Goal: Information Seeking & Learning: Learn about a topic

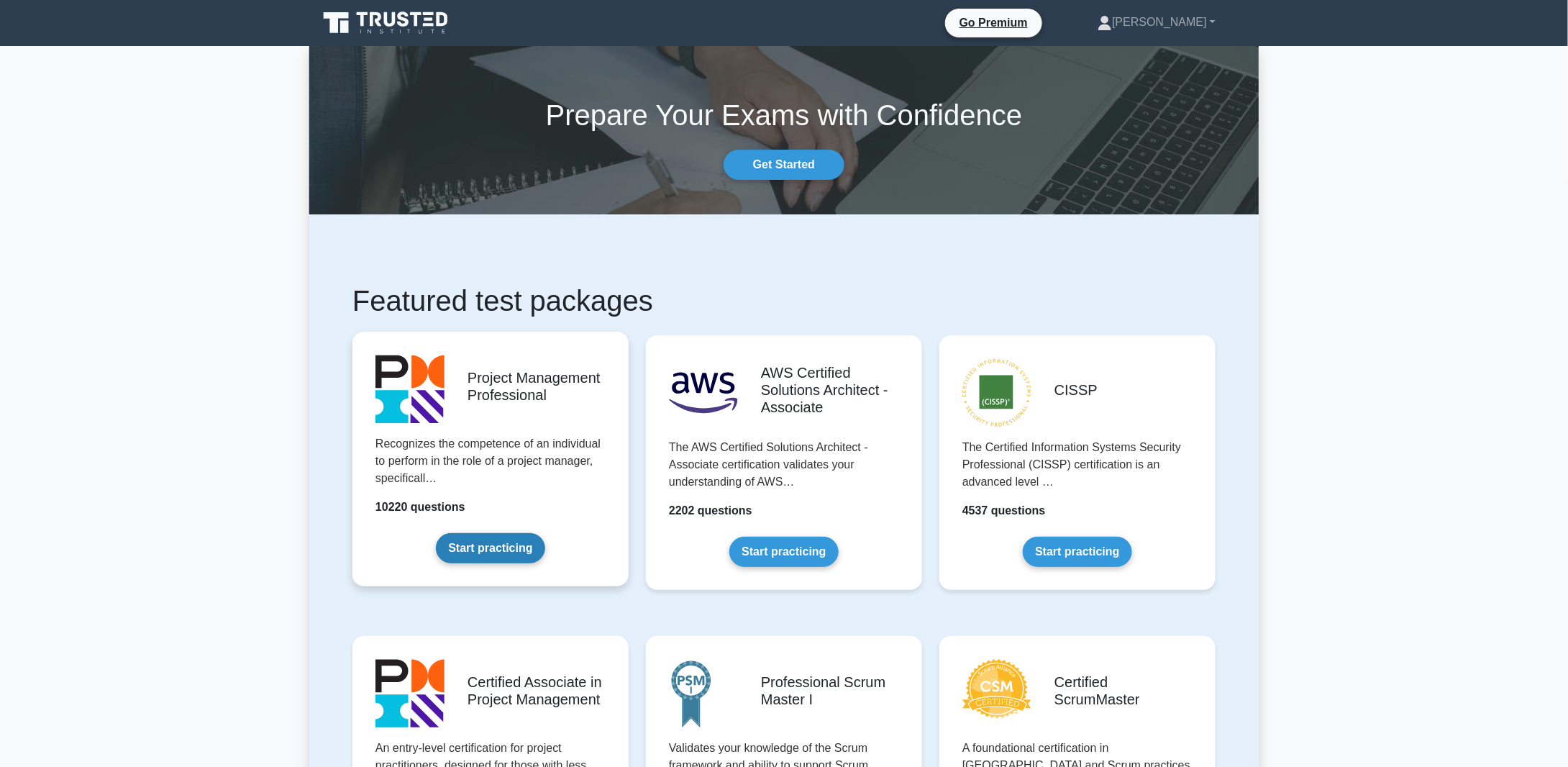
click at [465, 543] on link "Start practicing" at bounding box center [490, 548] width 108 height 30
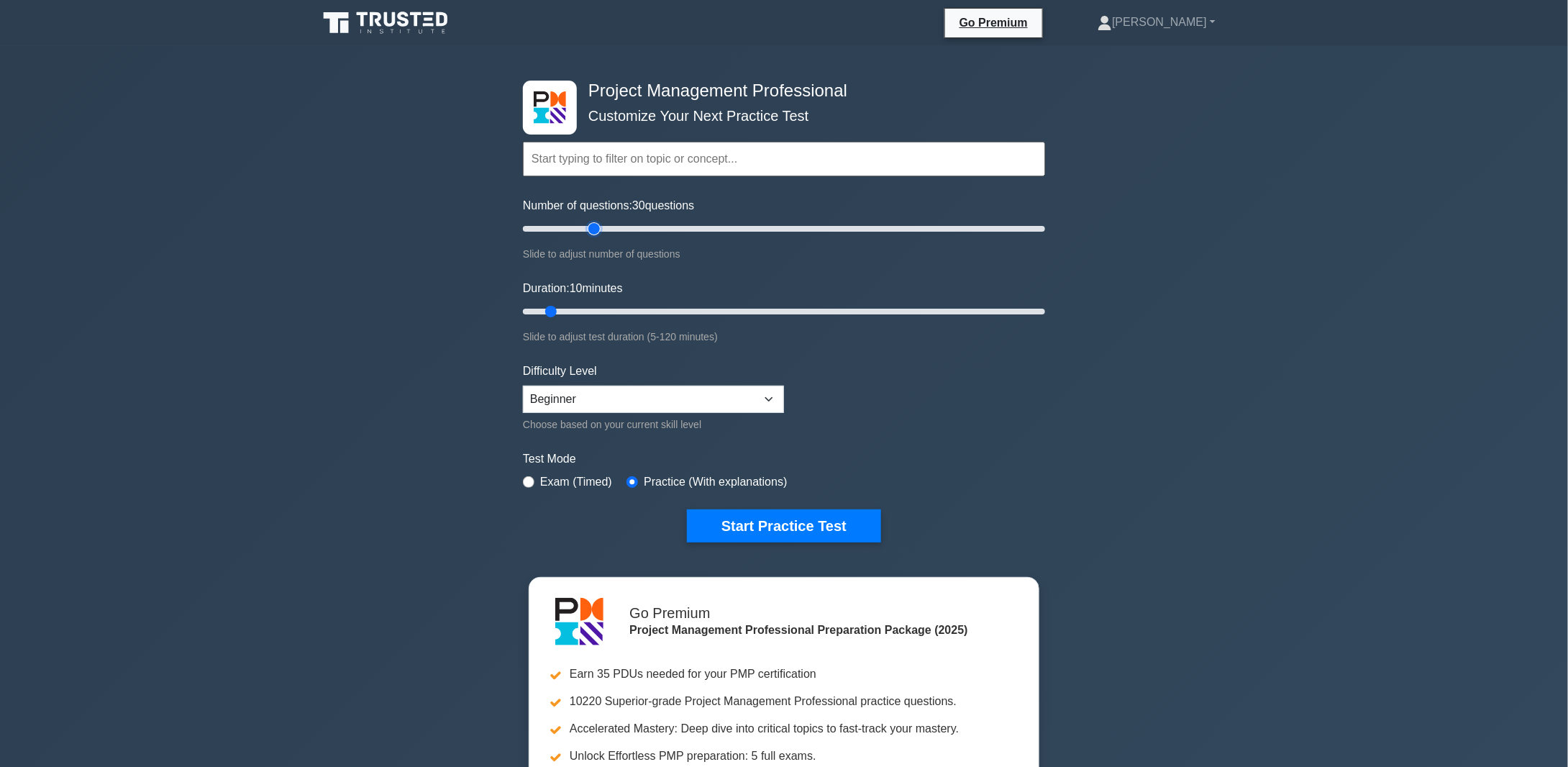
drag, startPoint x: 541, startPoint y: 228, endPoint x: 591, endPoint y: 230, distance: 50.0
type input "30"
click at [591, 230] on input "Number of questions: 30 questions" at bounding box center [784, 229] width 522 height 17
drag, startPoint x: 553, startPoint y: 305, endPoint x: 625, endPoint y: 311, distance: 72.2
type input "25"
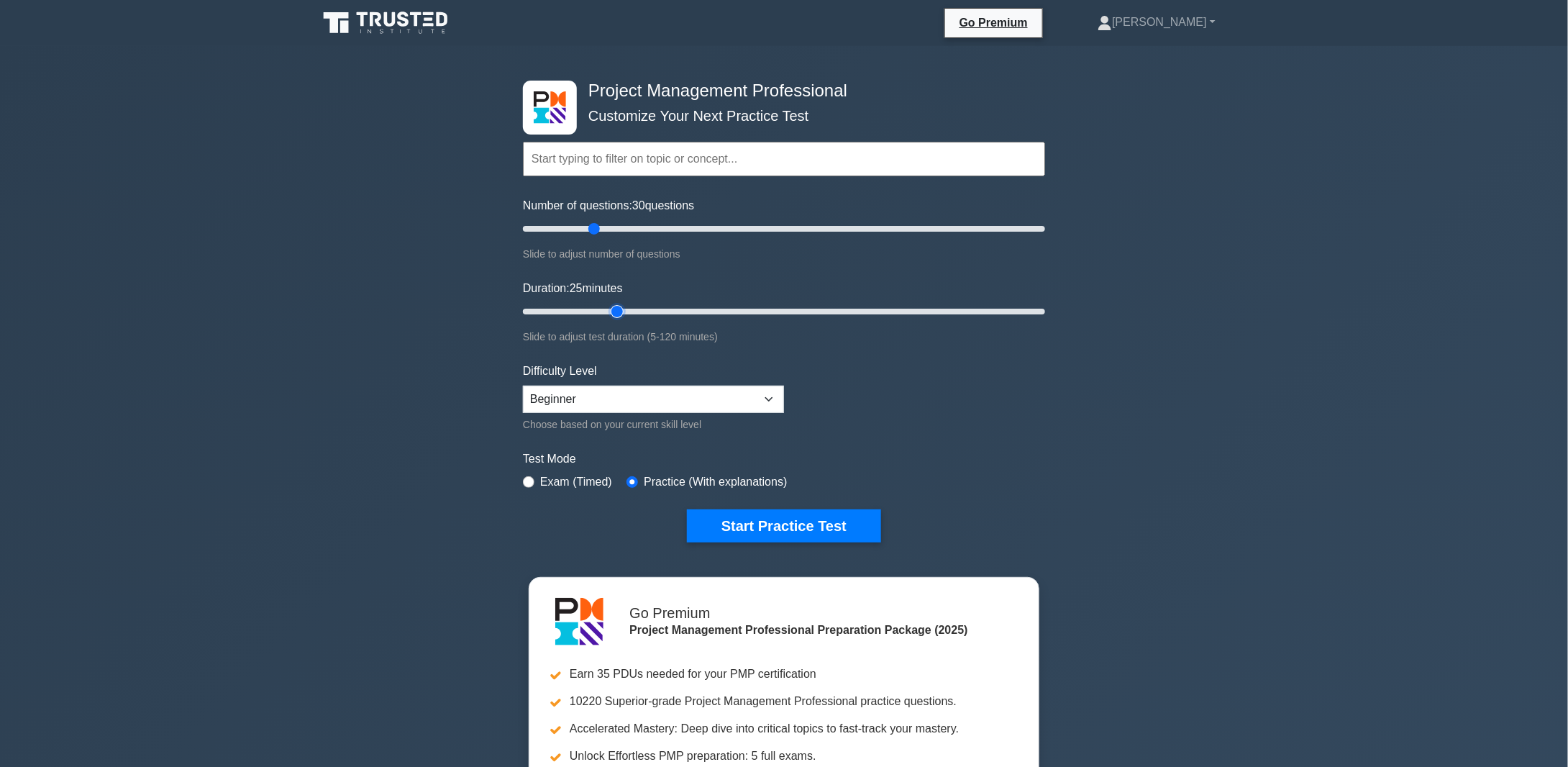
click at [625, 311] on input "Duration: 25 minutes" at bounding box center [784, 311] width 522 height 17
click at [769, 391] on select "Beginner Intermediate Expert" at bounding box center [653, 399] width 261 height 27
click at [846, 383] on form "Topics Scope Management Time Management Cost Management Quality Management Risk…" at bounding box center [784, 320] width 522 height 445
click at [782, 524] on button "Start Practice Test" at bounding box center [784, 526] width 195 height 33
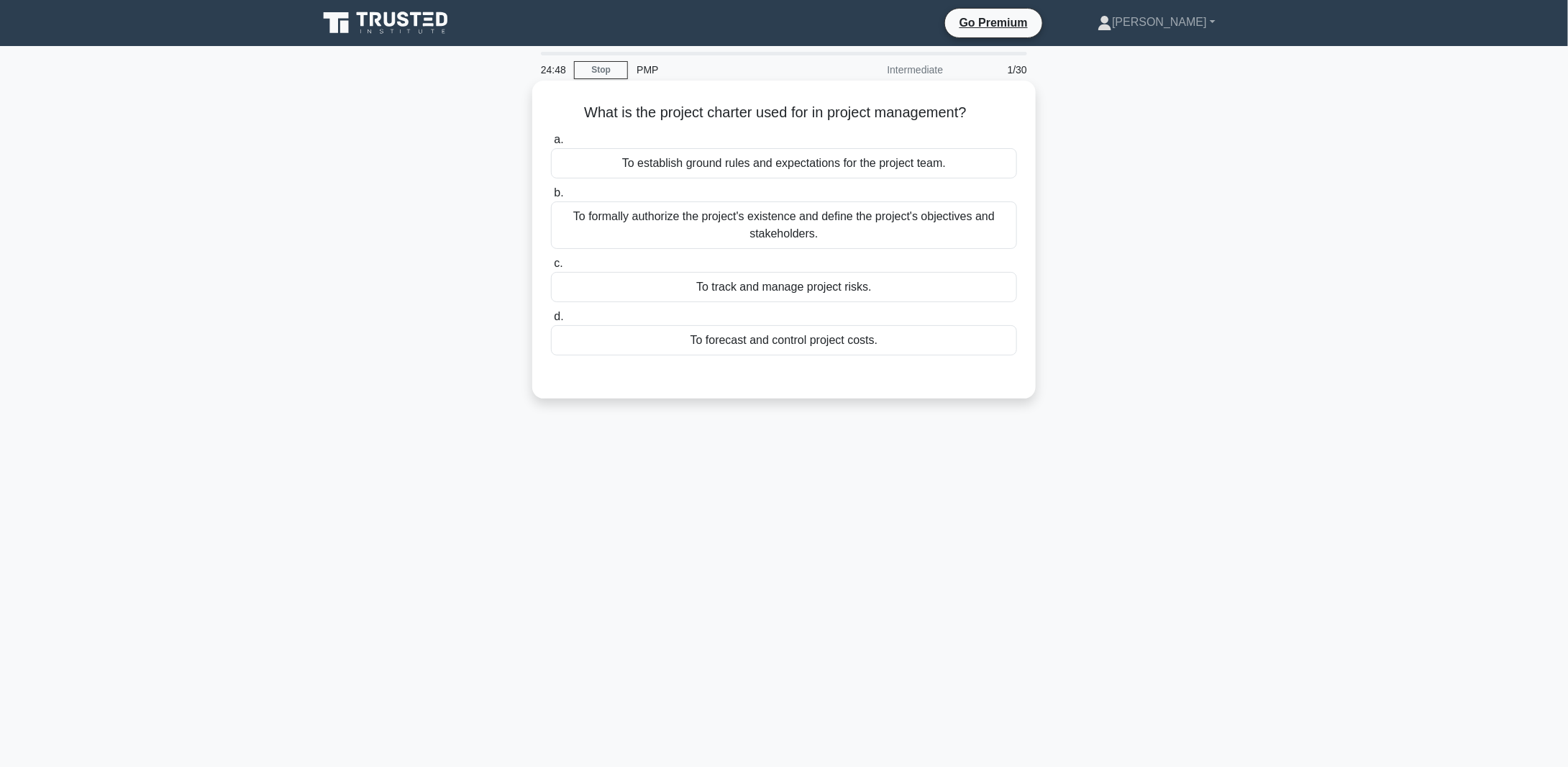
click at [787, 222] on div "To formally authorize the project's existence and define the project's objectiv…" at bounding box center [784, 225] width 466 height 48
click at [551, 198] on input "b. To formally authorize the project's existence and define the project's objec…" at bounding box center [551, 193] width 0 height 9
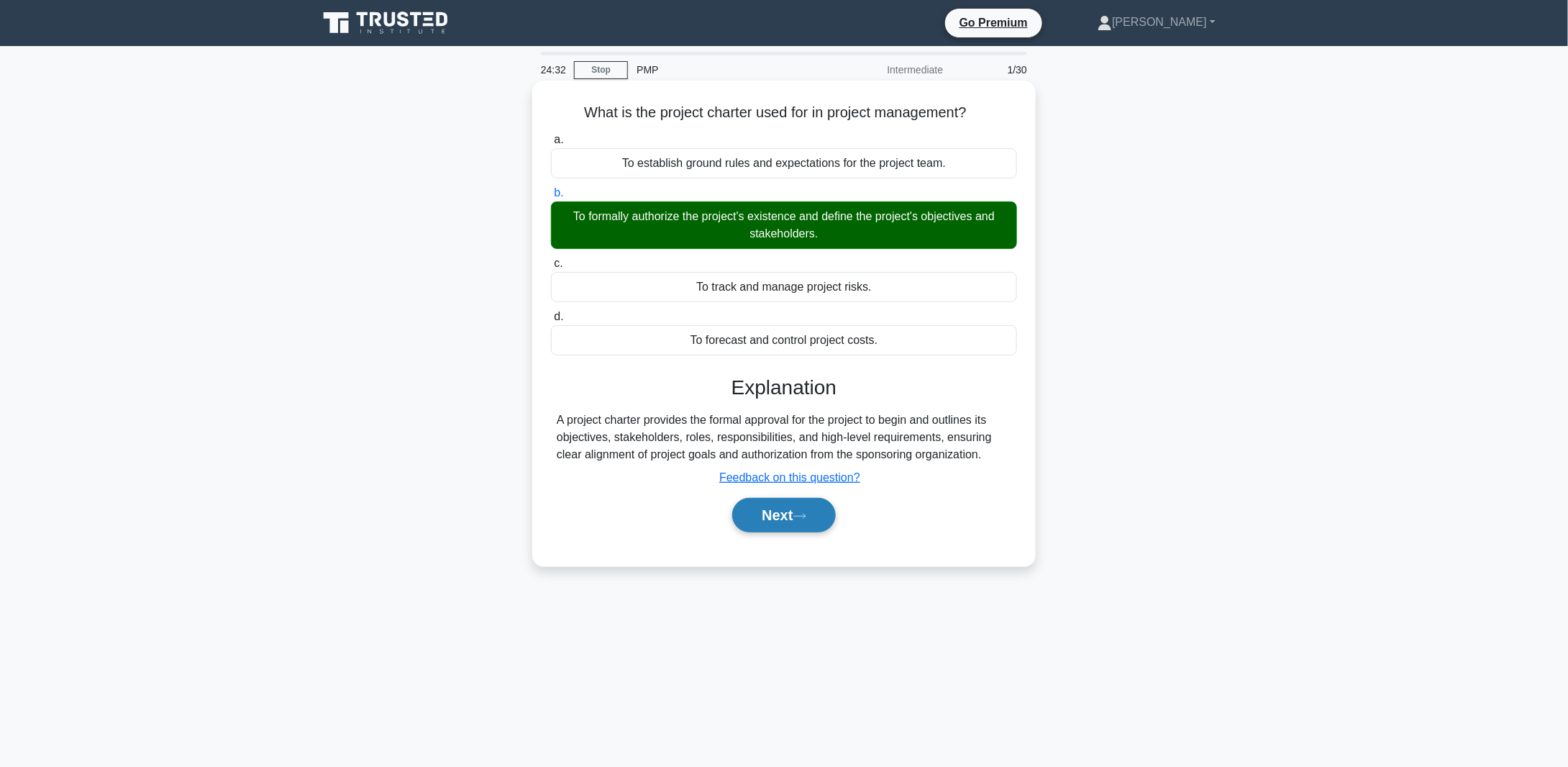
click at [787, 512] on button "Next" at bounding box center [783, 514] width 103 height 34
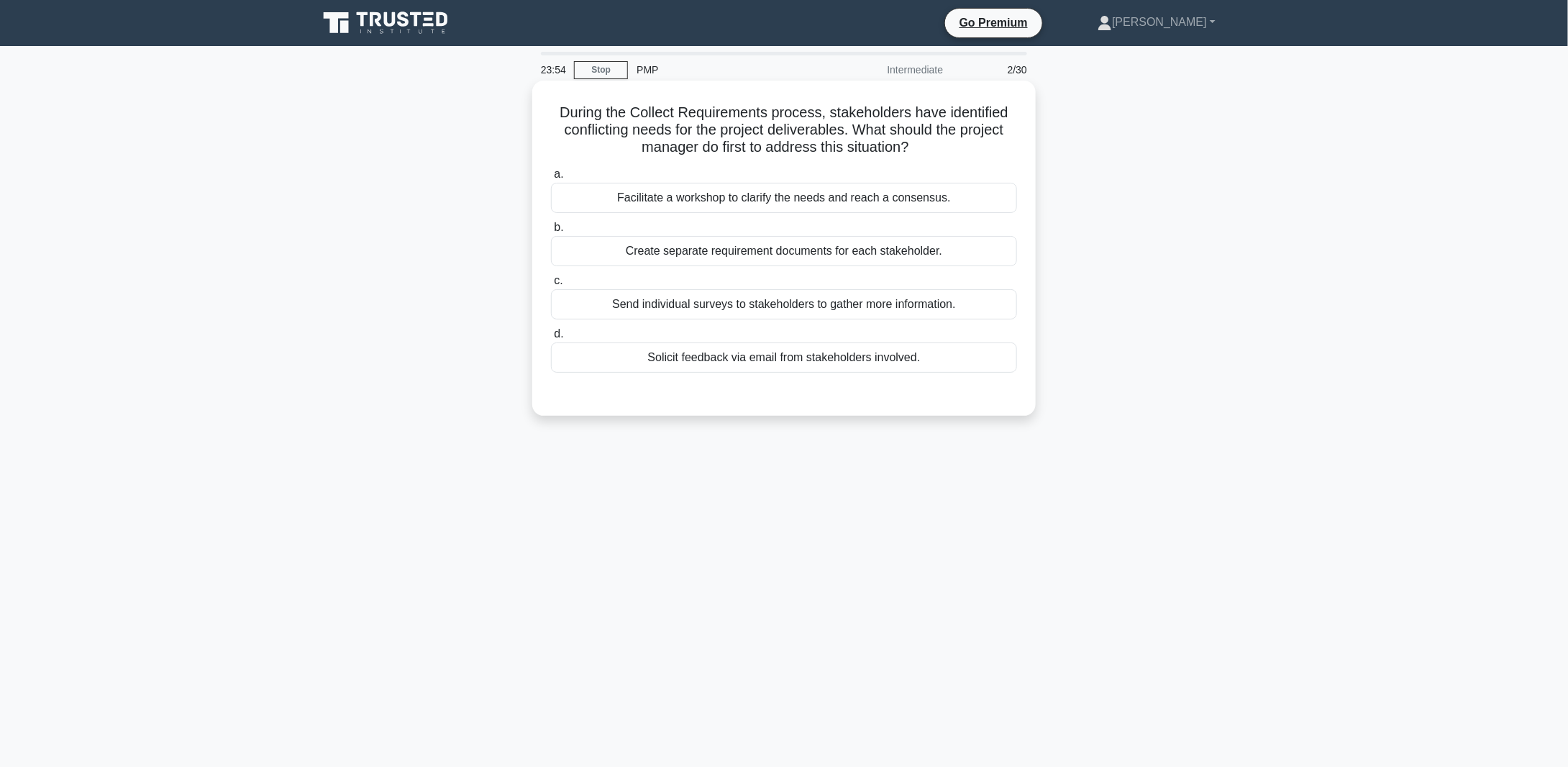
click at [719, 198] on div "Facilitate a workshop to clarify the needs and reach a consensus." at bounding box center [784, 197] width 466 height 30
click at [551, 179] on input "a. Facilitate a workshop to clarify the needs and reach a consensus." at bounding box center [551, 174] width 0 height 9
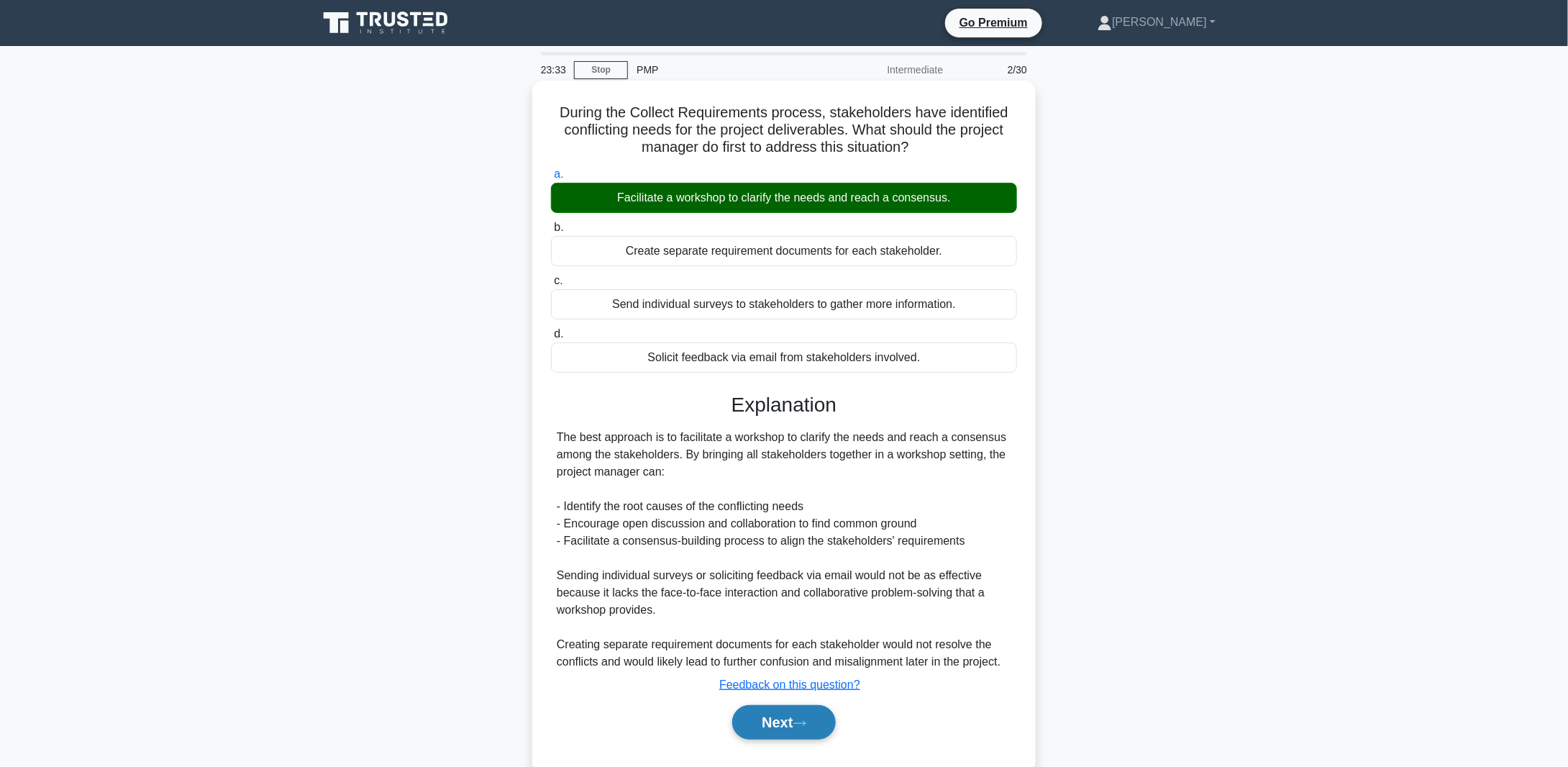
click at [776, 718] on button "Next" at bounding box center [783, 722] width 103 height 34
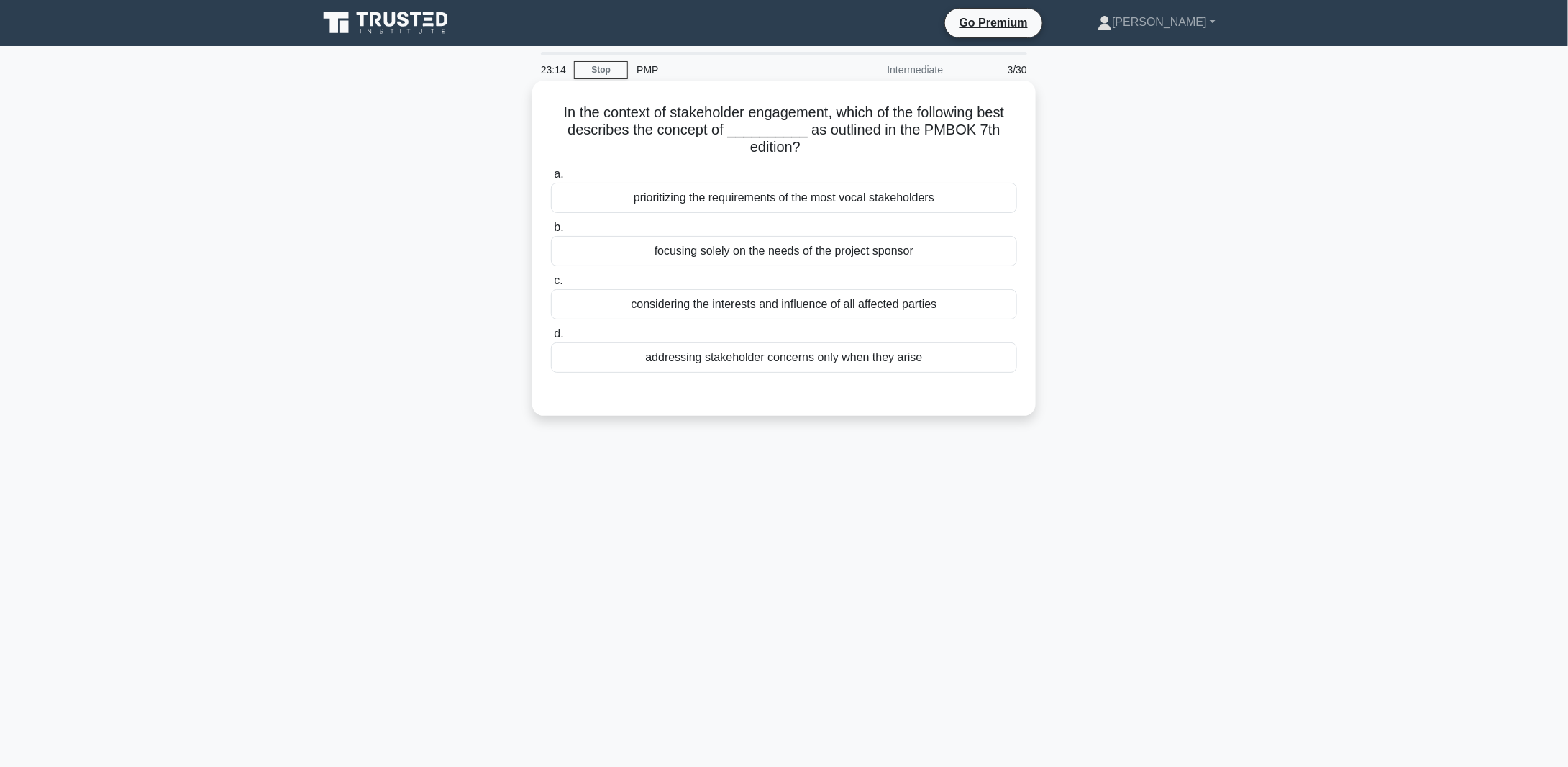
click at [713, 305] on div "considering the interests and influence of all affected parties" at bounding box center [784, 304] width 466 height 30
click at [551, 286] on input "c. considering the interests and influence of all affected parties" at bounding box center [551, 281] width 0 height 9
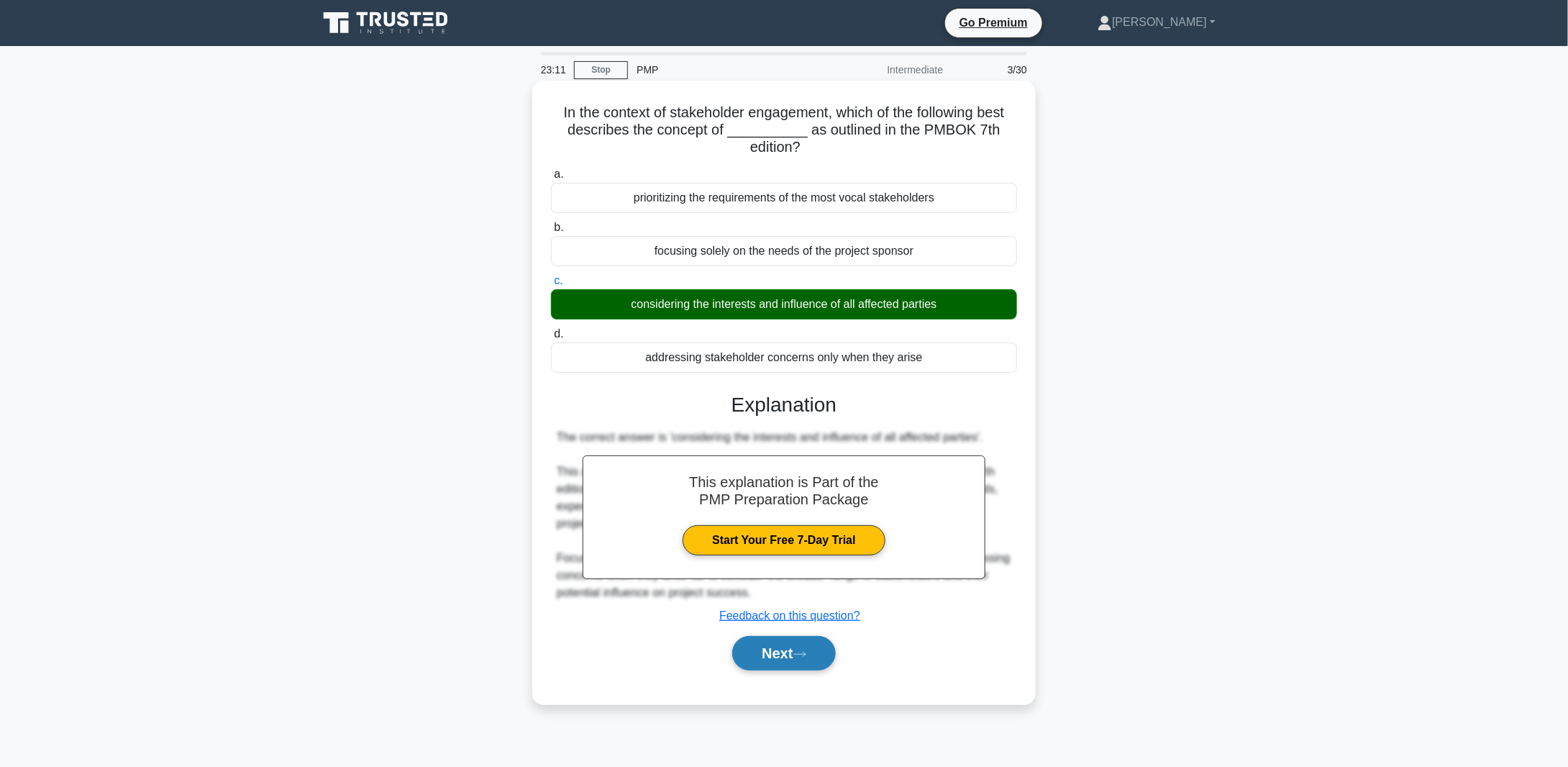
click at [781, 652] on button "Next" at bounding box center [783, 653] width 103 height 34
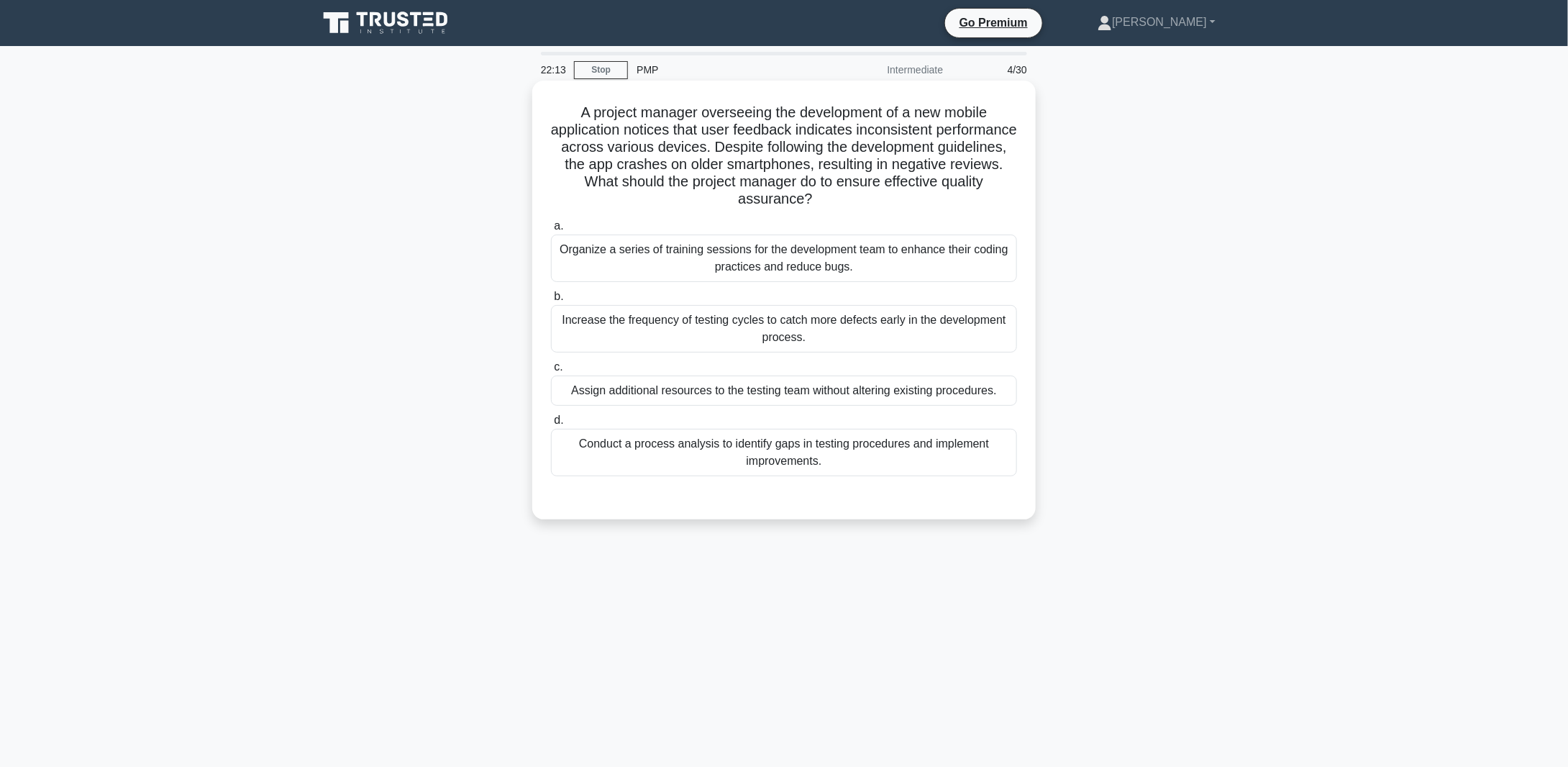
click at [737, 444] on div "Conduct a process analysis to identify gaps in testing procedures and implement…" at bounding box center [784, 453] width 466 height 48
click at [551, 425] on input "d. Conduct a process analysis to identify gaps in testing procedures and implem…" at bounding box center [551, 420] width 0 height 9
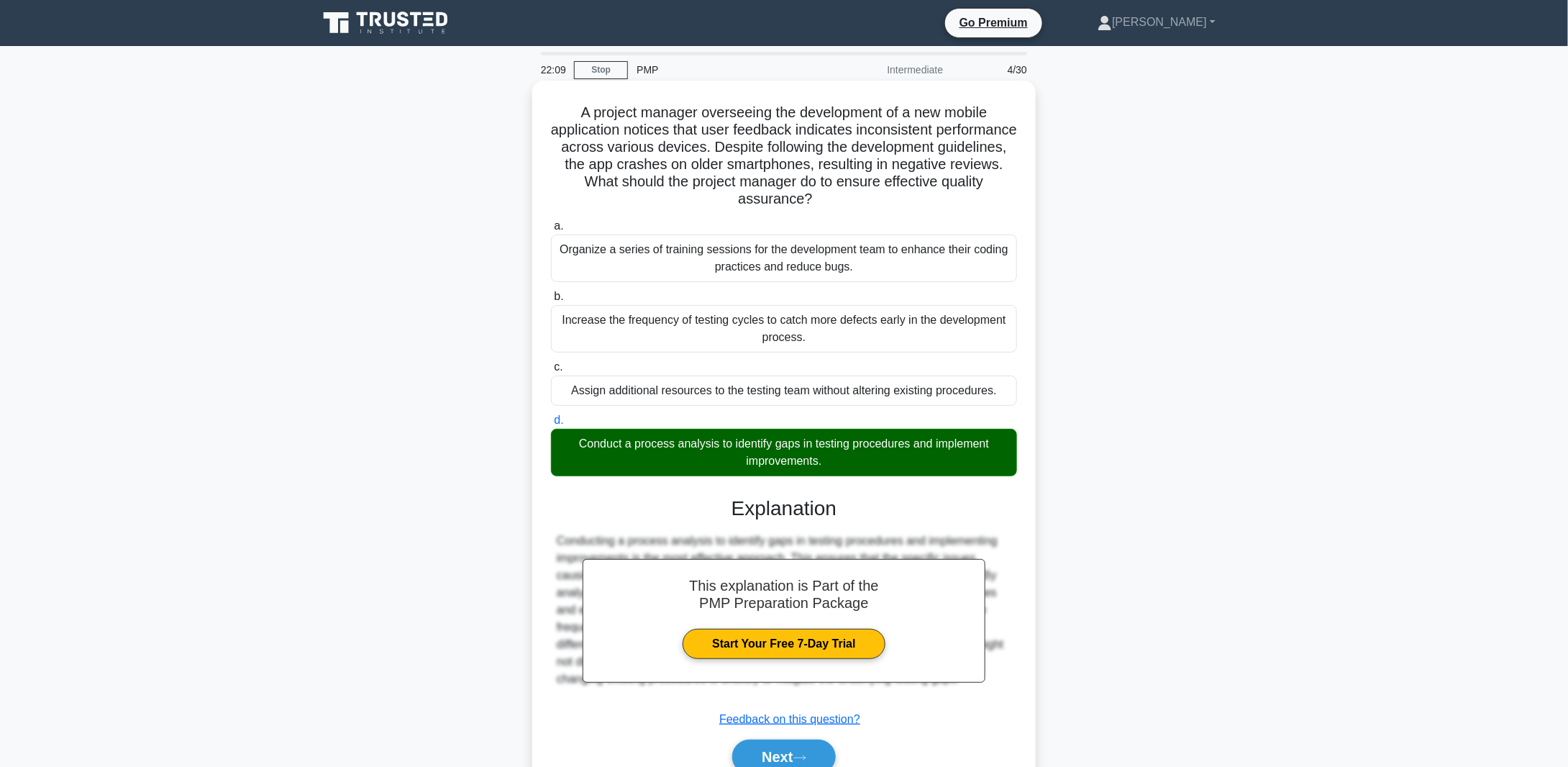
scroll to position [66, 0]
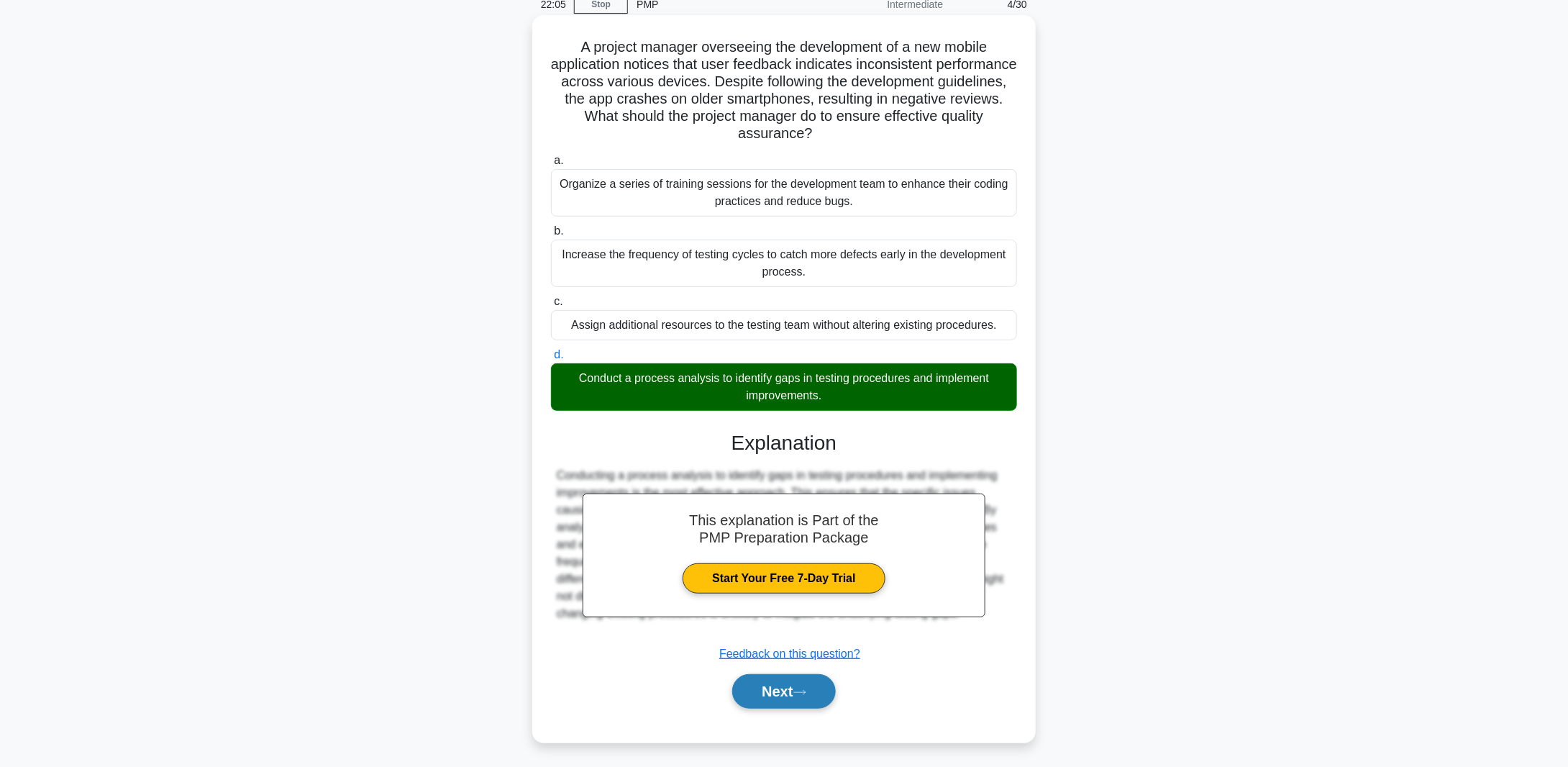
click at [786, 685] on button "Next" at bounding box center [783, 691] width 103 height 34
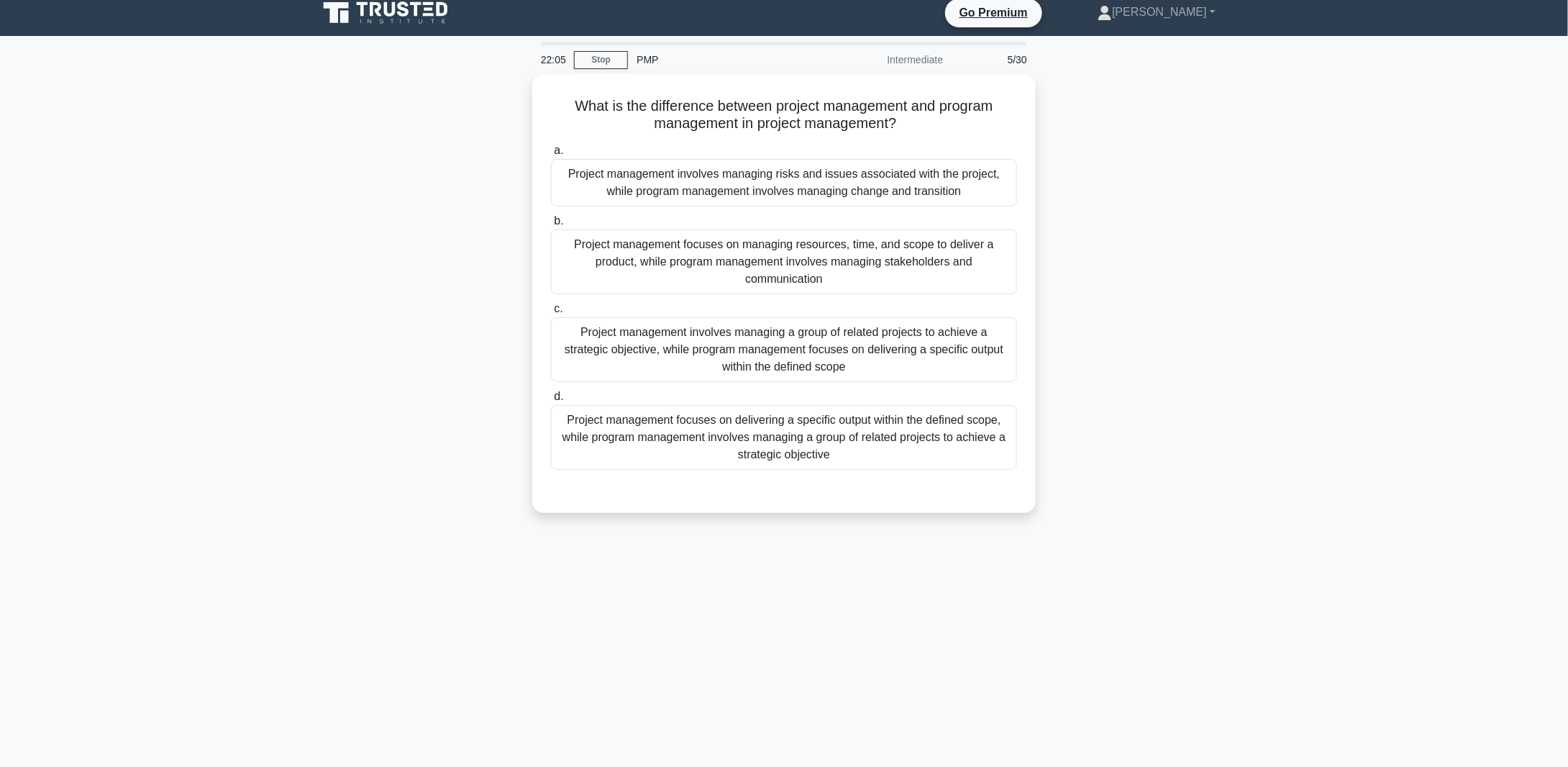
scroll to position [10, 0]
click at [816, 428] on div "Project management focuses on delivering a specific output within the defined s…" at bounding box center [784, 433] width 466 height 65
click at [551, 398] on input "d. Project management focuses on delivering a specific output within the define…" at bounding box center [551, 392] width 0 height 9
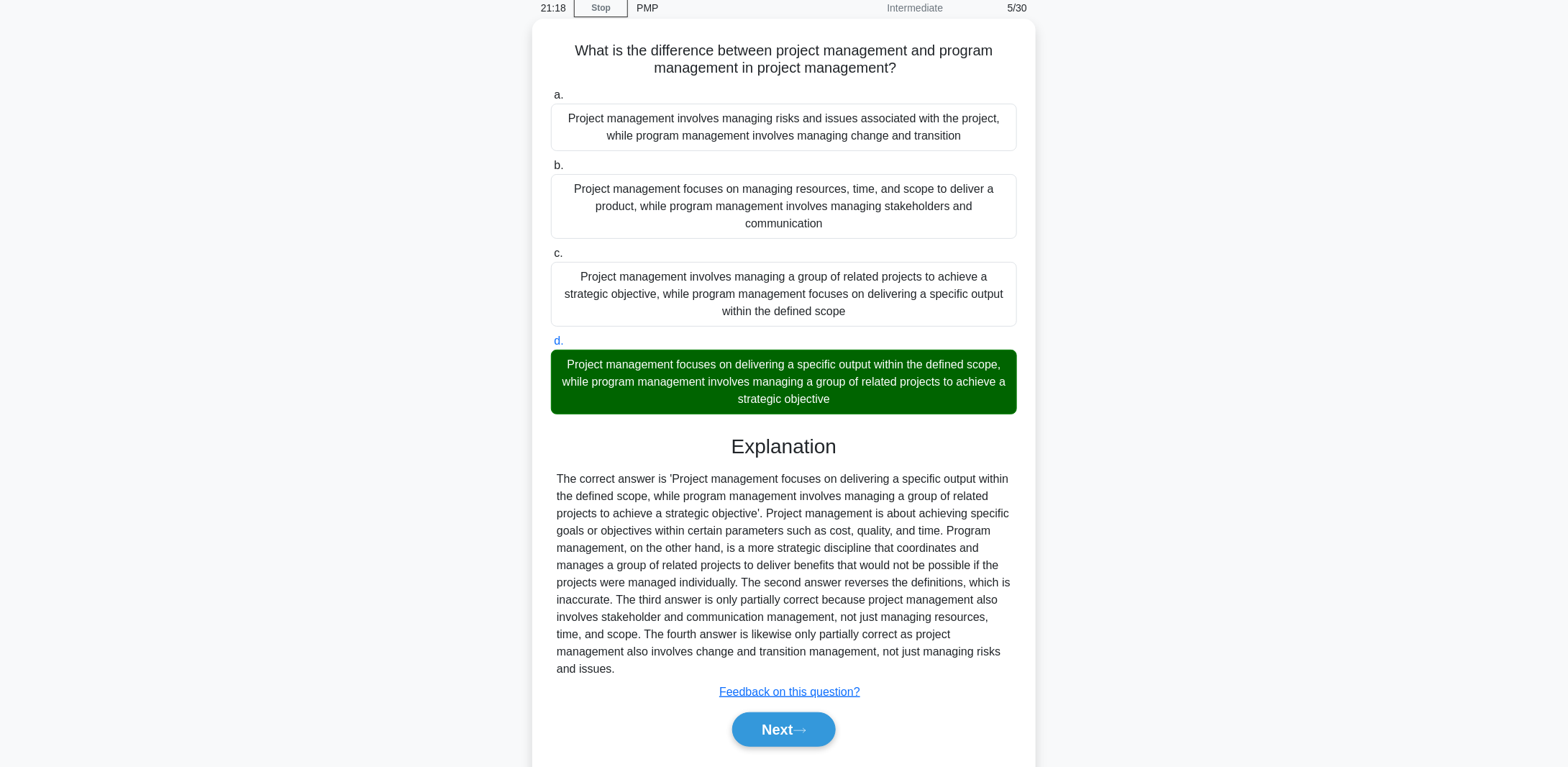
scroll to position [82, 0]
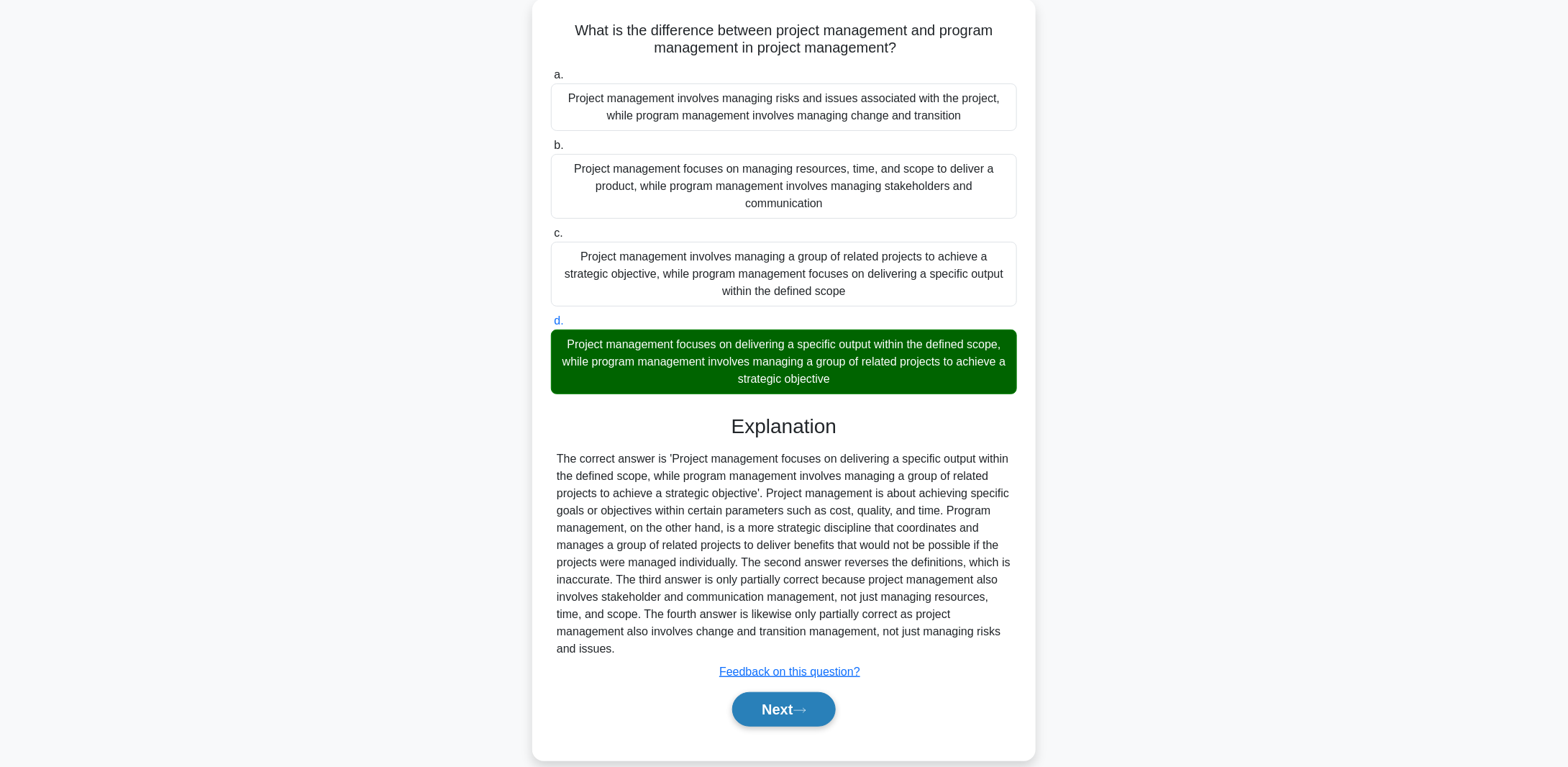
click at [804, 718] on button "Next" at bounding box center [783, 709] width 103 height 34
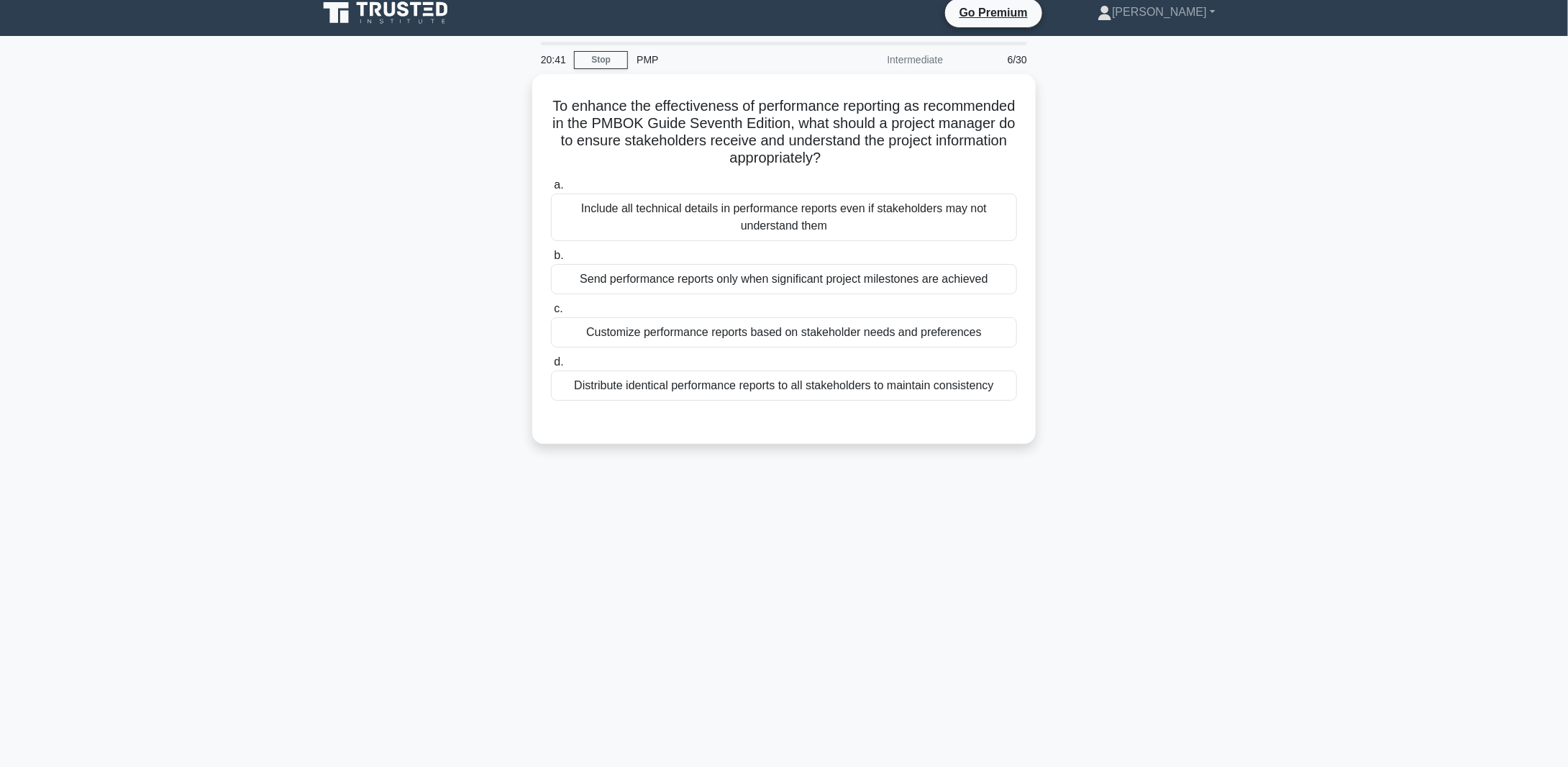
scroll to position [10, 0]
click at [790, 326] on div "Customize performance reports based on stakeholder needs and preferences" at bounding box center [784, 328] width 466 height 30
click at [551, 310] on input "c. Customize performance reports based on stakeholder needs and preferences" at bounding box center [551, 305] width 0 height 9
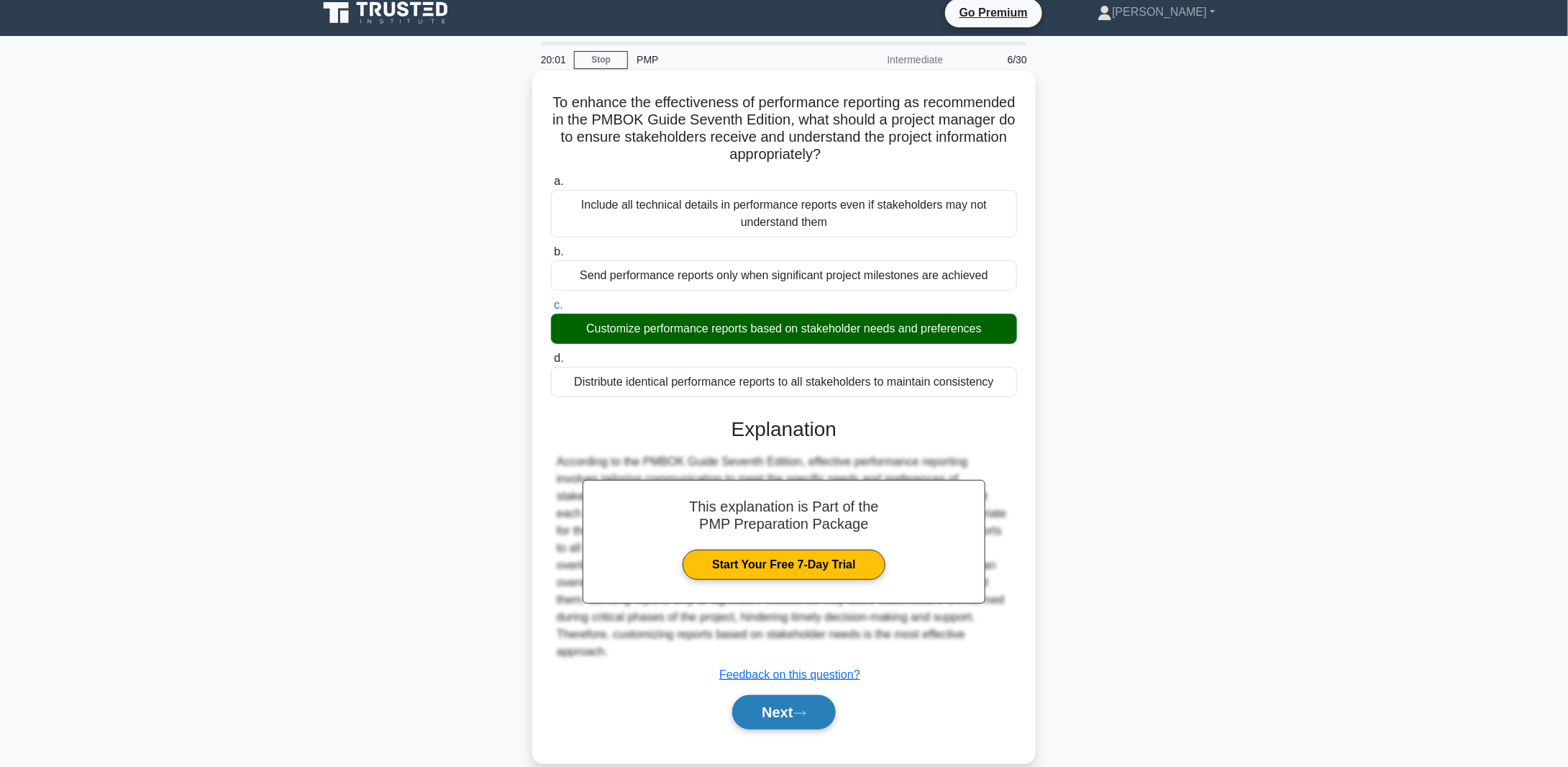
click at [790, 695] on button "Next" at bounding box center [783, 712] width 103 height 34
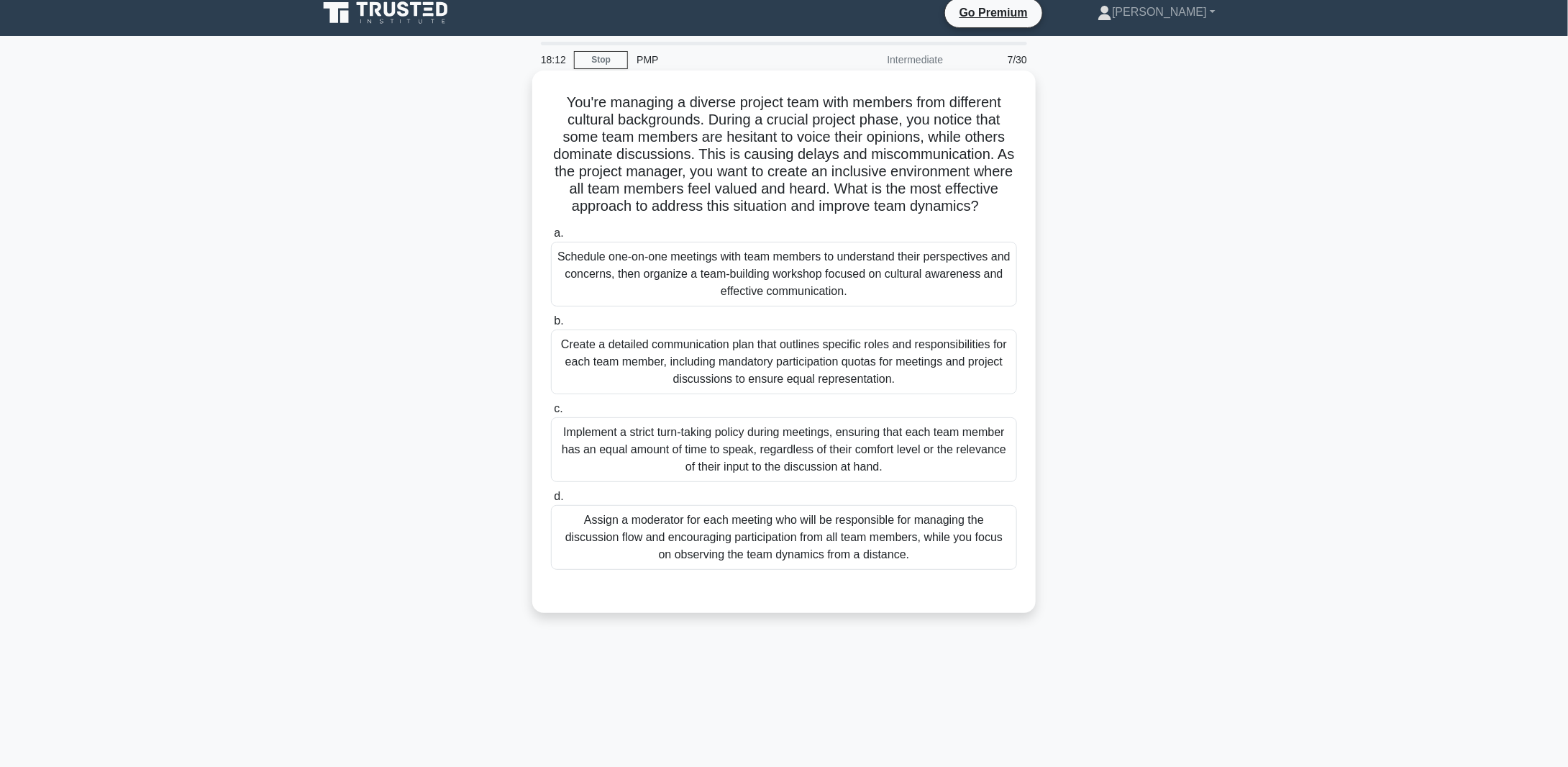
click at [738, 472] on div "Implement a strict turn-taking policy during meetings, ensuring that each team …" at bounding box center [784, 450] width 466 height 65
click at [551, 414] on input "c. Implement a strict turn-taking policy during meetings, ensuring that each te…" at bounding box center [551, 409] width 0 height 9
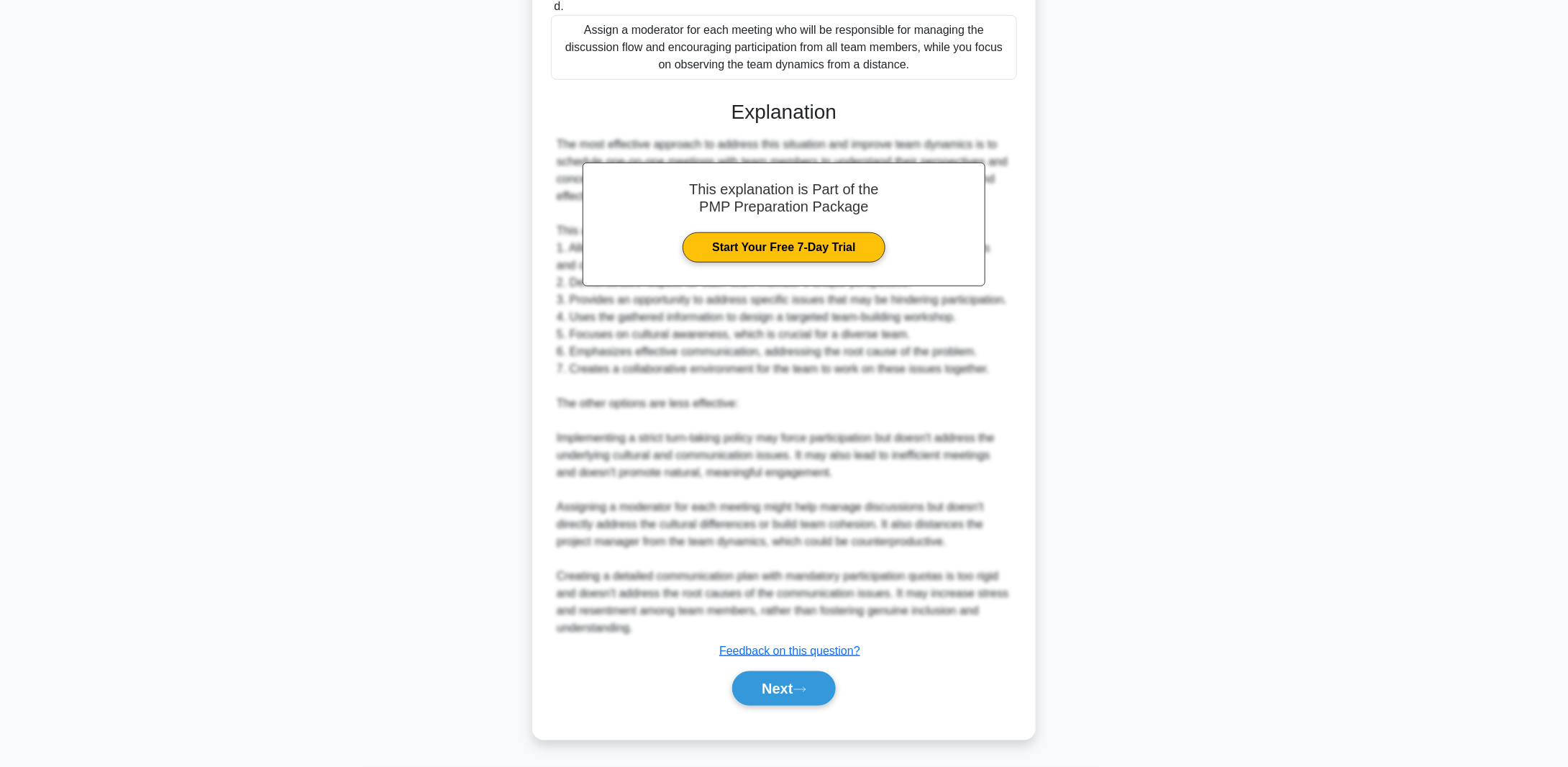
scroll to position [516, 0]
click at [781, 687] on button "Next" at bounding box center [783, 689] width 103 height 34
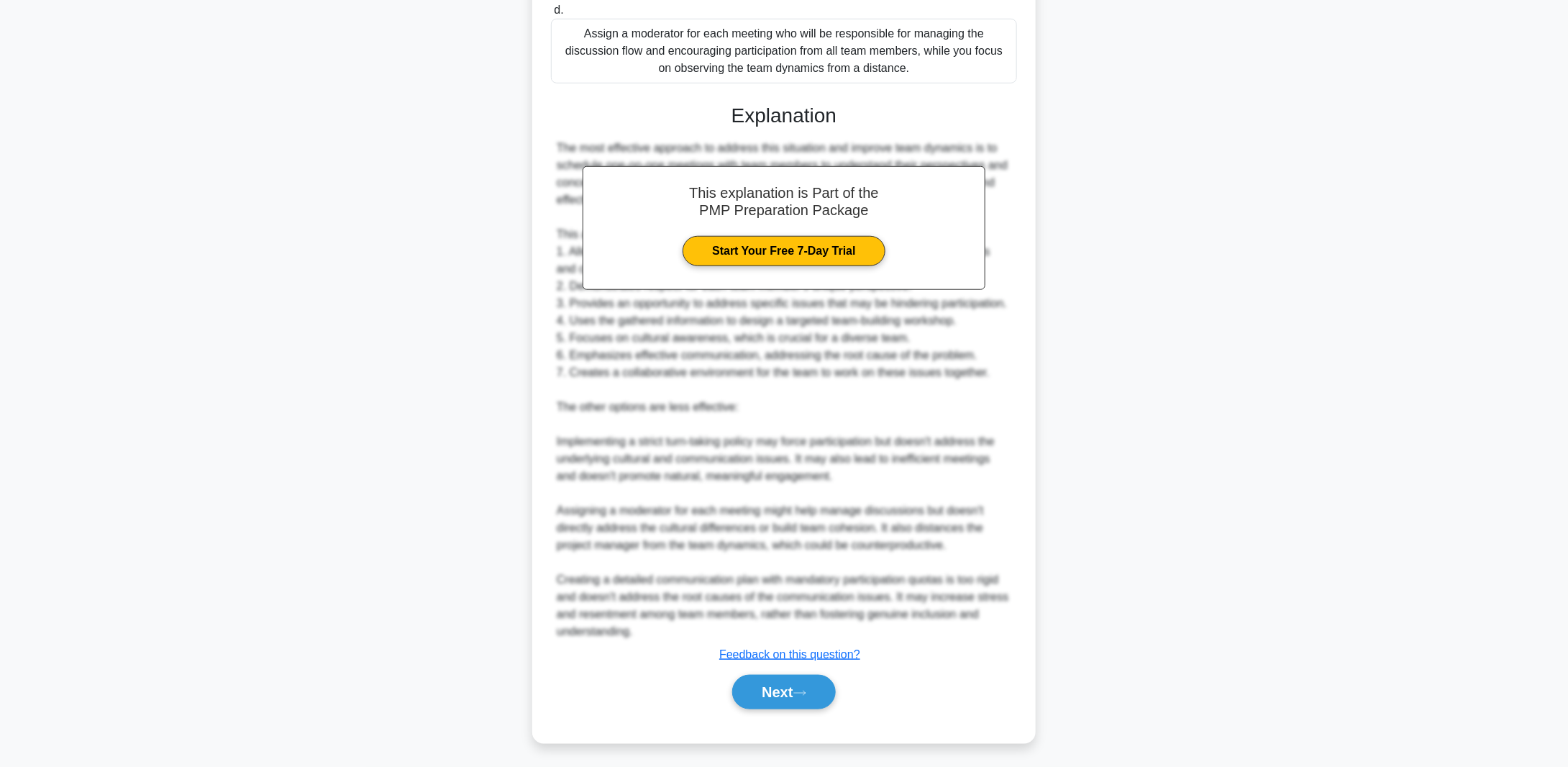
scroll to position [10, 0]
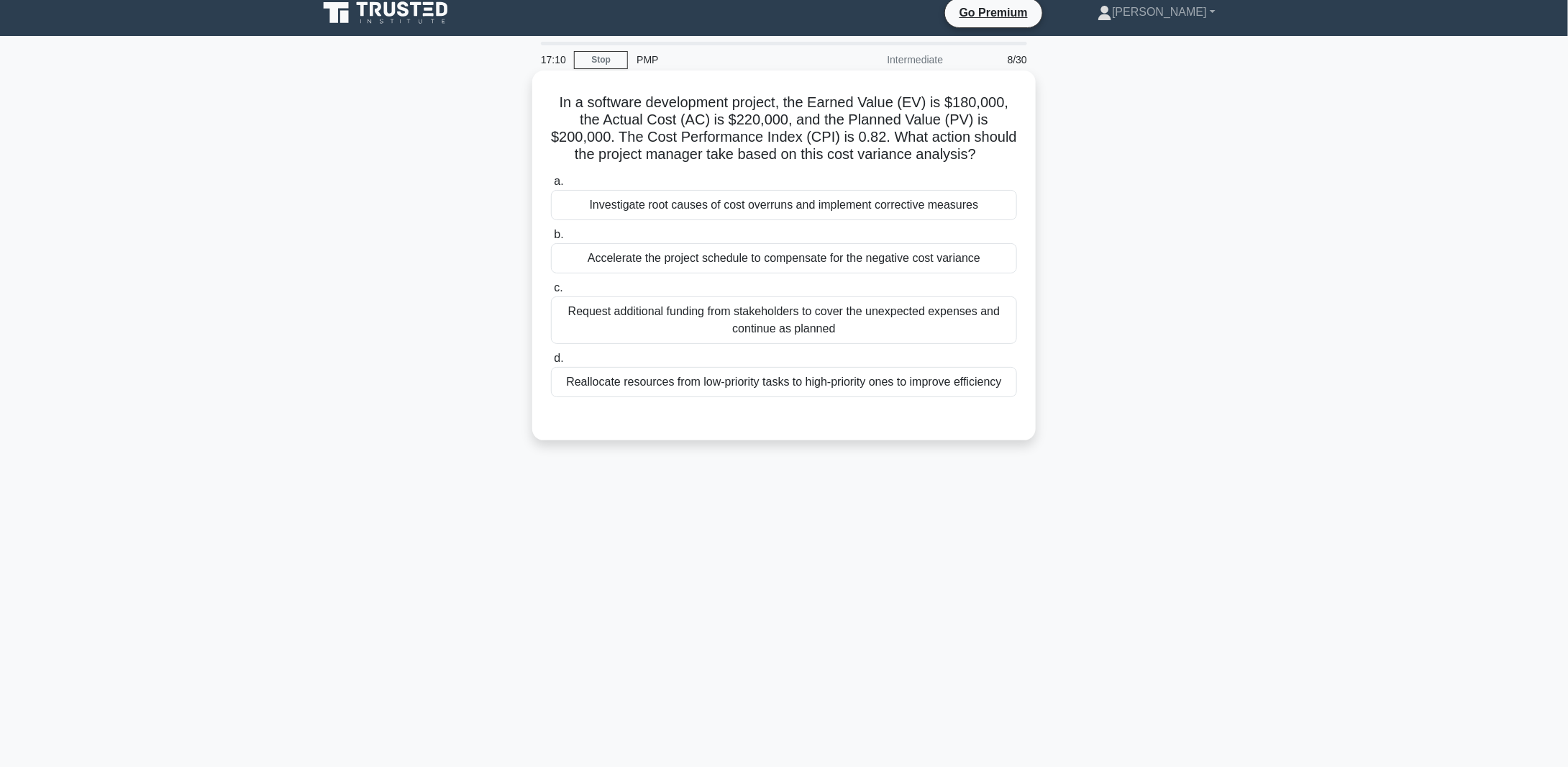
click at [649, 211] on div "Investigate root causes of cost overruns and implement corrective measures" at bounding box center [784, 205] width 466 height 30
click at [551, 186] on input "a. Investigate root causes of cost overruns and implement corrective measures" at bounding box center [551, 181] width 0 height 9
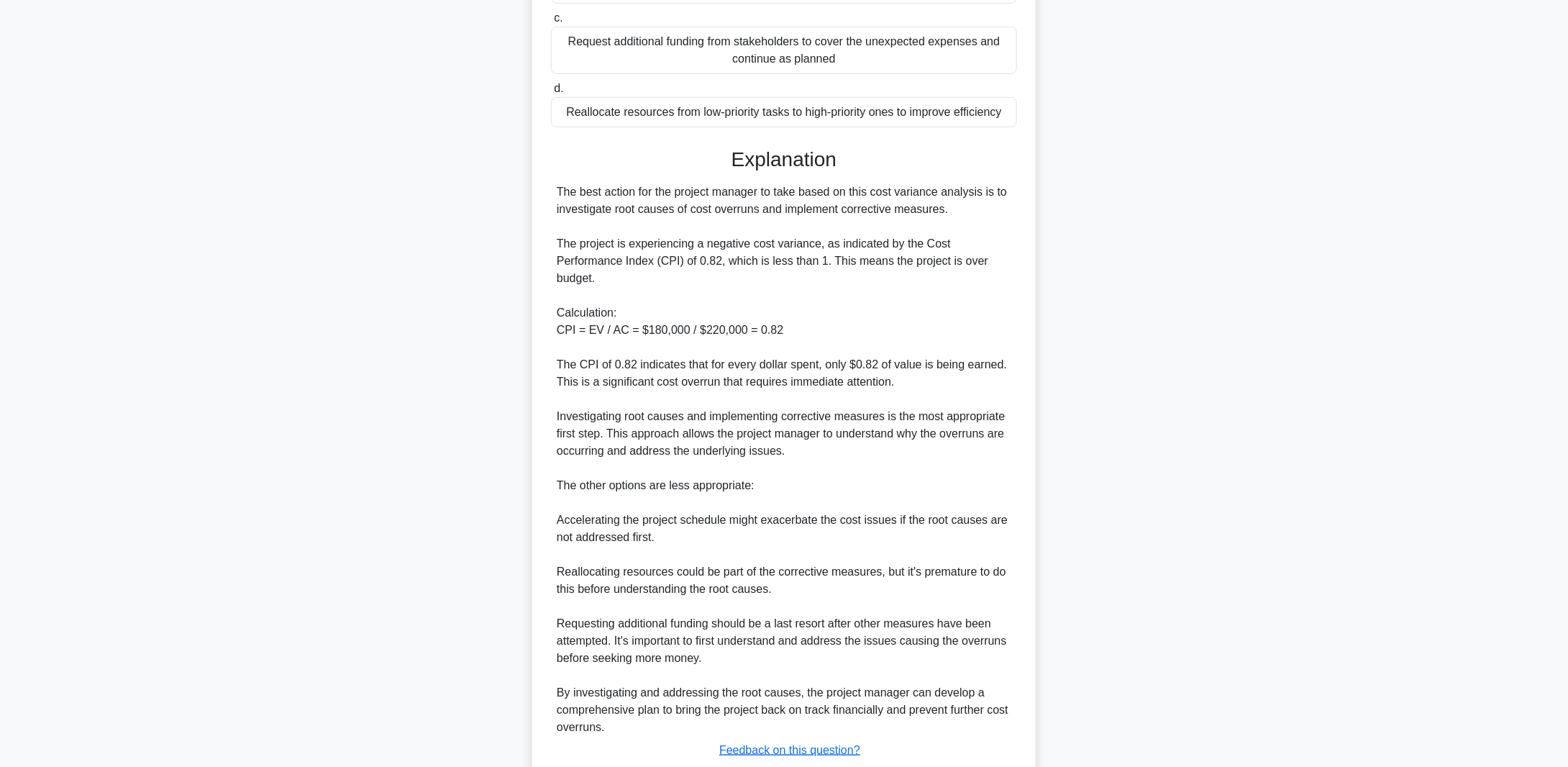
scroll to position [376, 0]
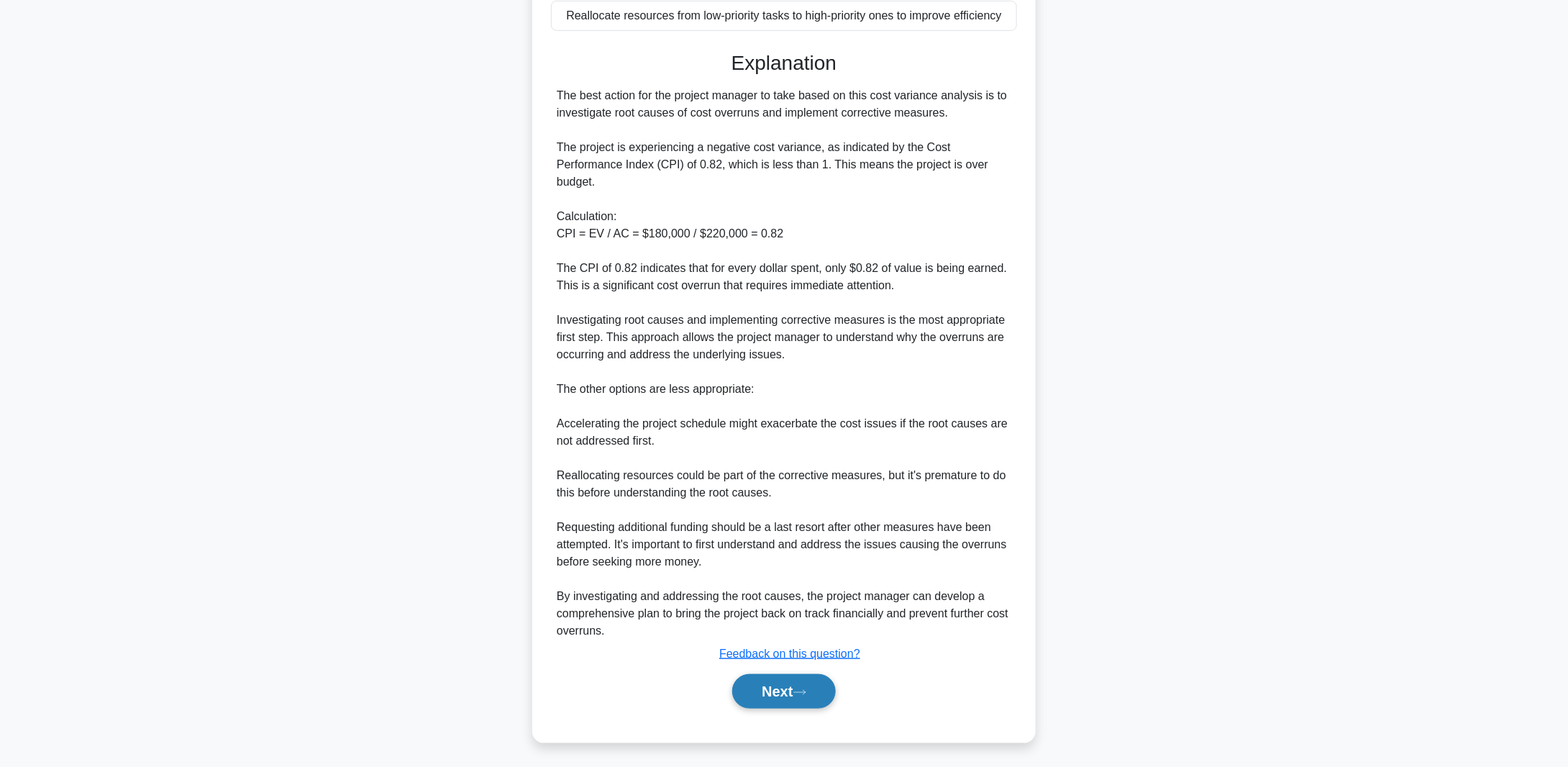
click at [783, 694] on button "Next" at bounding box center [783, 691] width 103 height 34
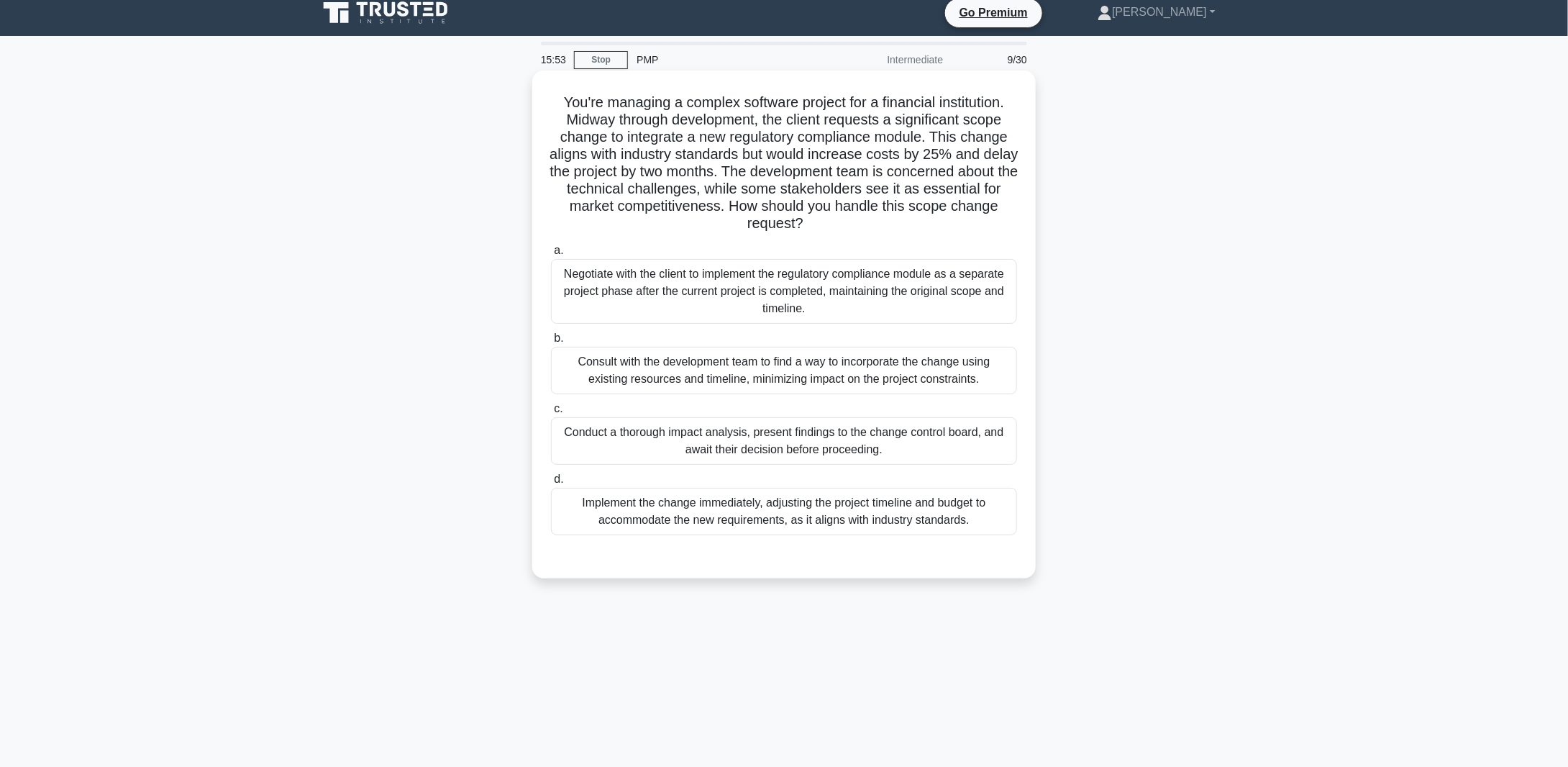
click at [662, 438] on div "Conduct a thorough impact analysis, present findings to the change control boar…" at bounding box center [784, 441] width 466 height 48
click at [551, 414] on input "c. Conduct a thorough impact analysis, present findings to the change control b…" at bounding box center [551, 409] width 0 height 9
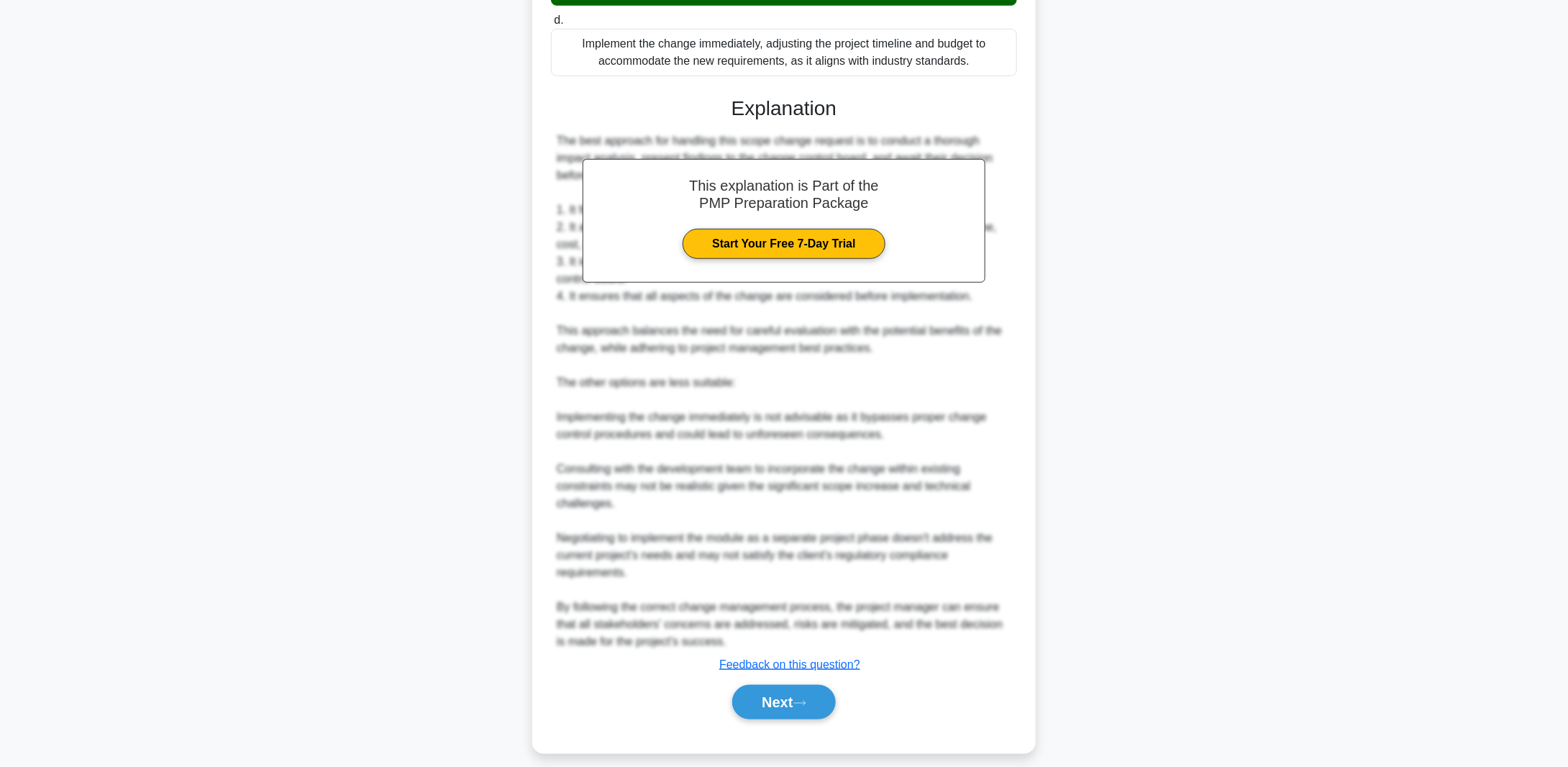
scroll to position [479, 0]
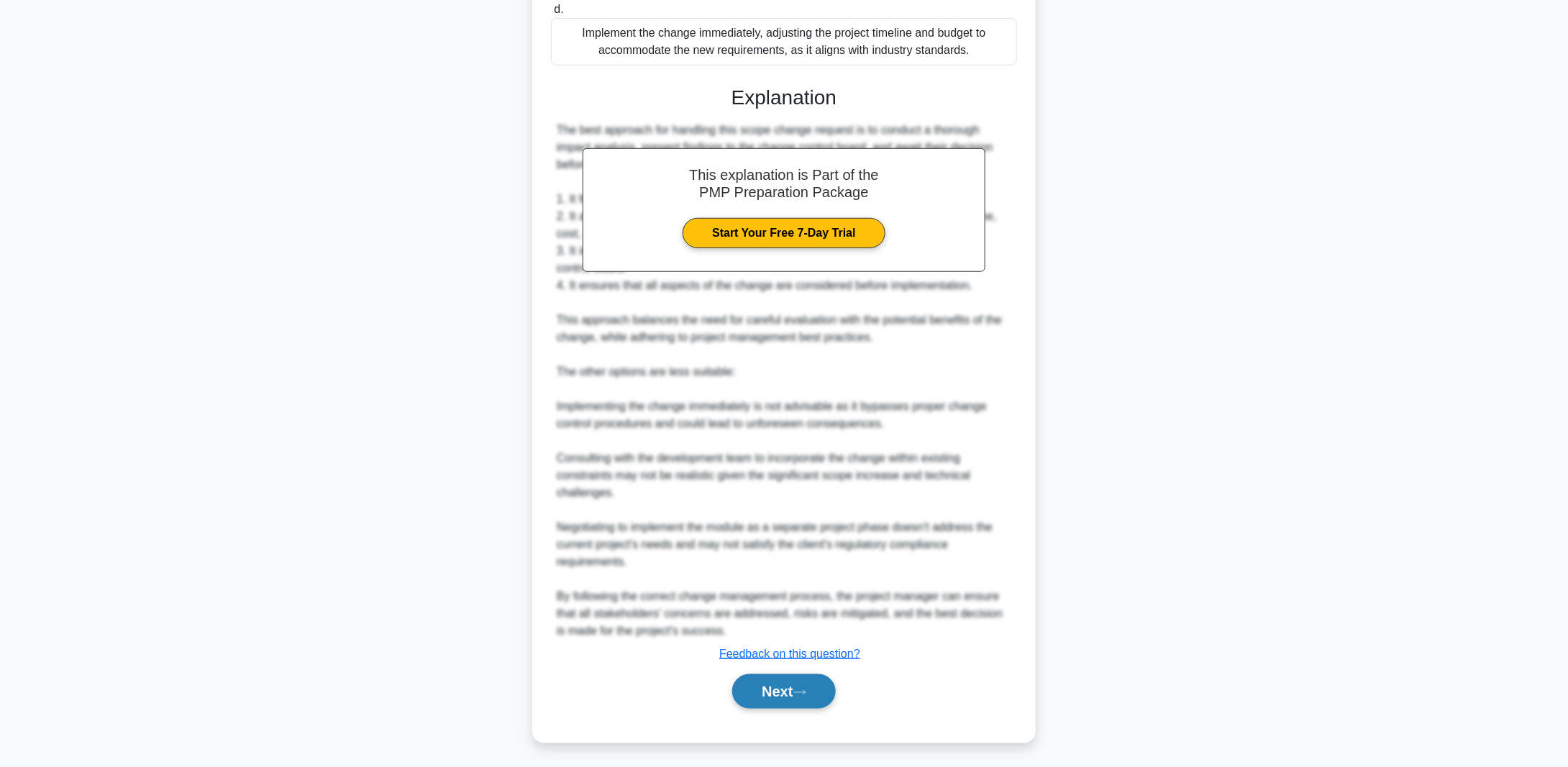
click at [793, 696] on button "Next" at bounding box center [783, 691] width 103 height 34
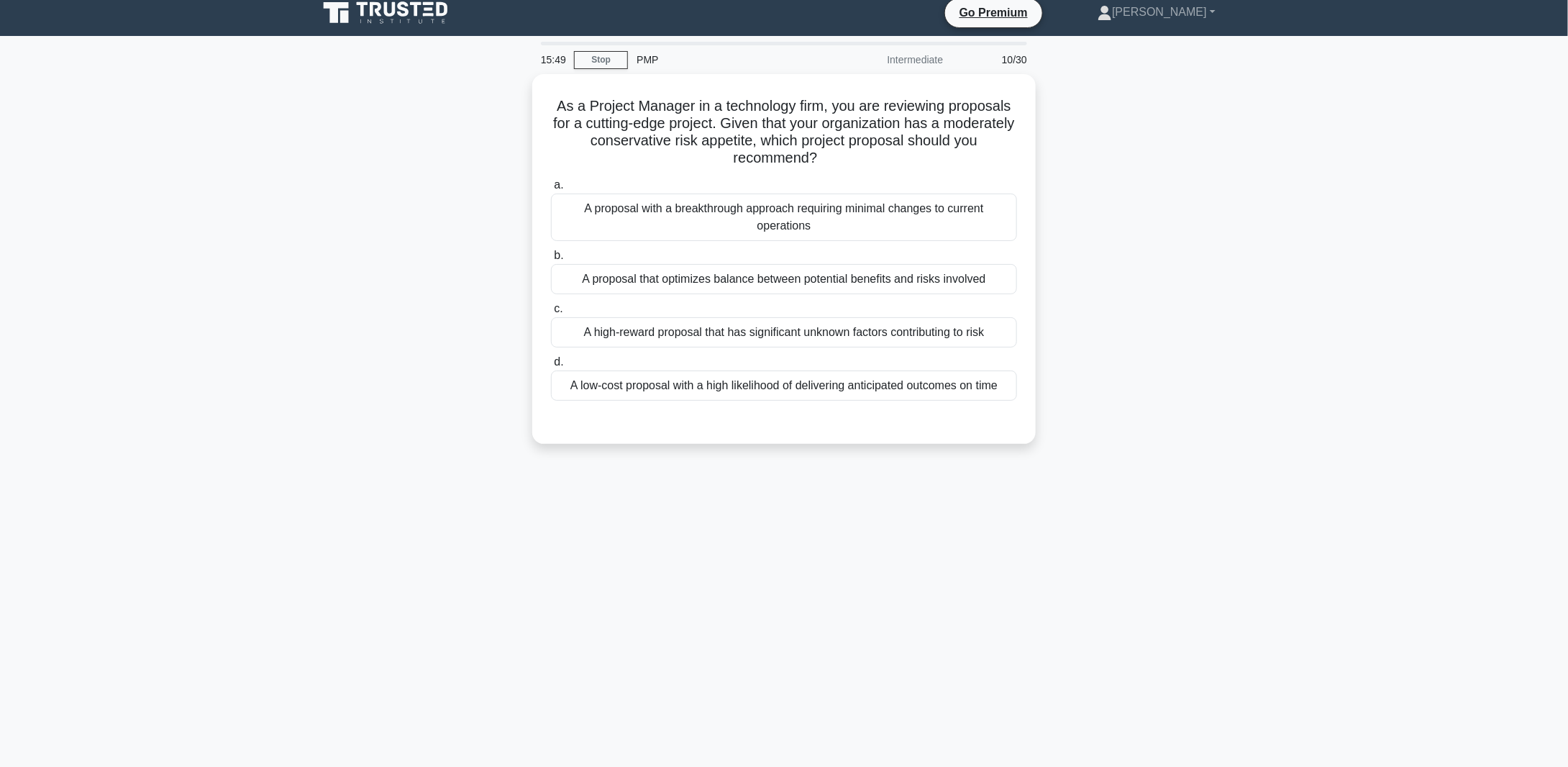
scroll to position [10, 0]
click at [777, 275] on div "A proposal that optimizes balance between potential benefits and risks involved" at bounding box center [784, 275] width 466 height 30
click at [551, 257] on input "b. A proposal that optimizes balance between potential benefits and risks invol…" at bounding box center [551, 252] width 0 height 9
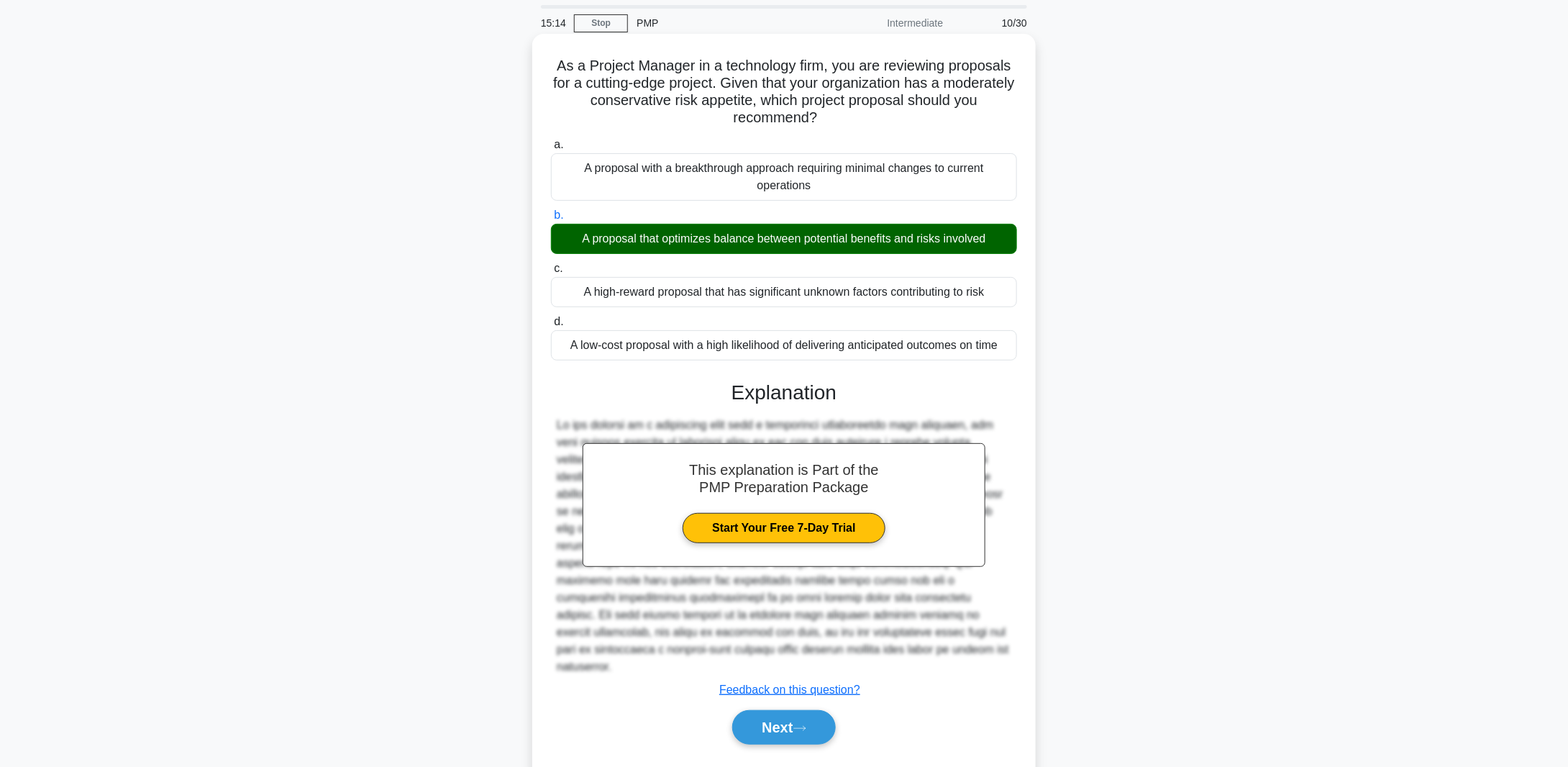
scroll to position [66, 0]
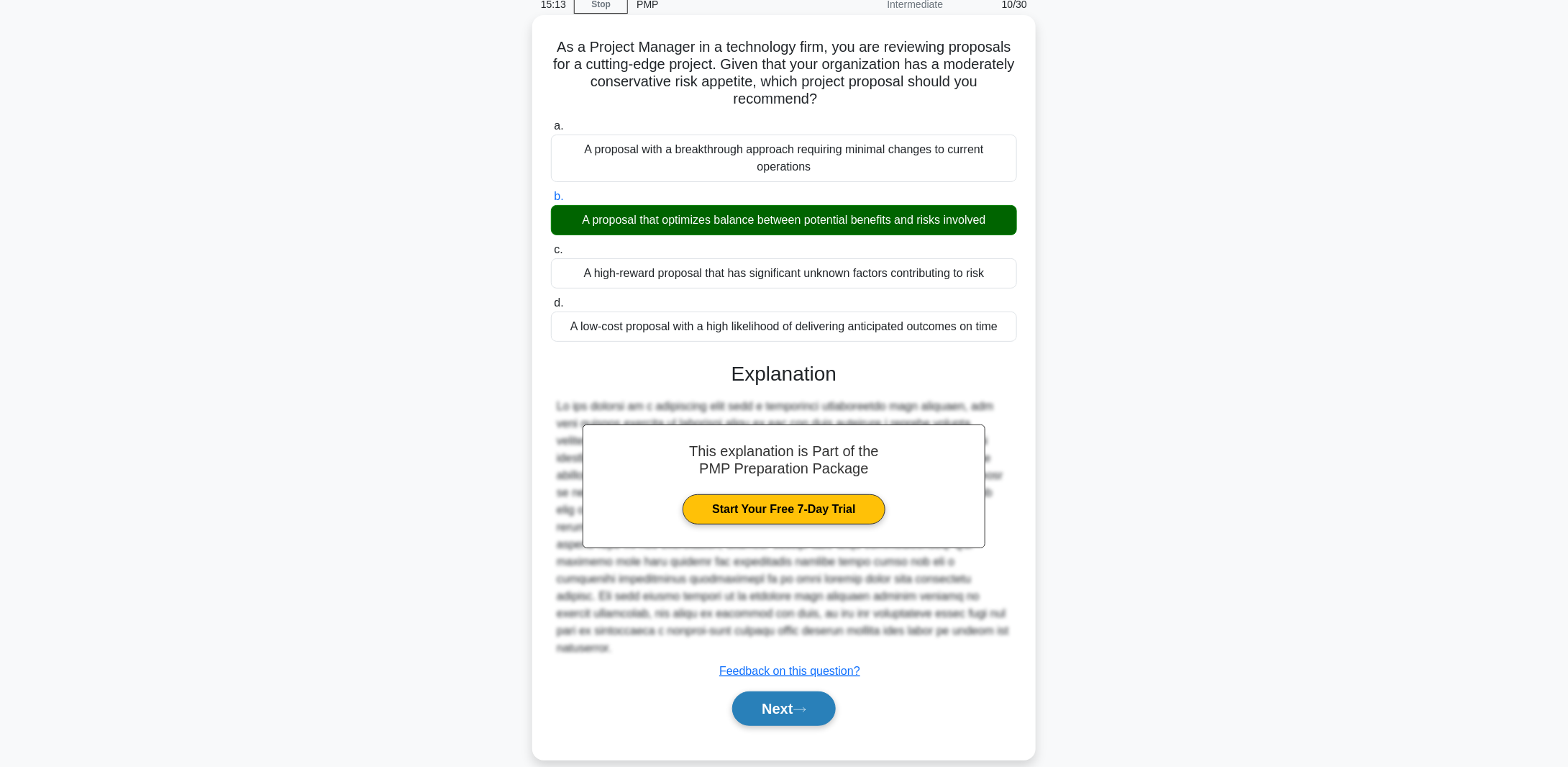
click at [787, 694] on button "Next" at bounding box center [783, 708] width 103 height 34
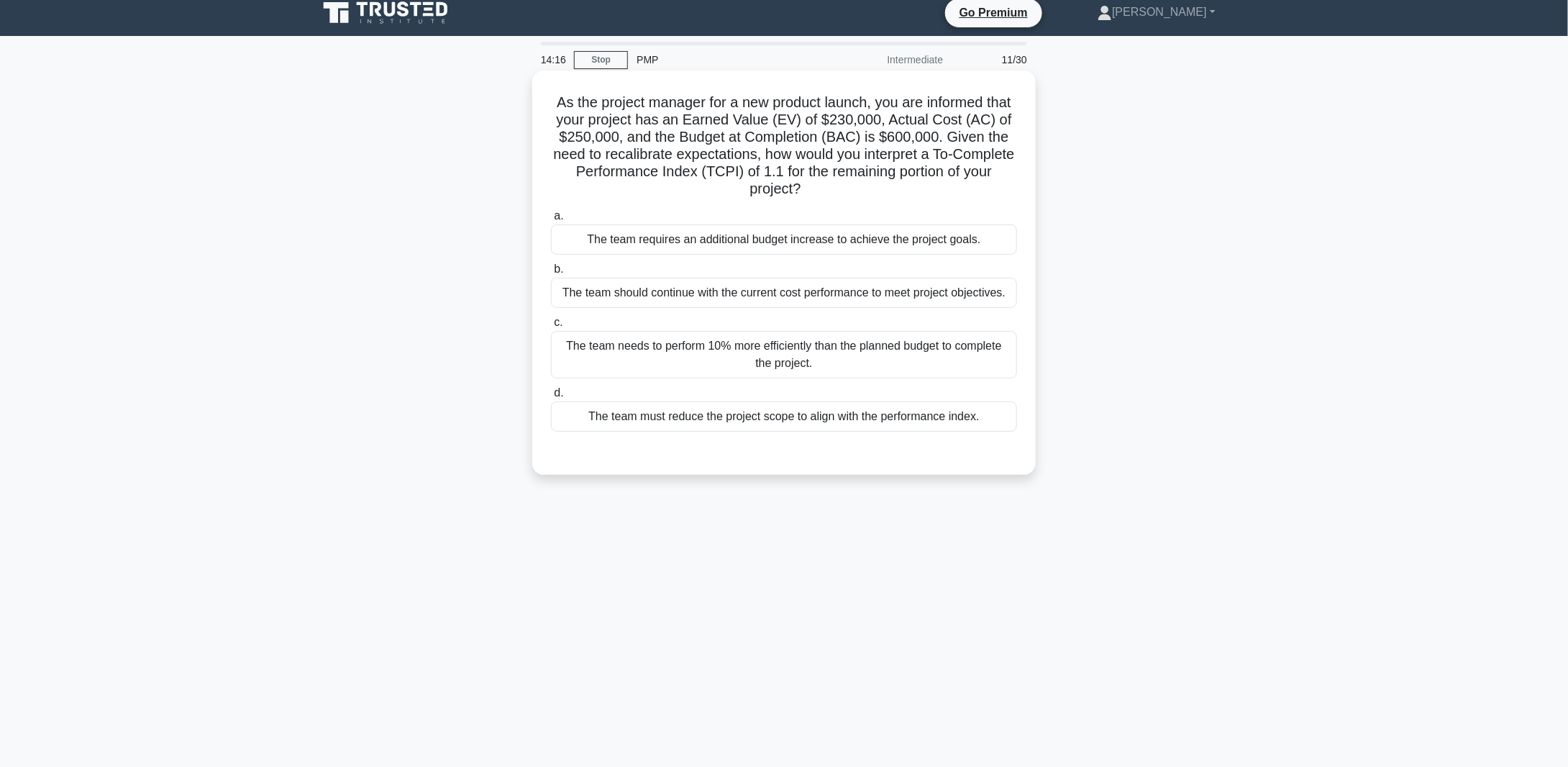
click at [791, 352] on div "The team needs to perform 10% more efficiently than the planned budget to compl…" at bounding box center [784, 355] width 466 height 48
click at [551, 328] on input "c. The team needs to perform 10% more efficiently than the planned budget to co…" at bounding box center [551, 322] width 0 height 9
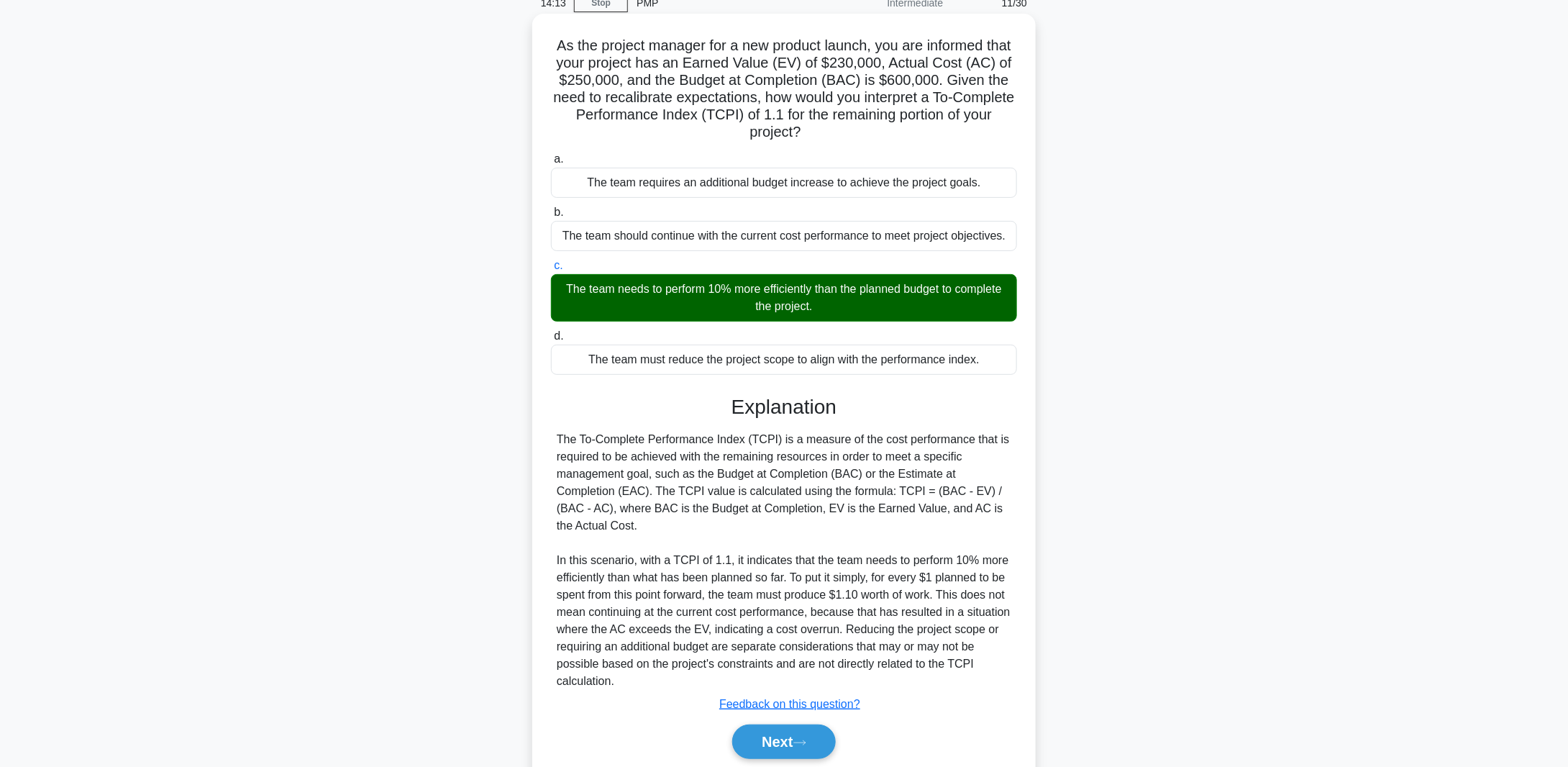
scroll to position [117, 0]
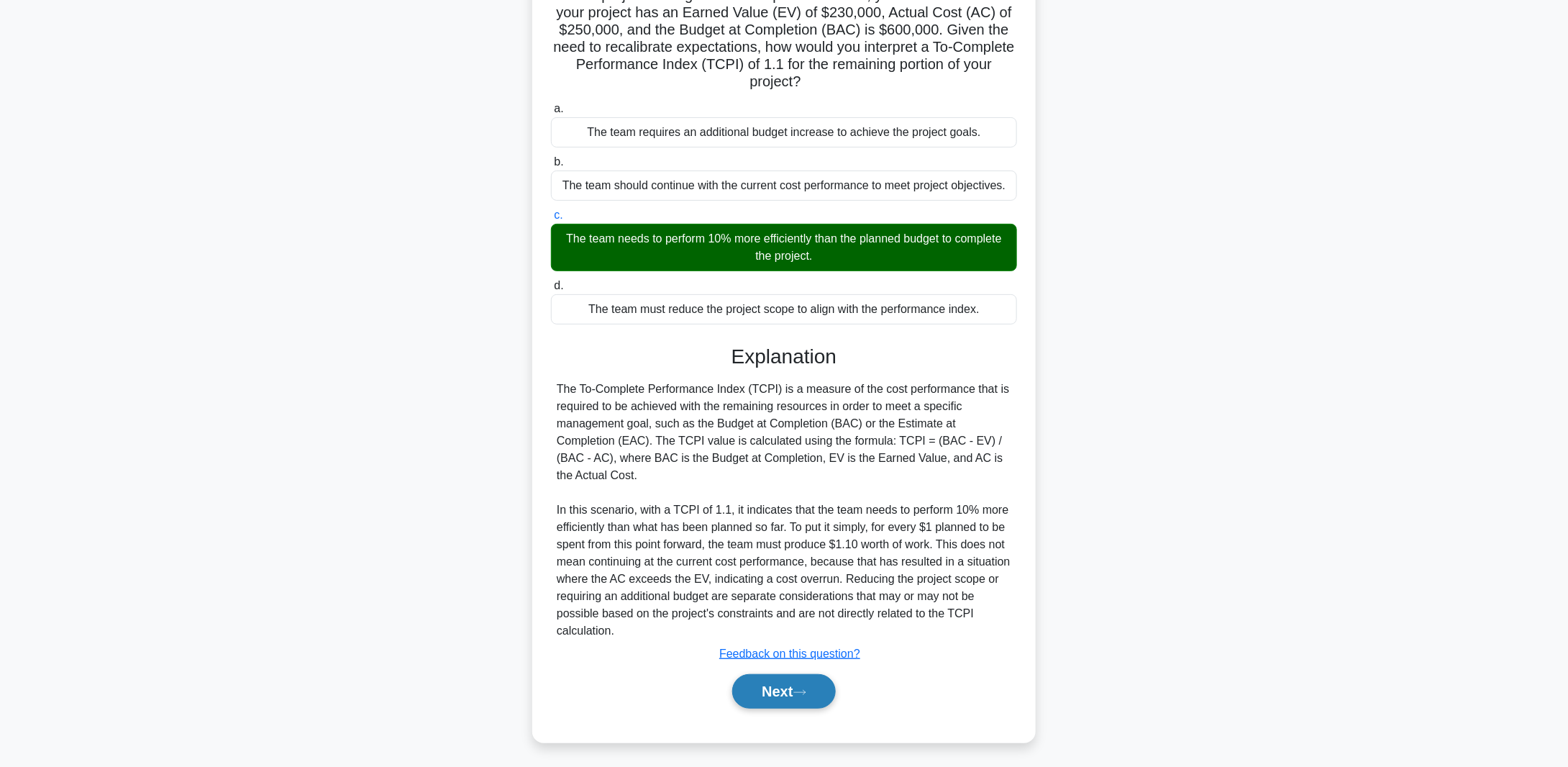
click at [786, 690] on button "Next" at bounding box center [783, 691] width 103 height 34
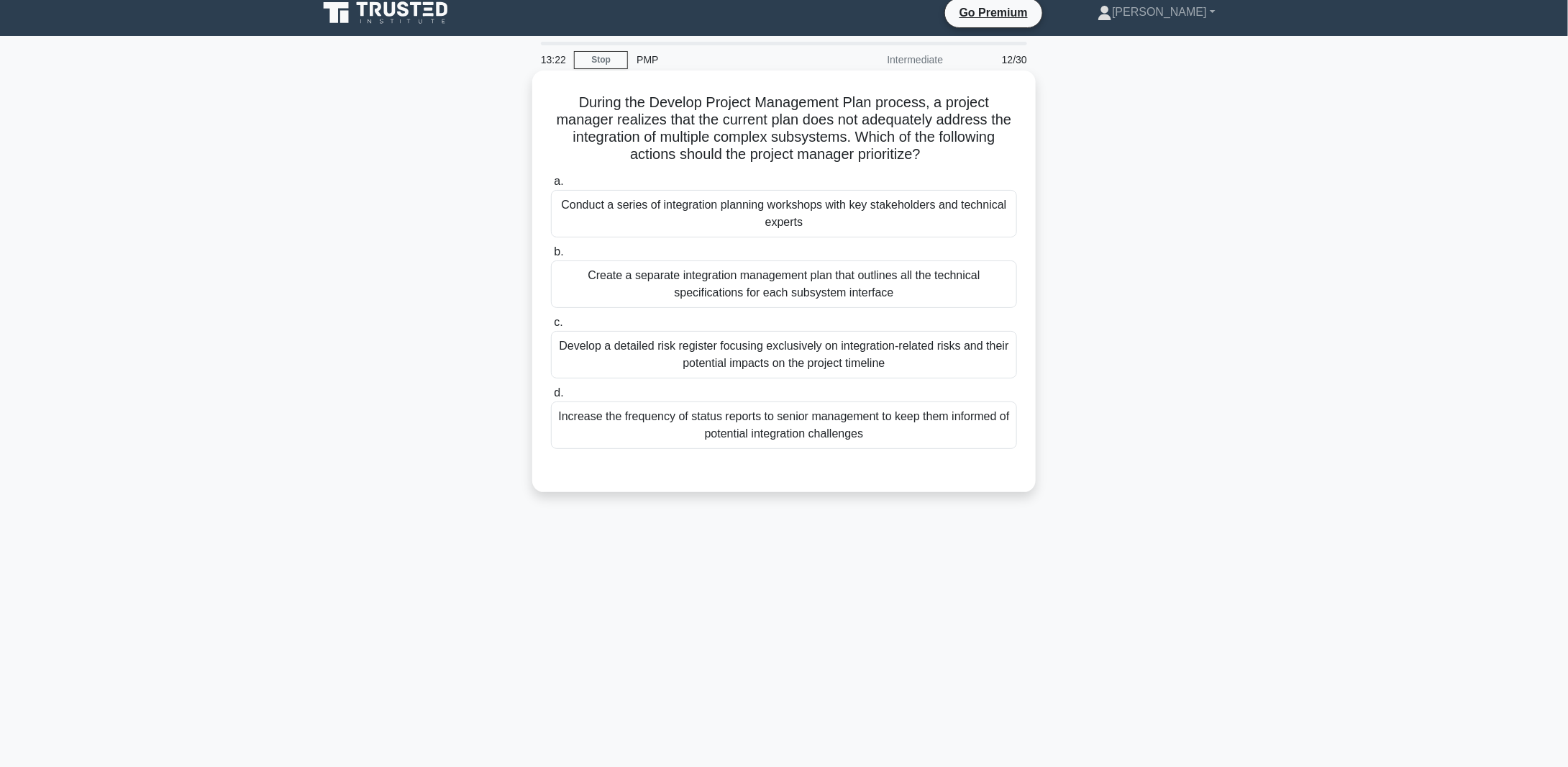
click at [762, 218] on div "Conduct a series of integration planning workshops with key stakeholders and te…" at bounding box center [784, 214] width 466 height 48
click at [551, 186] on input "a. Conduct a series of integration planning workshops with key stakeholders and…" at bounding box center [551, 181] width 0 height 9
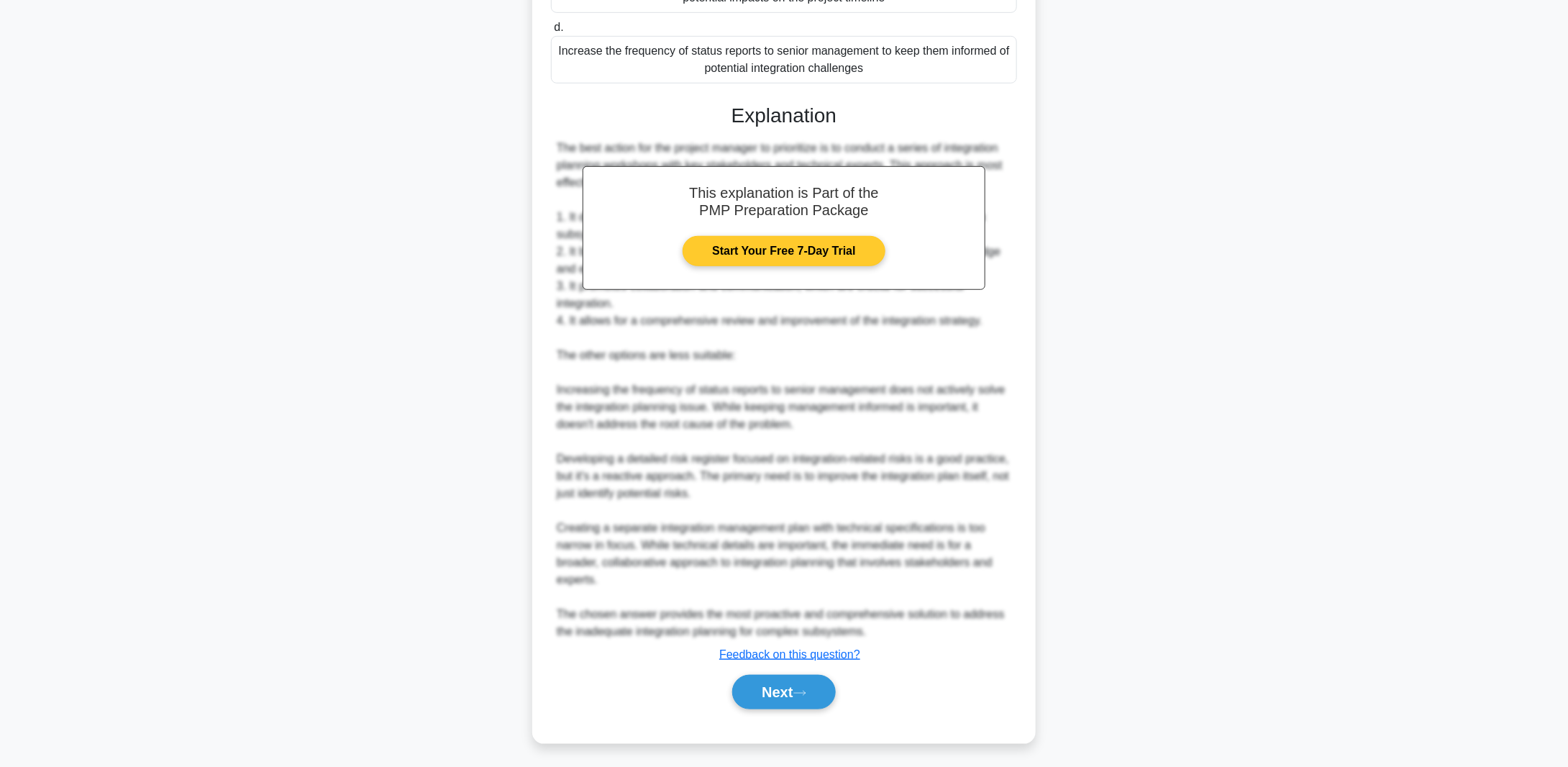
scroll to position [376, 0]
click at [759, 683] on button "Next" at bounding box center [783, 691] width 103 height 34
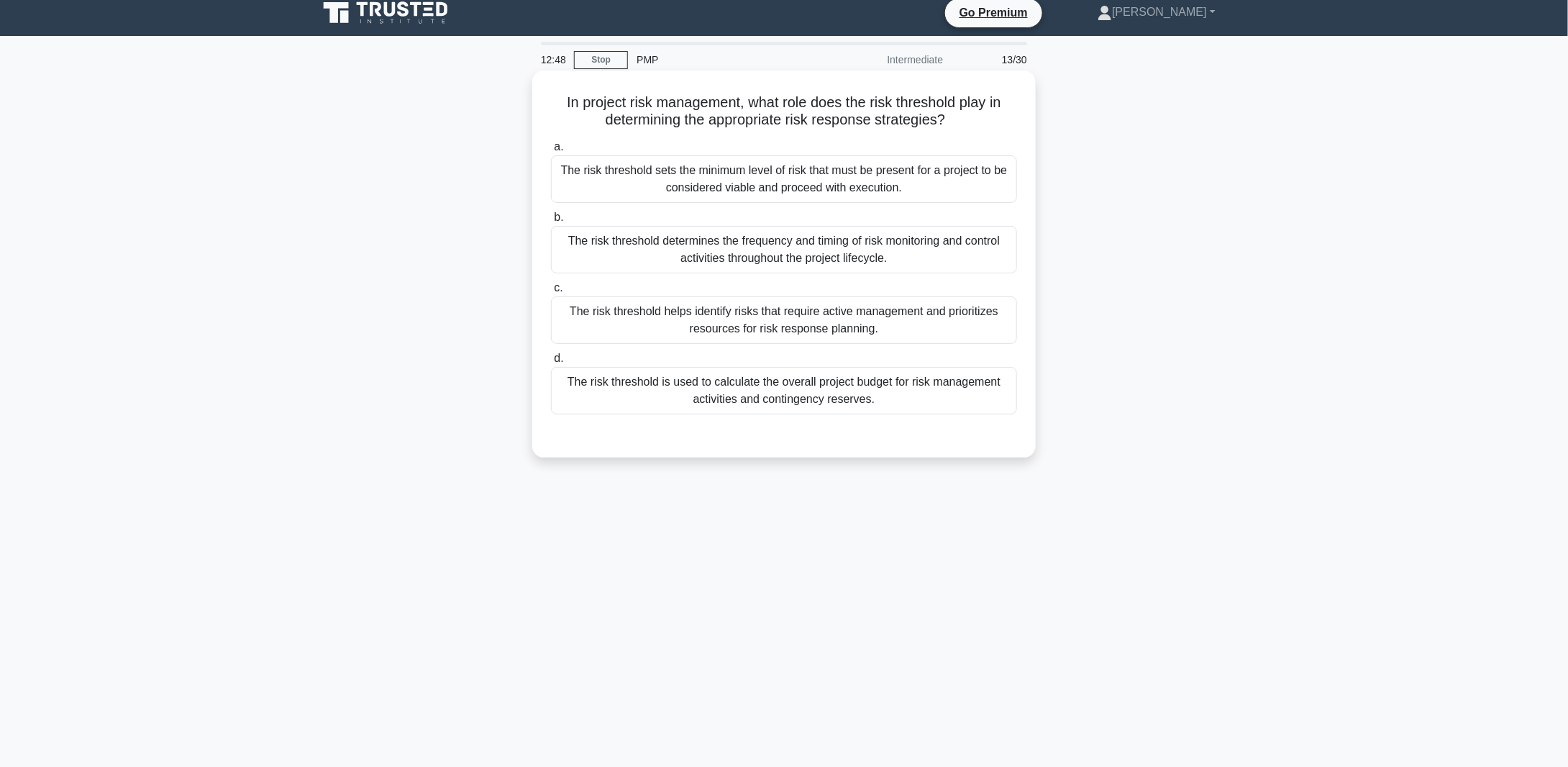
click at [792, 386] on div "The risk threshold is used to calculate the overall project budget for risk man…" at bounding box center [784, 391] width 466 height 48
click at [551, 363] on input "d. The risk threshold is used to calculate the overall project budget for risk …" at bounding box center [551, 358] width 0 height 9
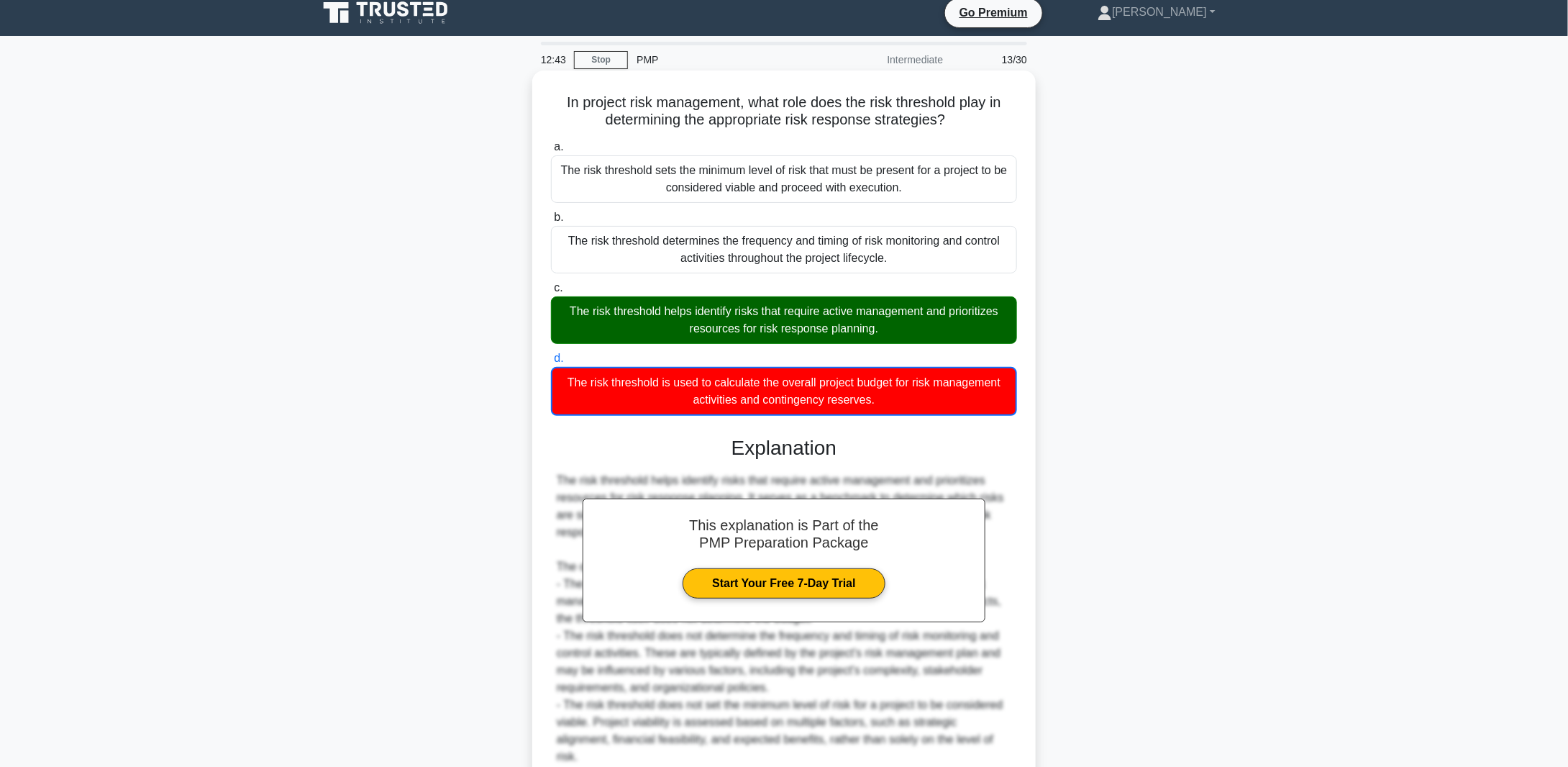
scroll to position [119, 0]
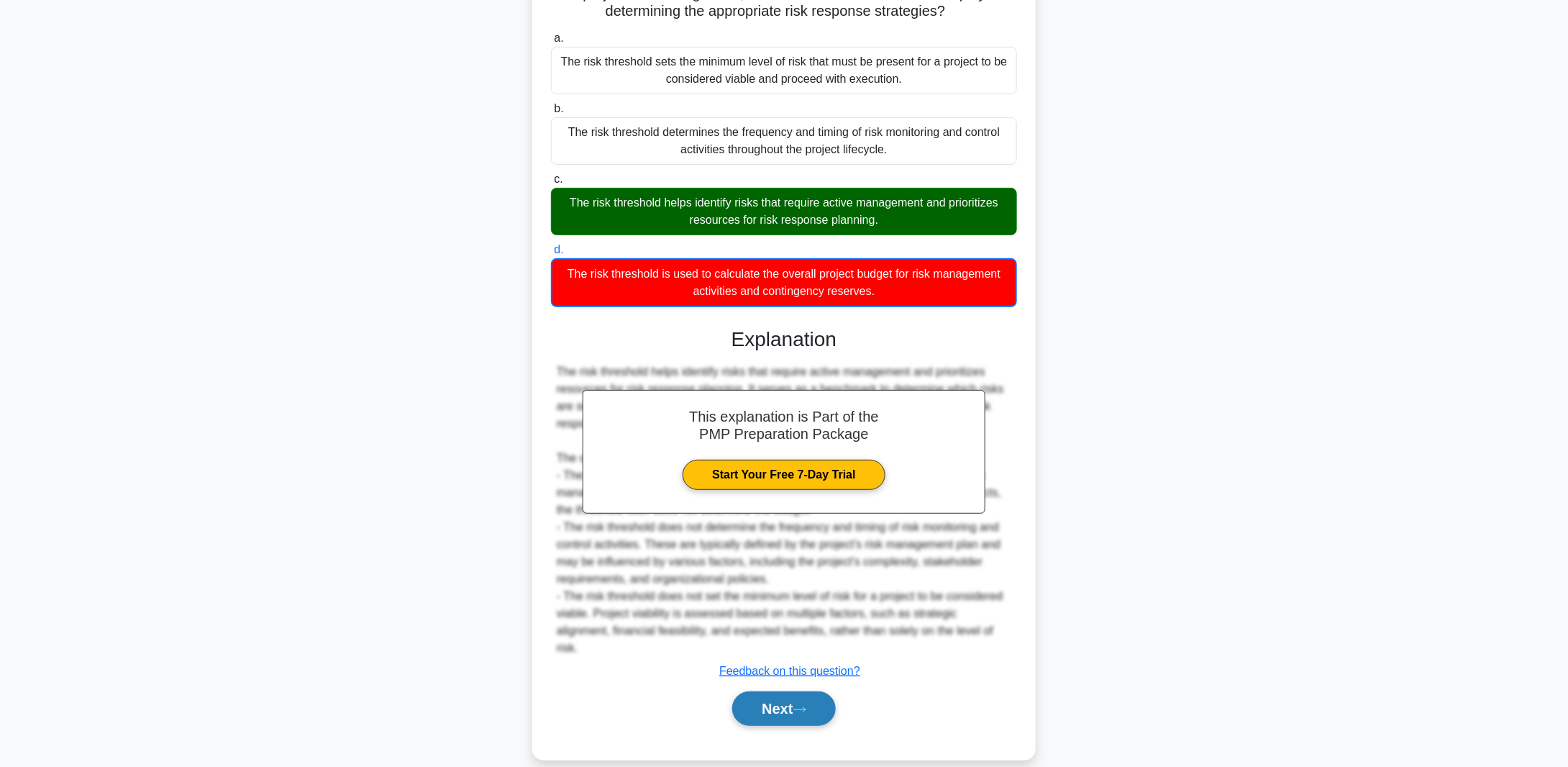
click at [793, 691] on button "Next" at bounding box center [783, 708] width 103 height 34
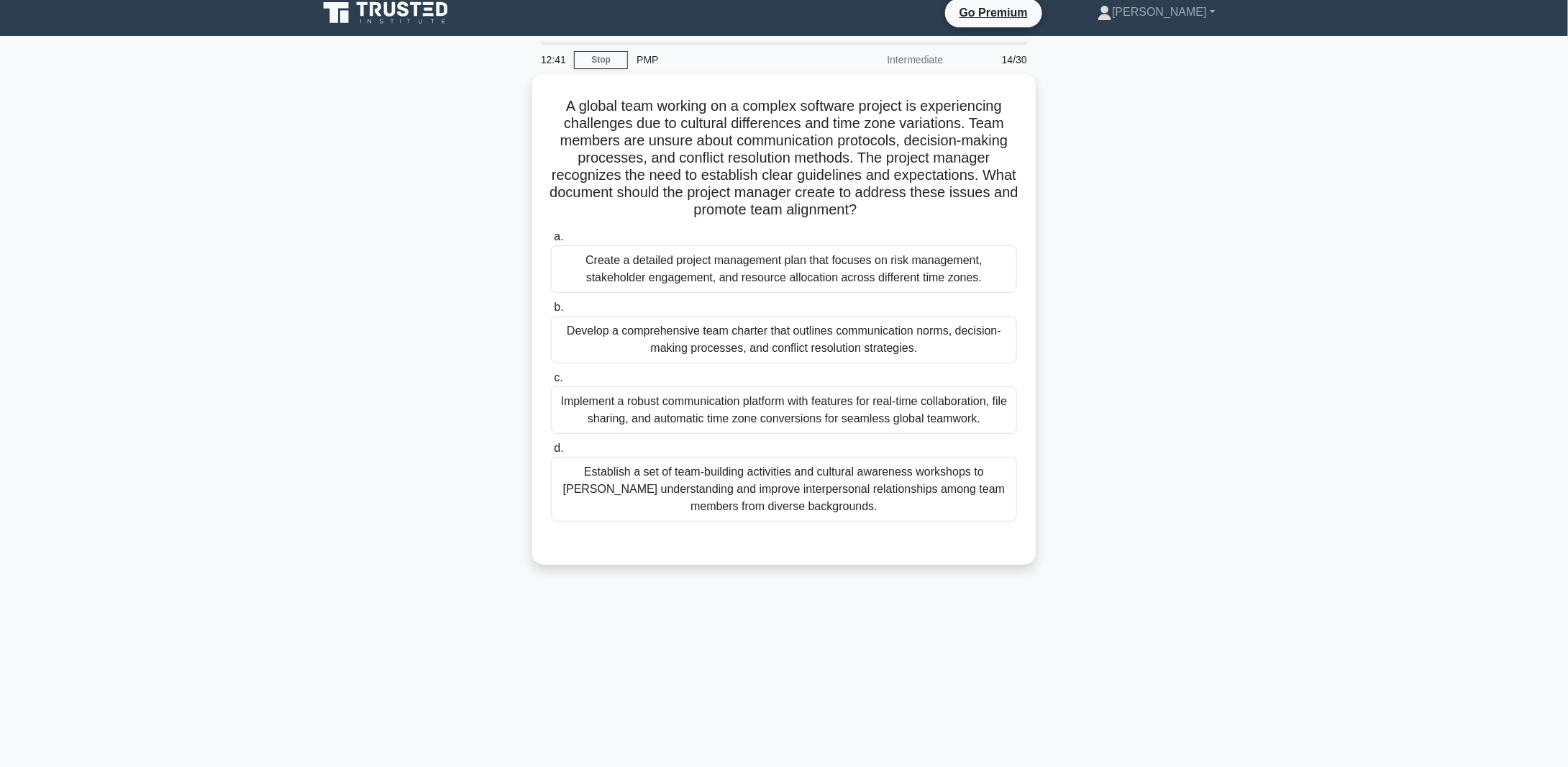
scroll to position [10, 0]
click at [784, 337] on div "Develop a comprehensive team charter that outlines communication norms, decisio…" at bounding box center [784, 336] width 466 height 48
click at [551, 309] on input "b. Develop a comprehensive team charter that outlines communication norms, deci…" at bounding box center [551, 304] width 0 height 9
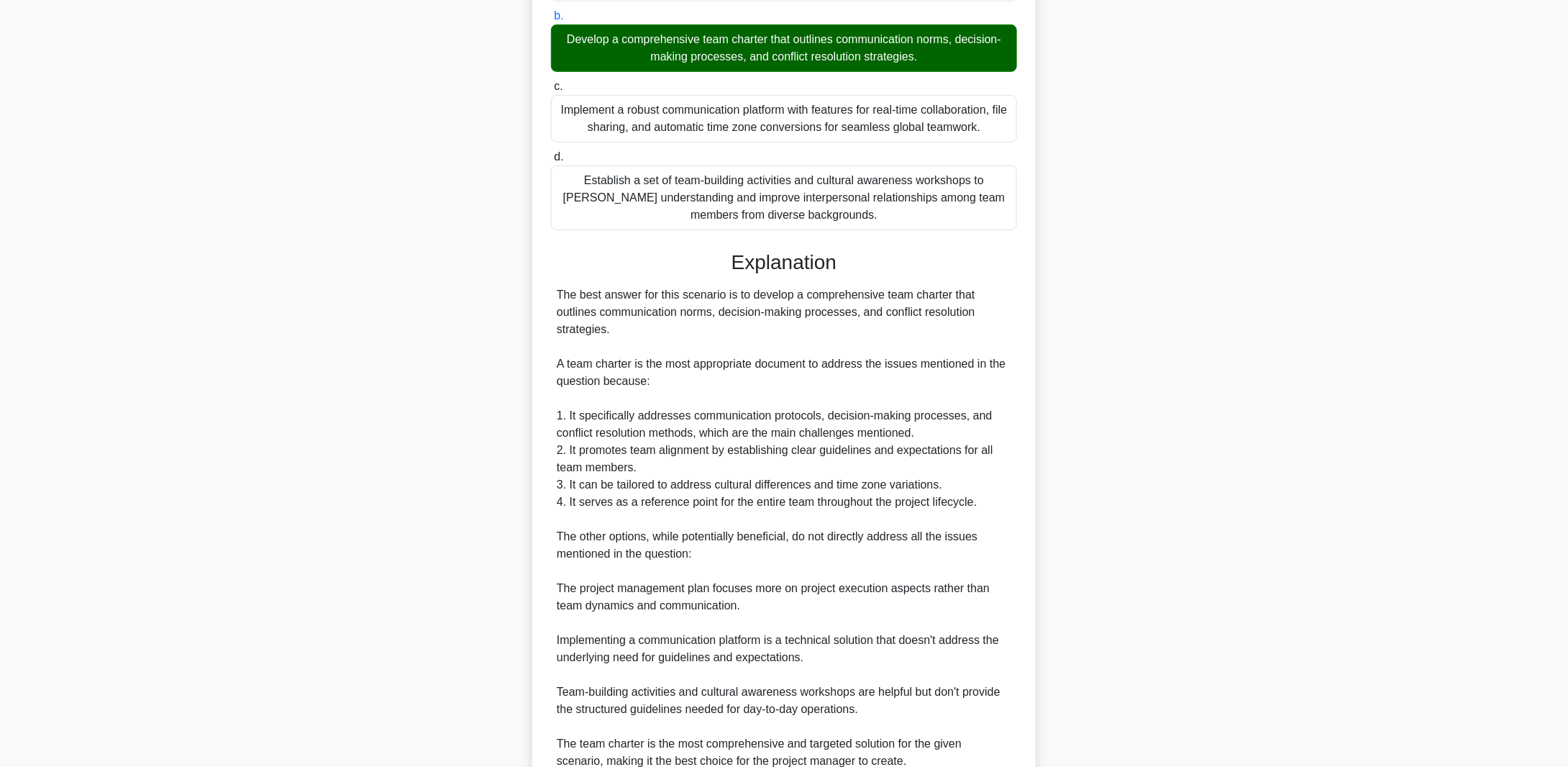
scroll to position [428, 0]
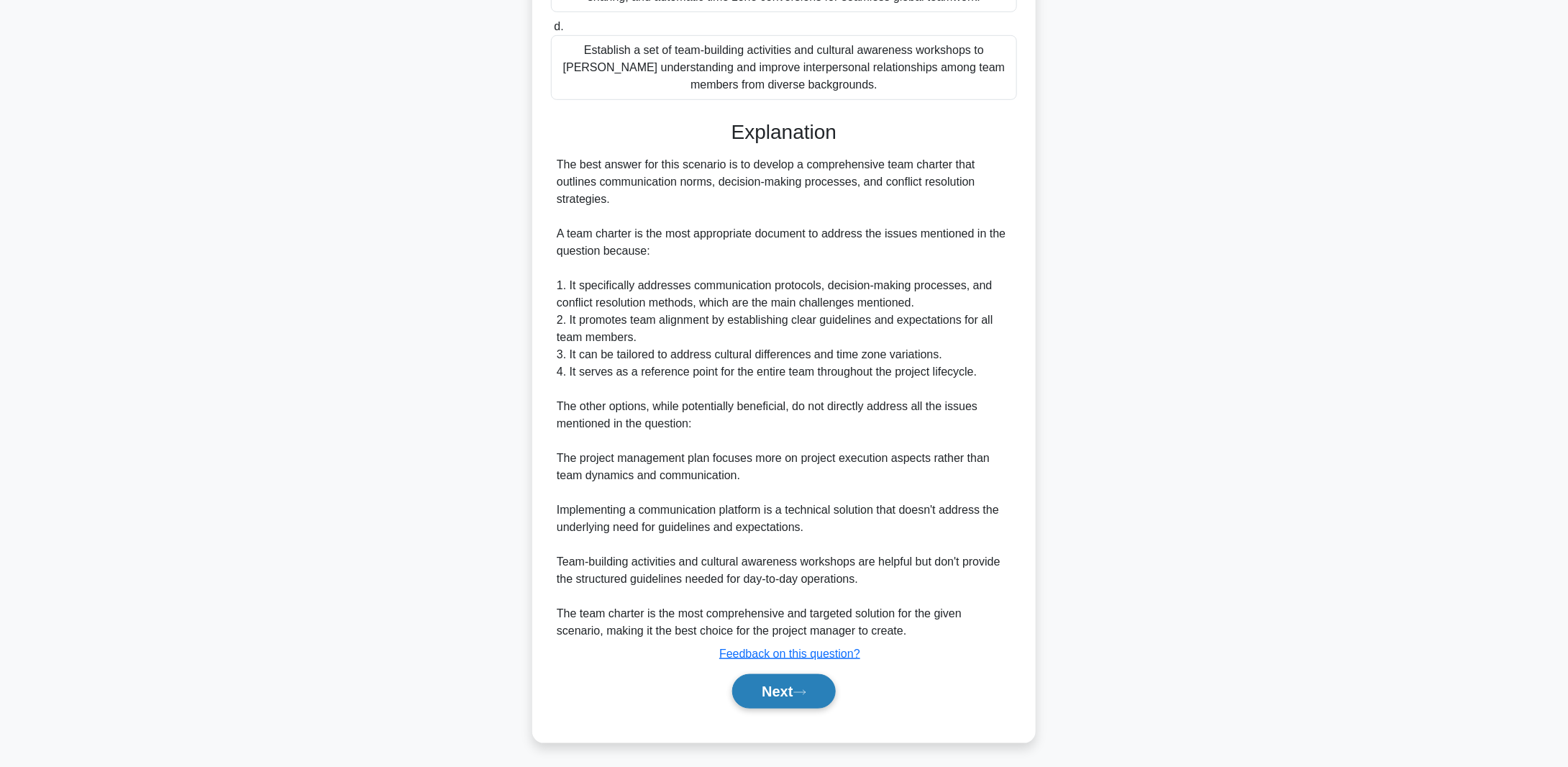
click at [800, 694] on icon at bounding box center [799, 692] width 13 height 8
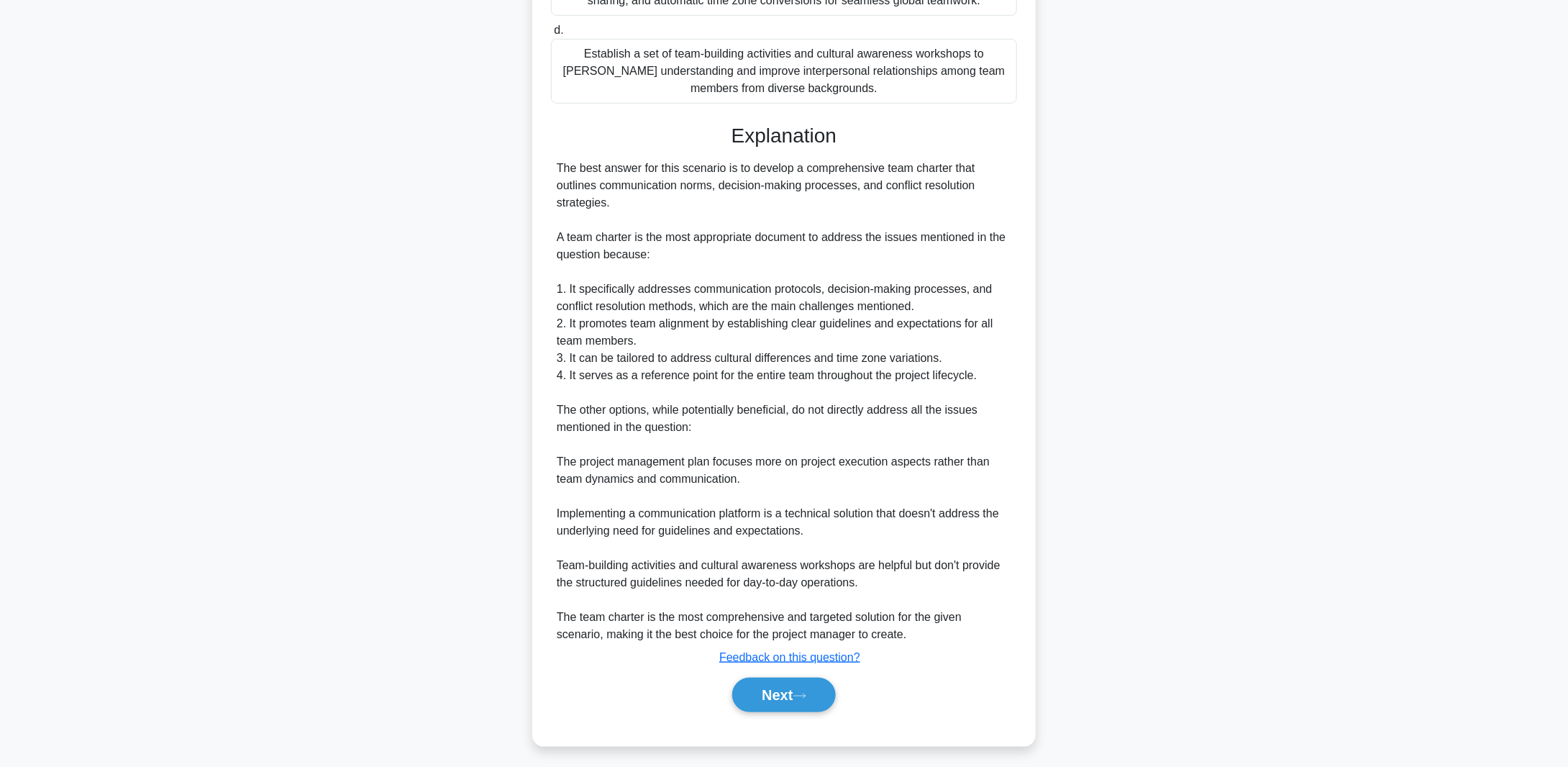
scroll to position [10, 0]
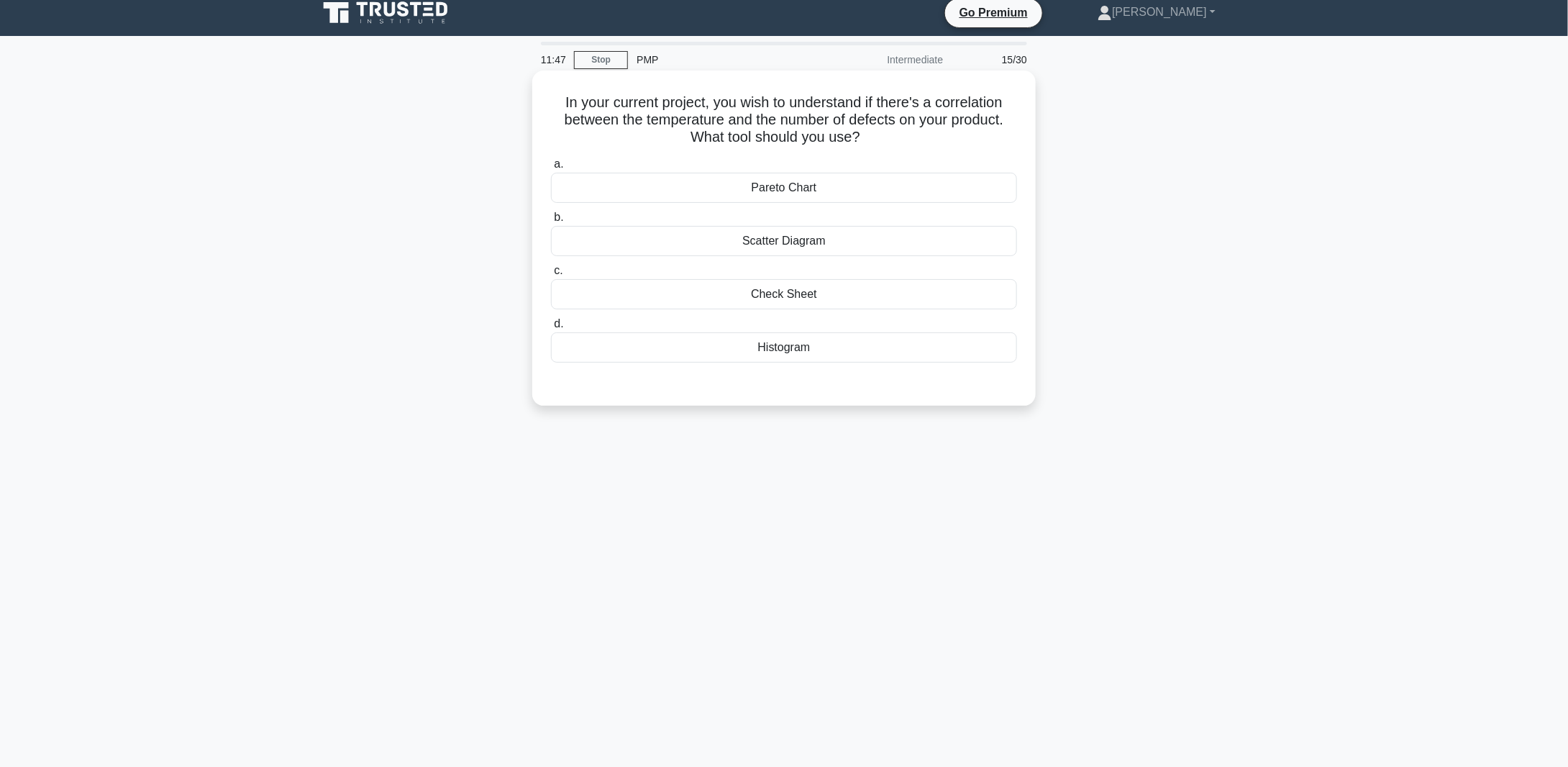
click at [794, 241] on div "Scatter Diagram" at bounding box center [784, 241] width 466 height 30
click at [551, 223] on input "b. Scatter Diagram" at bounding box center [551, 218] width 0 height 9
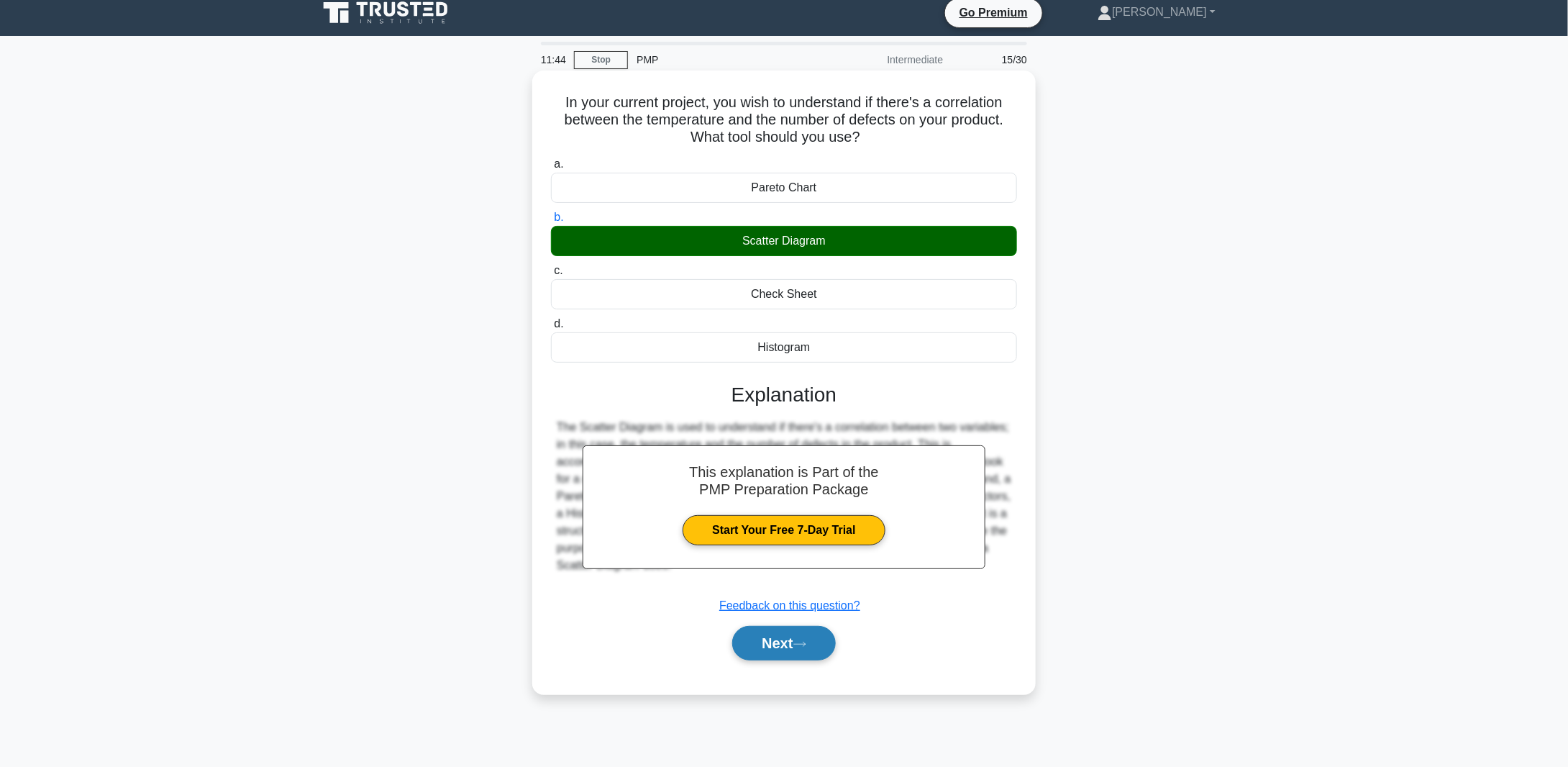
click at [788, 636] on button "Next" at bounding box center [783, 643] width 103 height 34
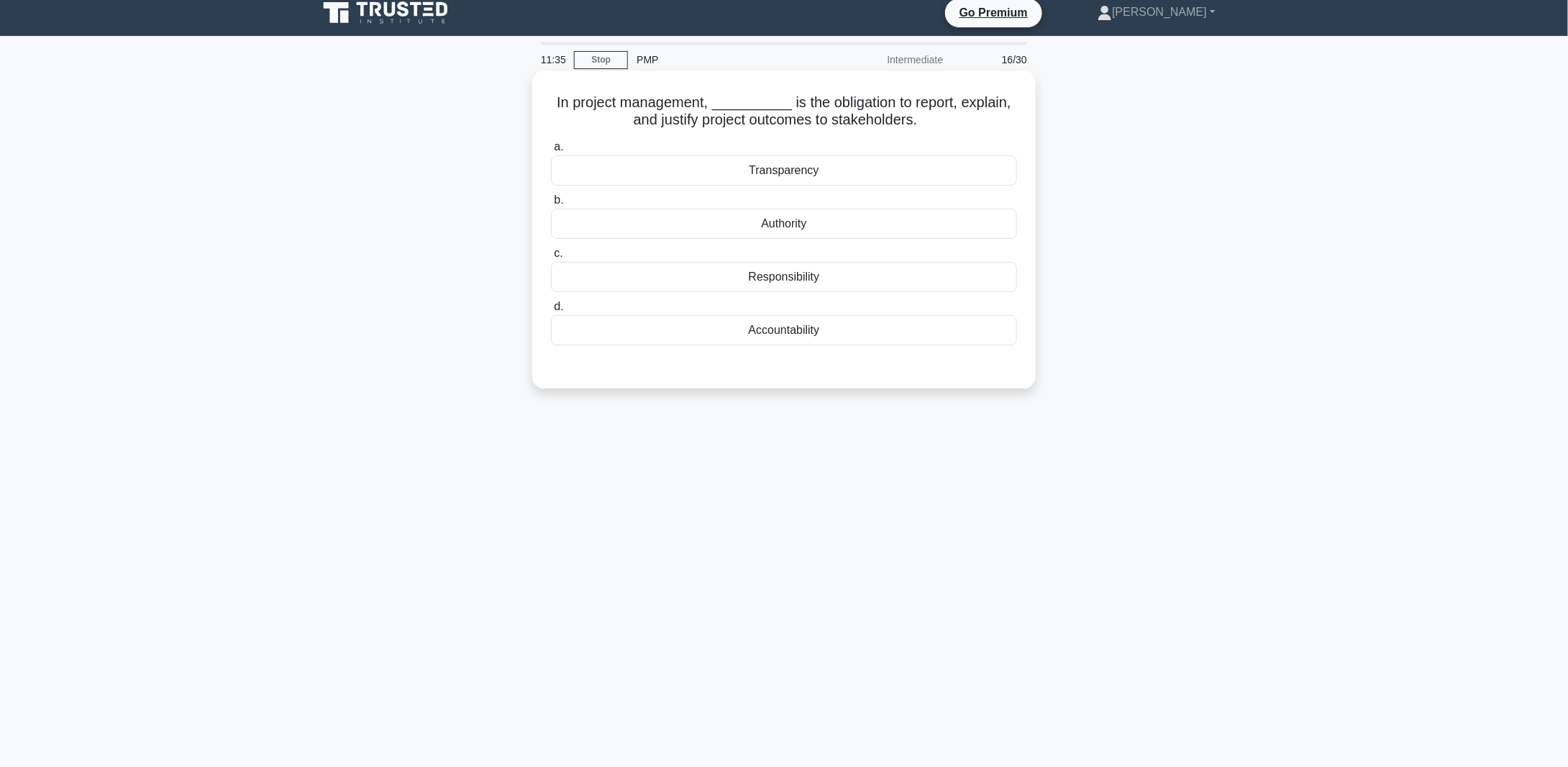
click at [781, 167] on div "Transparency" at bounding box center [784, 170] width 466 height 30
click at [551, 152] on input "a. Transparency" at bounding box center [551, 147] width 0 height 9
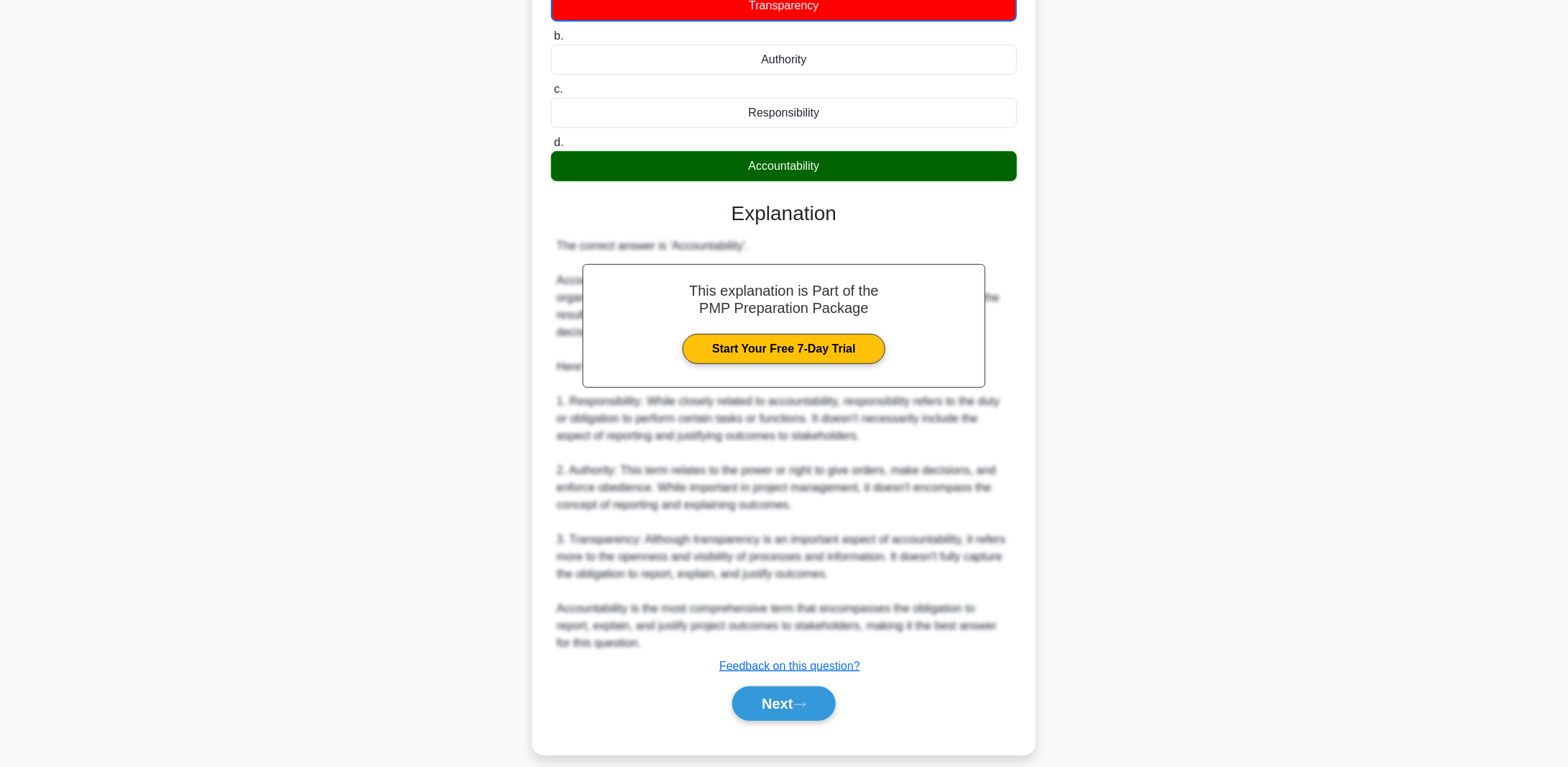
scroll to position [188, 0]
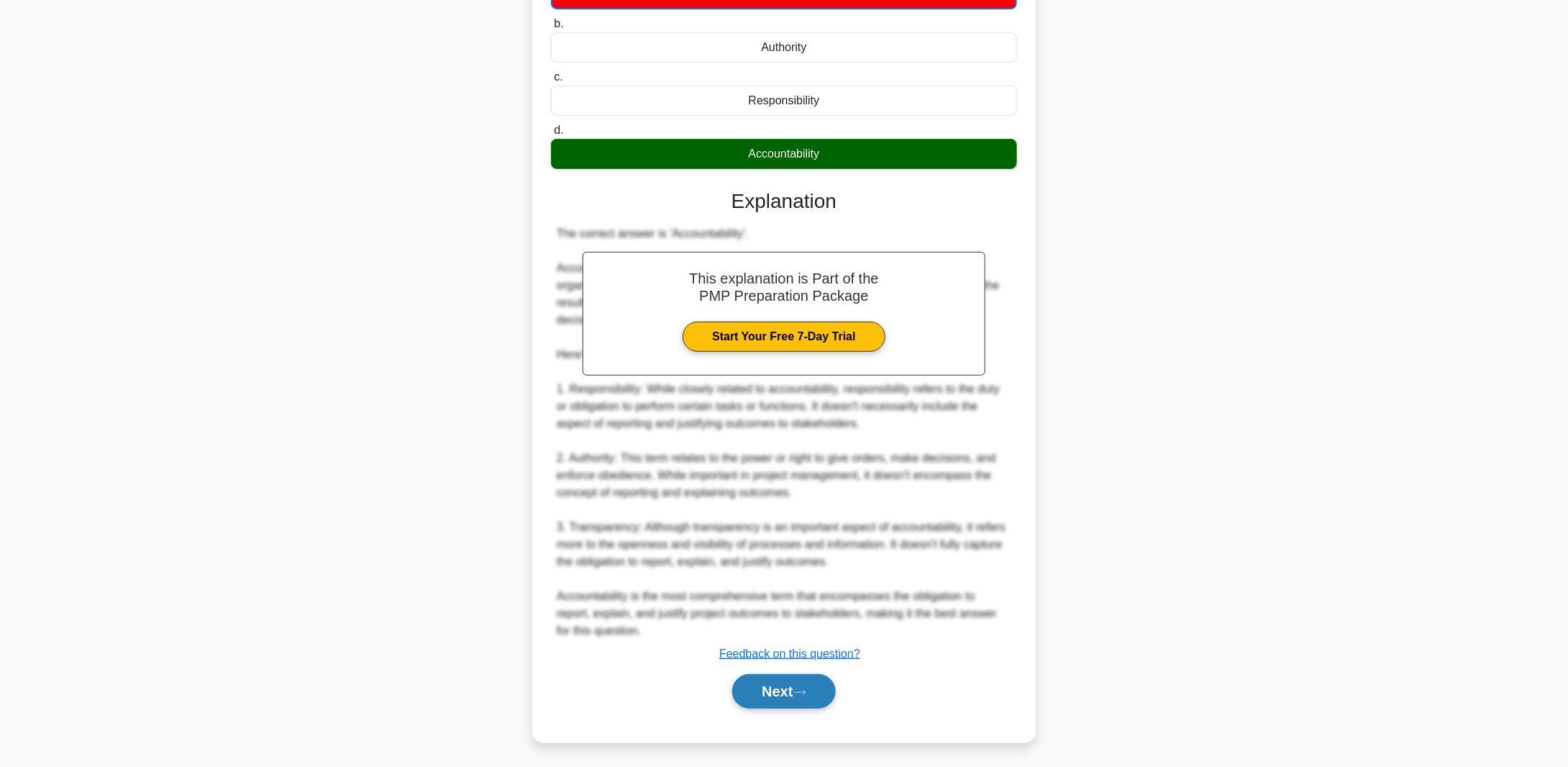
click at [771, 687] on button "Next" at bounding box center [783, 691] width 103 height 34
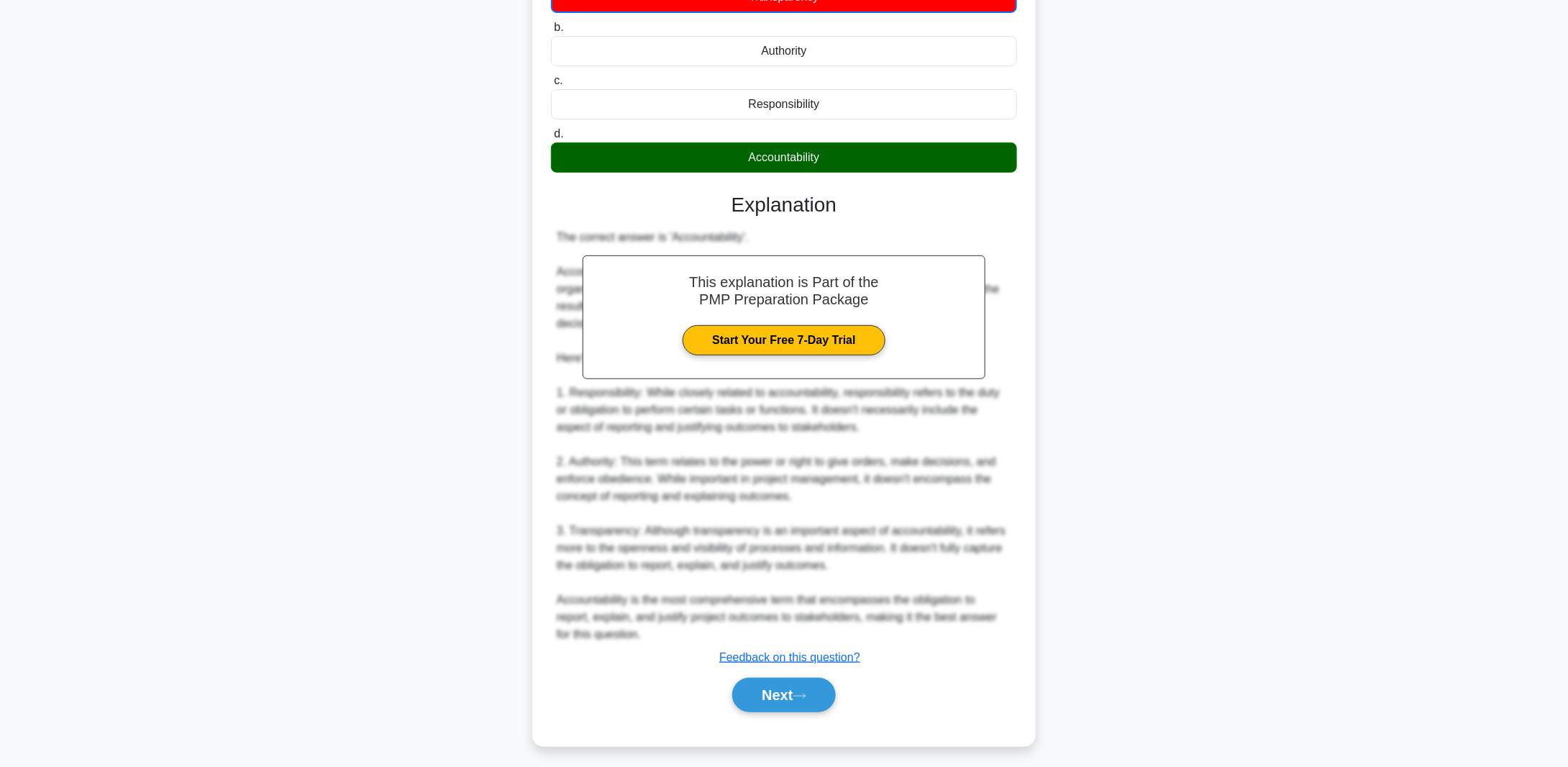
scroll to position [10, 0]
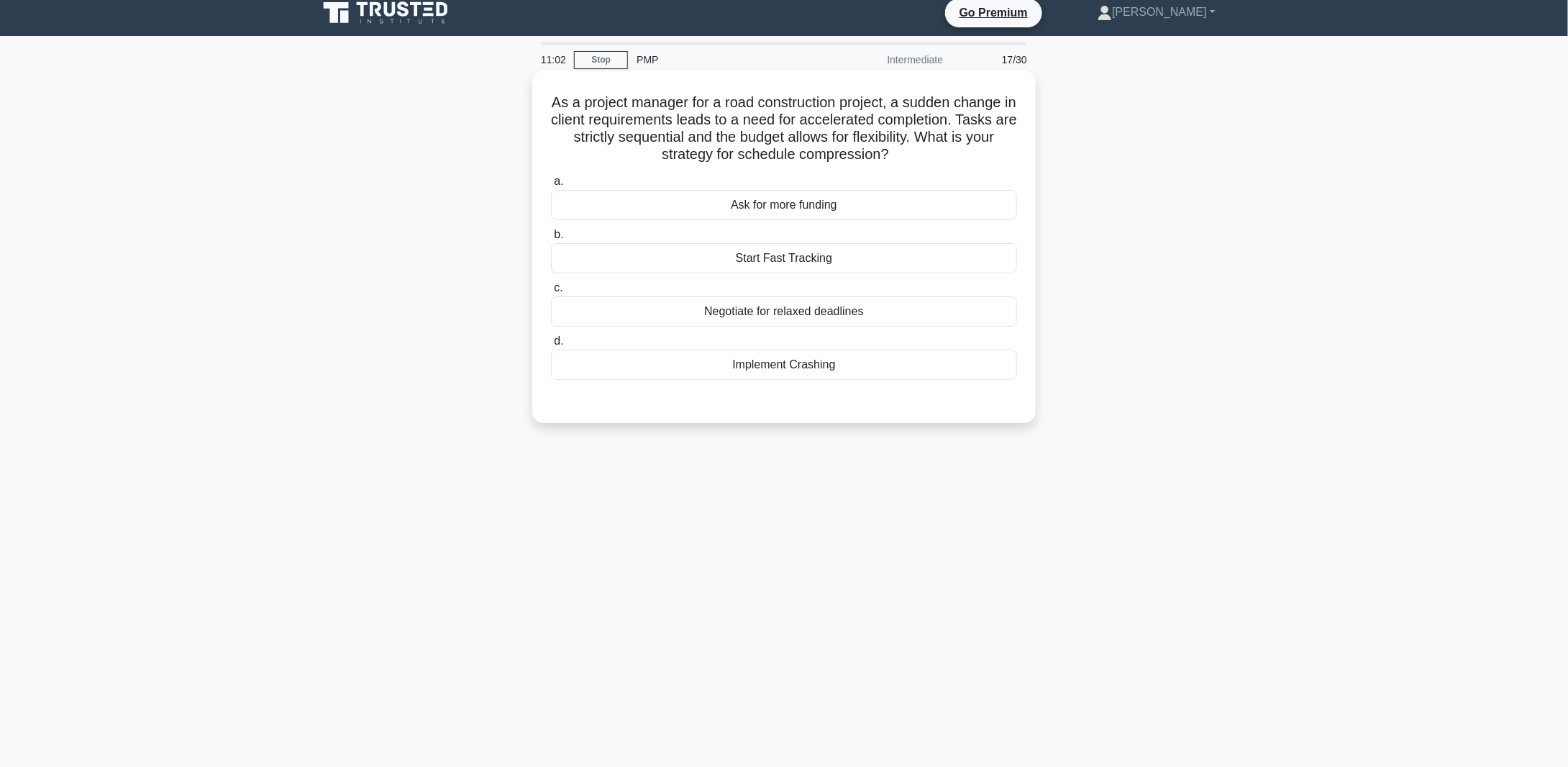
click at [770, 364] on div "Implement Crashing" at bounding box center [784, 364] width 466 height 30
click at [551, 346] on input "d. Implement Crashing" at bounding box center [551, 341] width 0 height 9
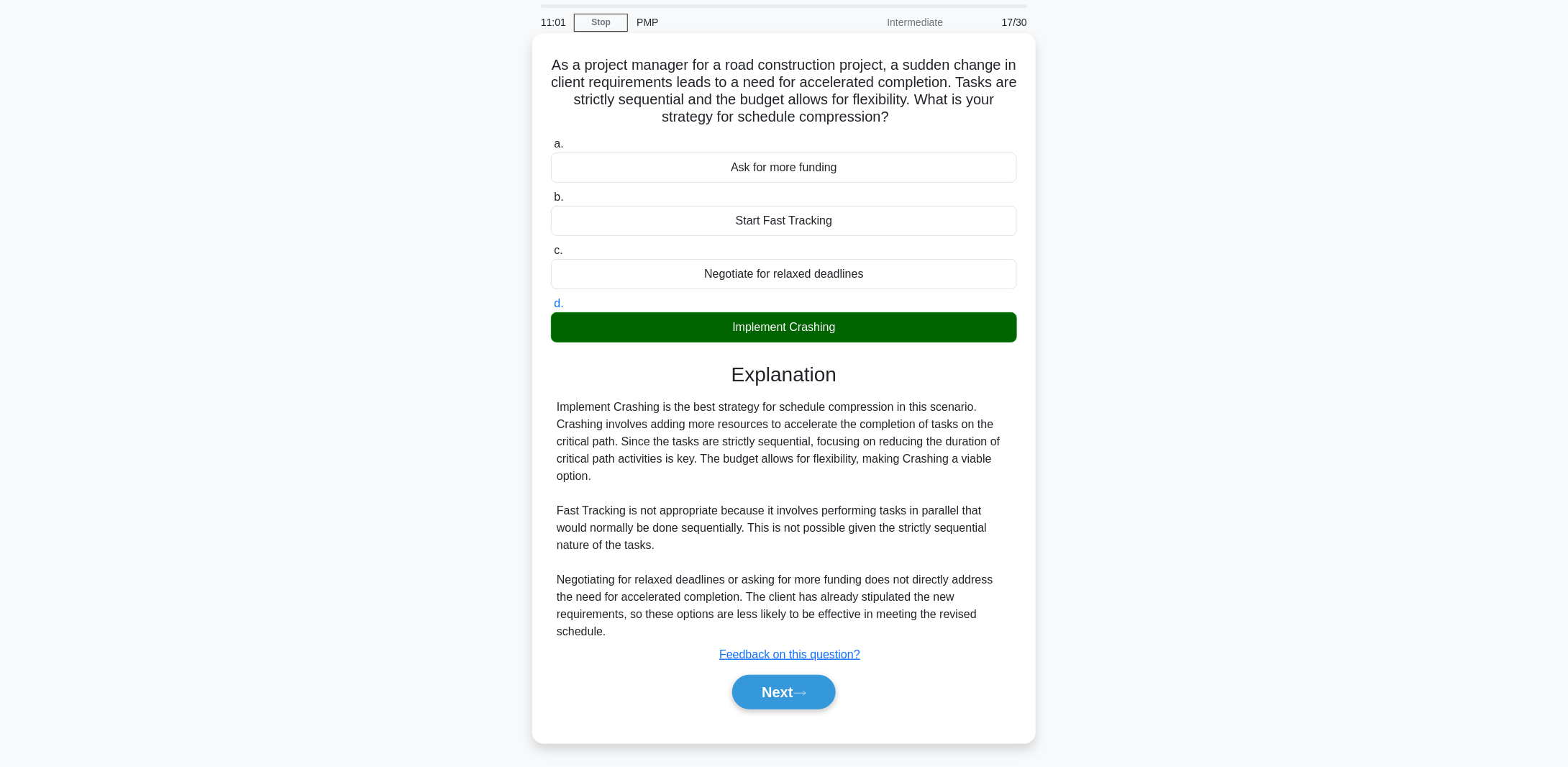
scroll to position [48, 0]
click at [791, 703] on button "Next" at bounding box center [783, 691] width 103 height 34
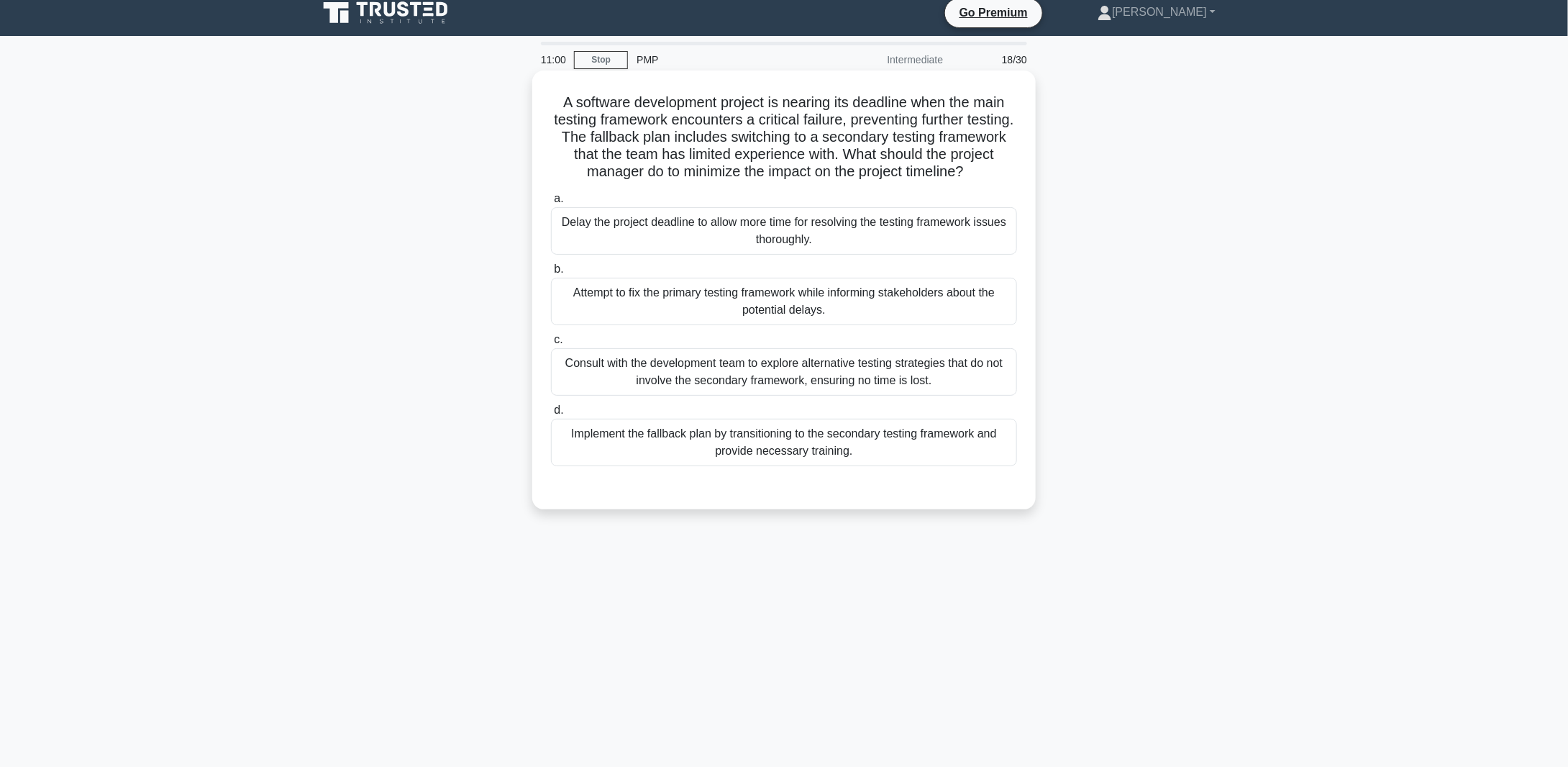
scroll to position [10, 0]
click at [731, 372] on div "Consult with the development team to explore alternative testing strategies tha…" at bounding box center [784, 372] width 466 height 48
click at [551, 345] on input "c. Consult with the development team to explore alternative testing strategies …" at bounding box center [551, 340] width 0 height 9
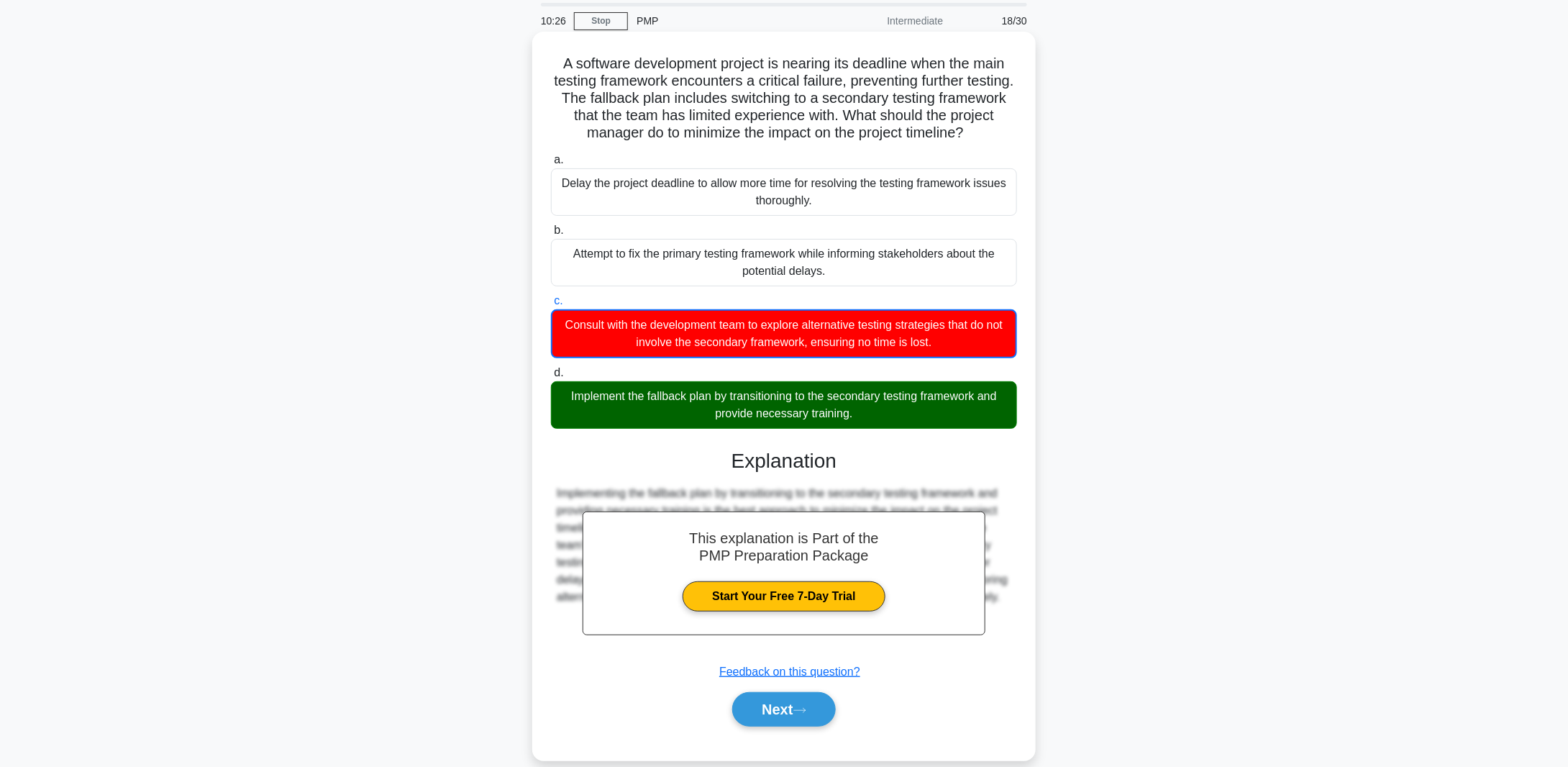
scroll to position [67, 0]
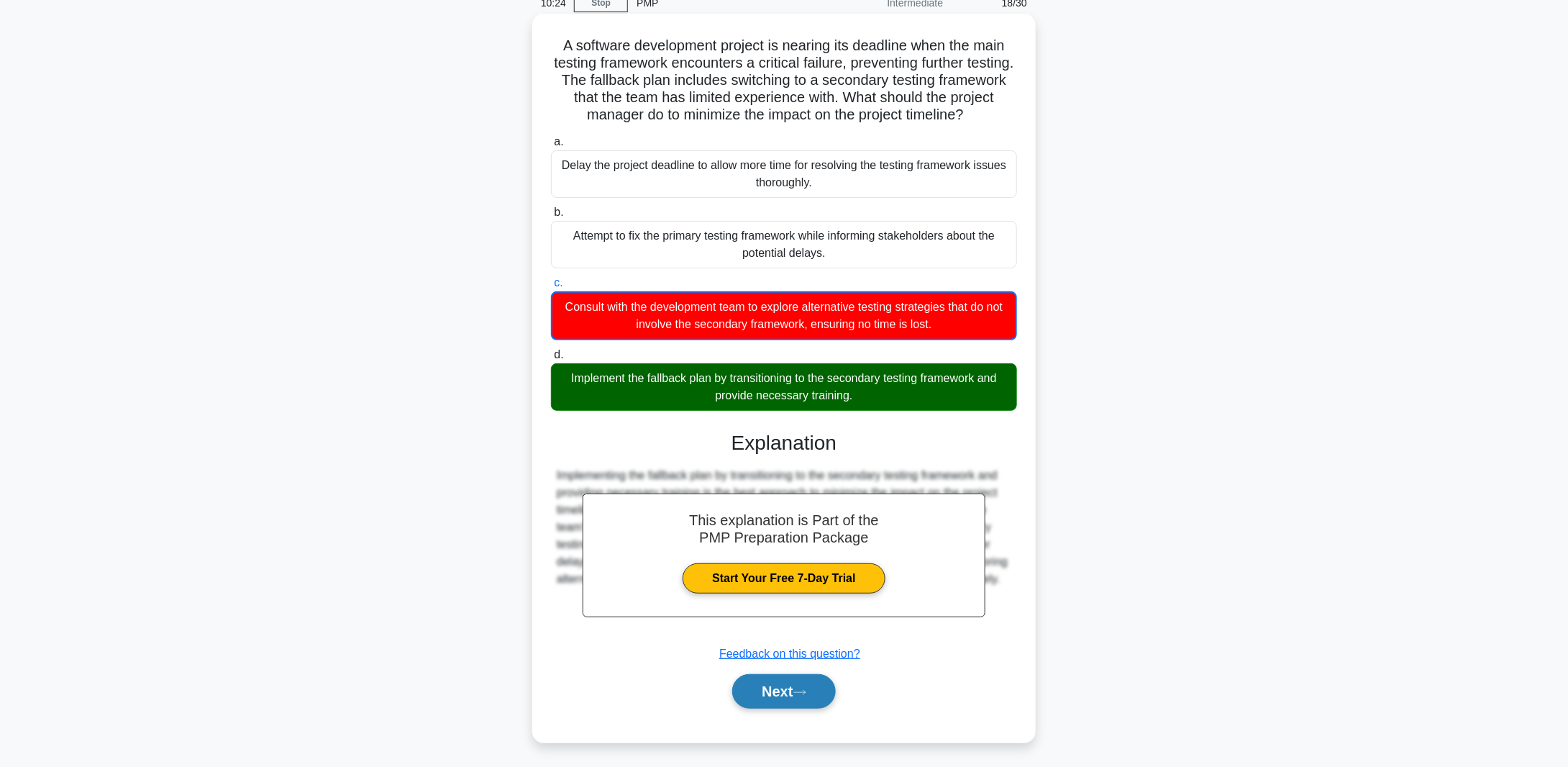
click at [775, 688] on button "Next" at bounding box center [783, 691] width 103 height 34
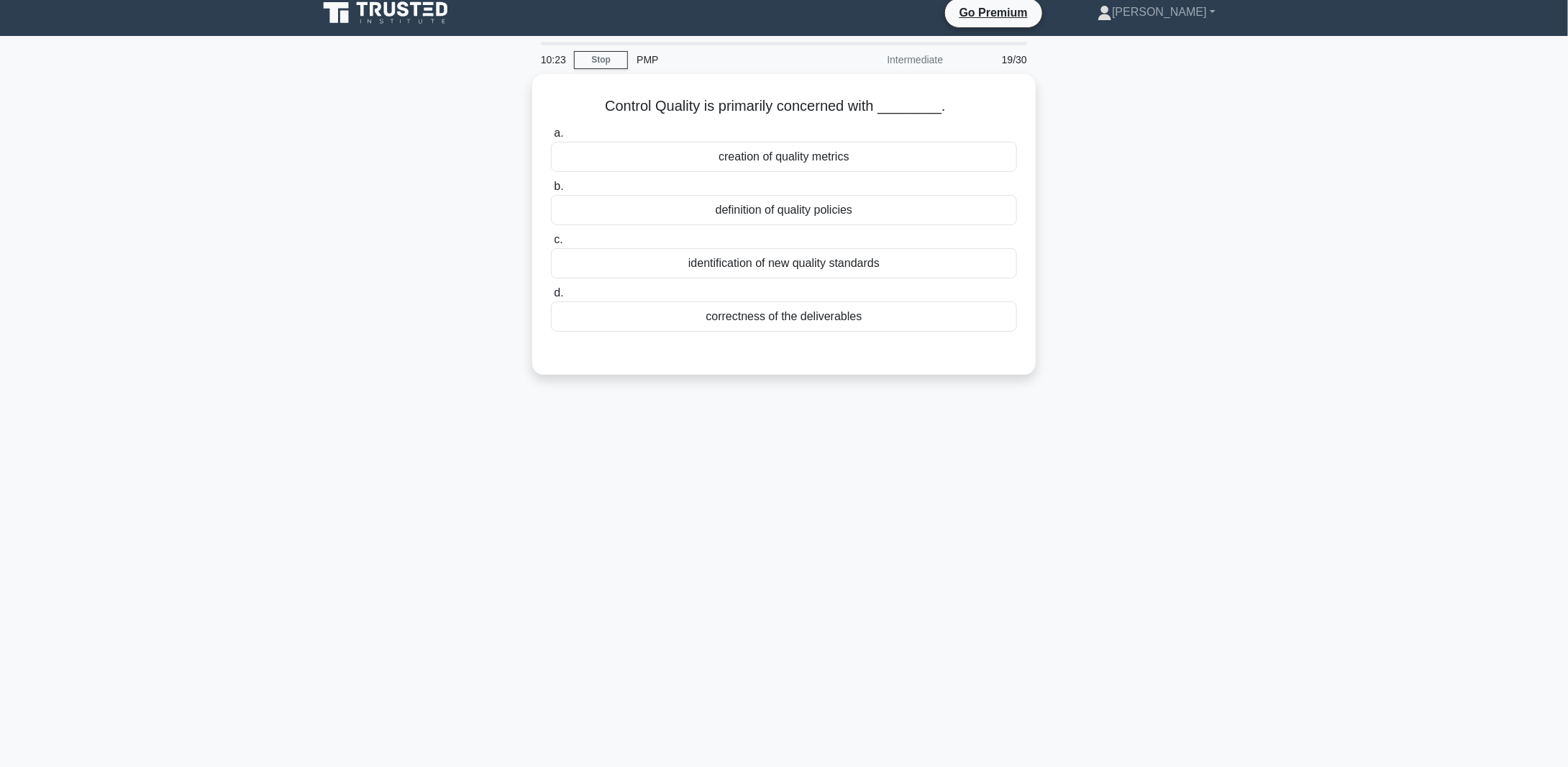
scroll to position [10, 0]
click at [775, 316] on div "correctness of the deliverables" at bounding box center [784, 312] width 466 height 30
click at [551, 294] on input "d. correctness of the deliverables" at bounding box center [551, 289] width 0 height 9
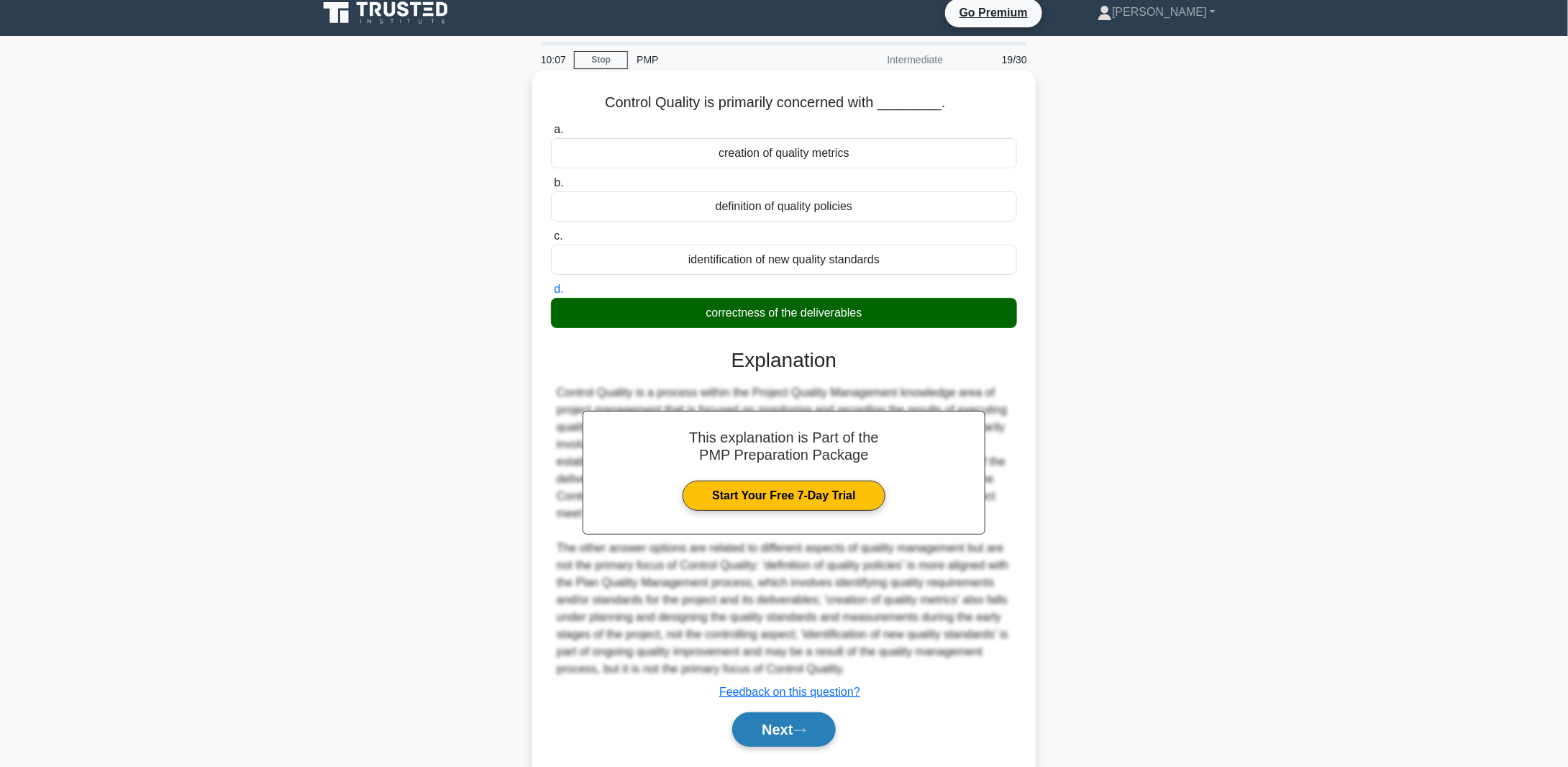
click at [777, 732] on button "Next" at bounding box center [783, 729] width 103 height 34
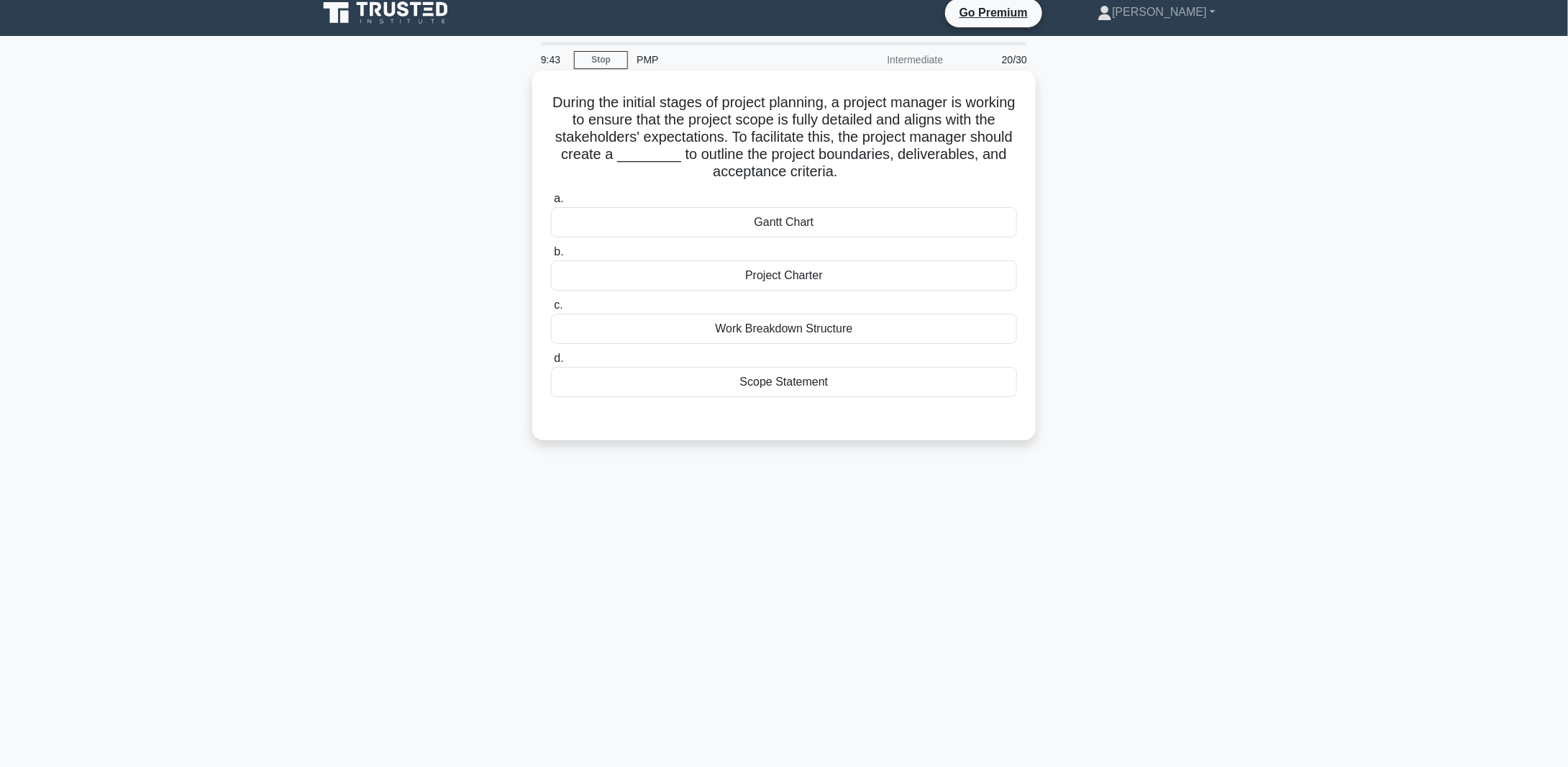
click at [787, 381] on div "Scope Statement" at bounding box center [784, 381] width 466 height 30
click at [551, 363] on input "d. Scope Statement" at bounding box center [551, 358] width 0 height 9
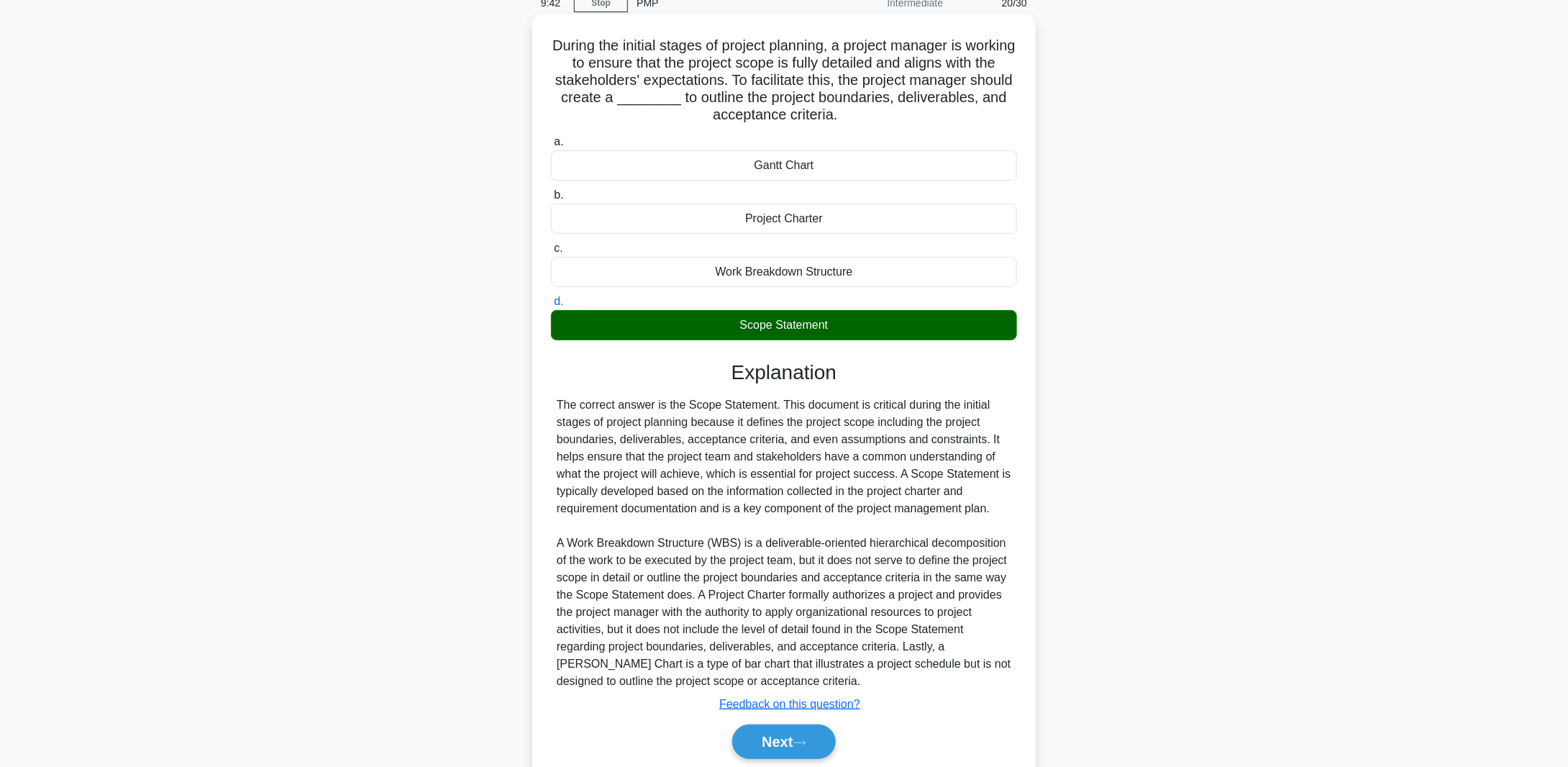
scroll to position [117, 0]
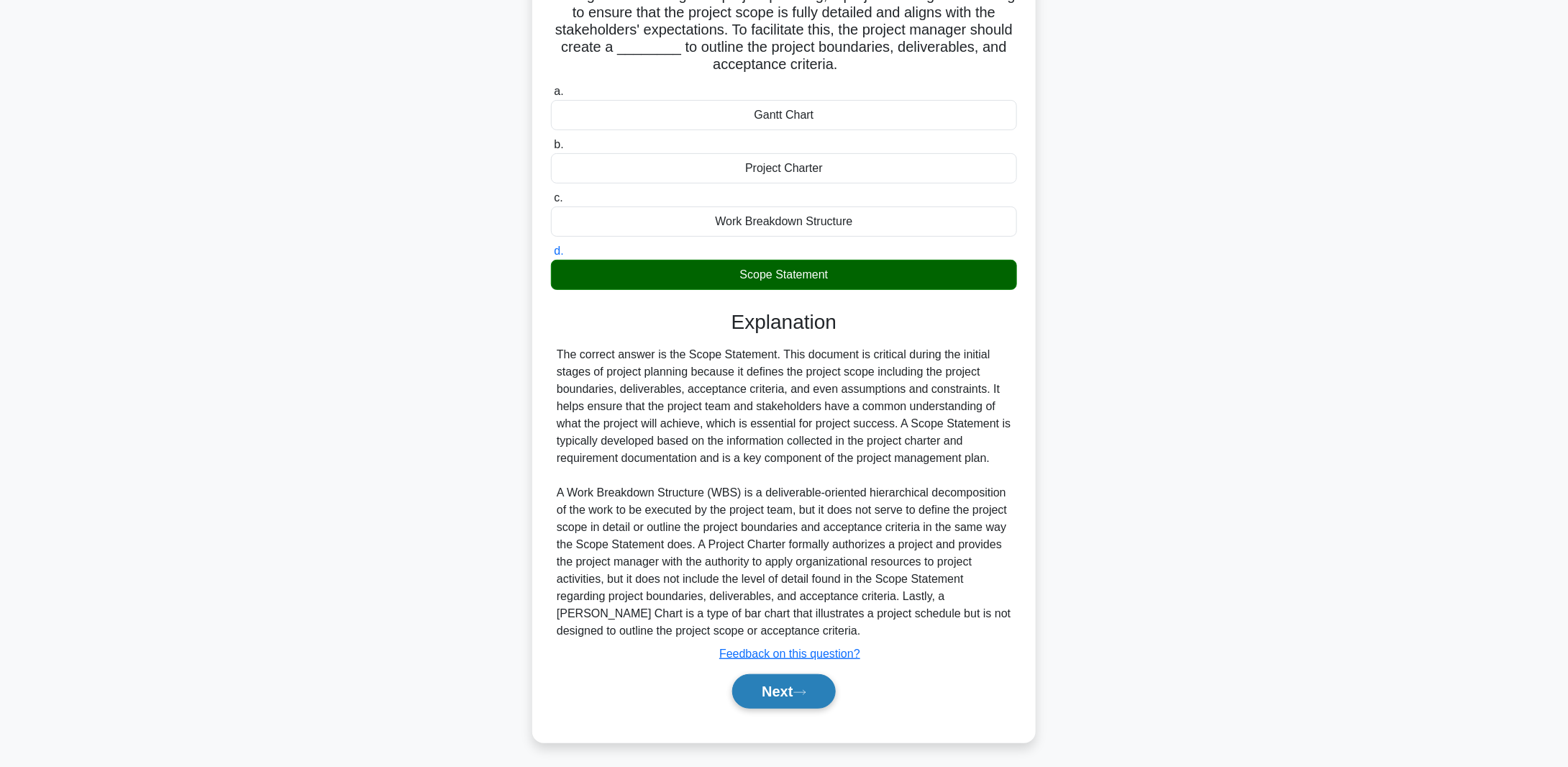
click at [791, 688] on button "Next" at bounding box center [783, 691] width 103 height 34
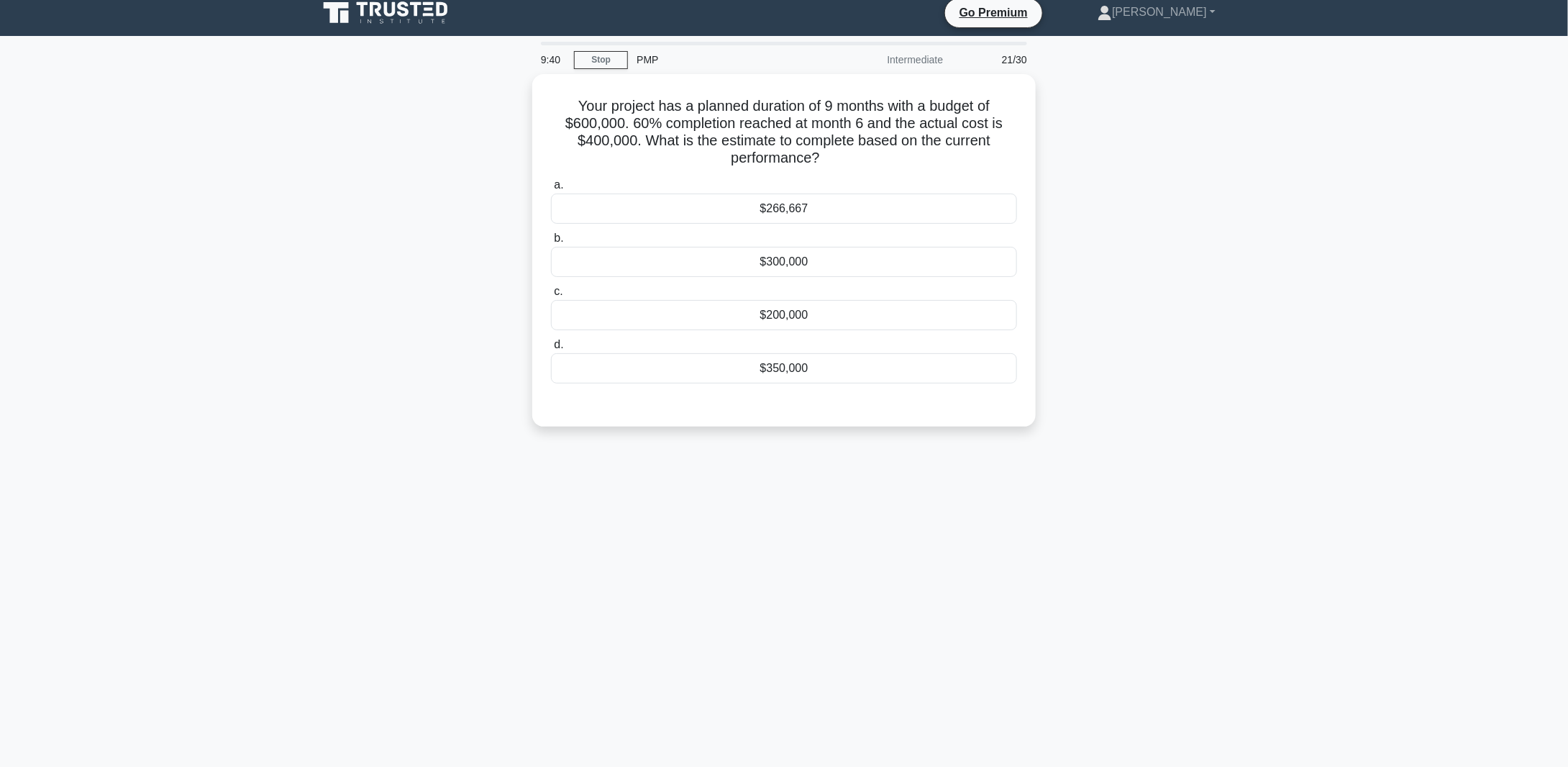
scroll to position [10, 0]
drag, startPoint x: 636, startPoint y: 136, endPoint x: 571, endPoint y: 137, distance: 65.0
click at [571, 137] on h5 "Your project has a planned duration of 9 months with a budget of $600,000. 60% …" at bounding box center [784, 129] width 469 height 71
click at [786, 307] on div "$200,000" at bounding box center [784, 311] width 466 height 30
click at [551, 293] on input "c. $200,000" at bounding box center [551, 288] width 0 height 9
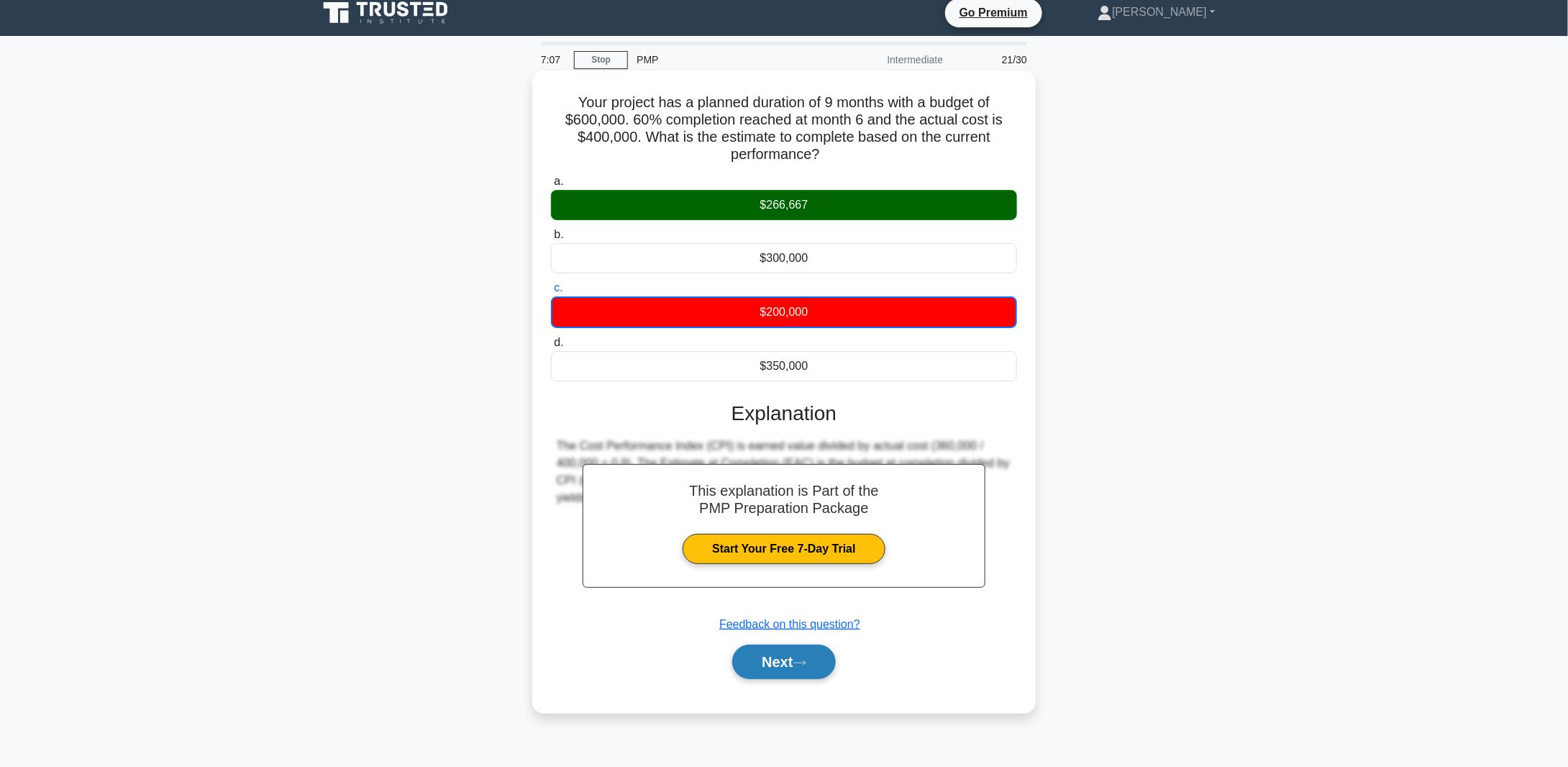
click at [781, 676] on button "Next" at bounding box center [783, 661] width 103 height 34
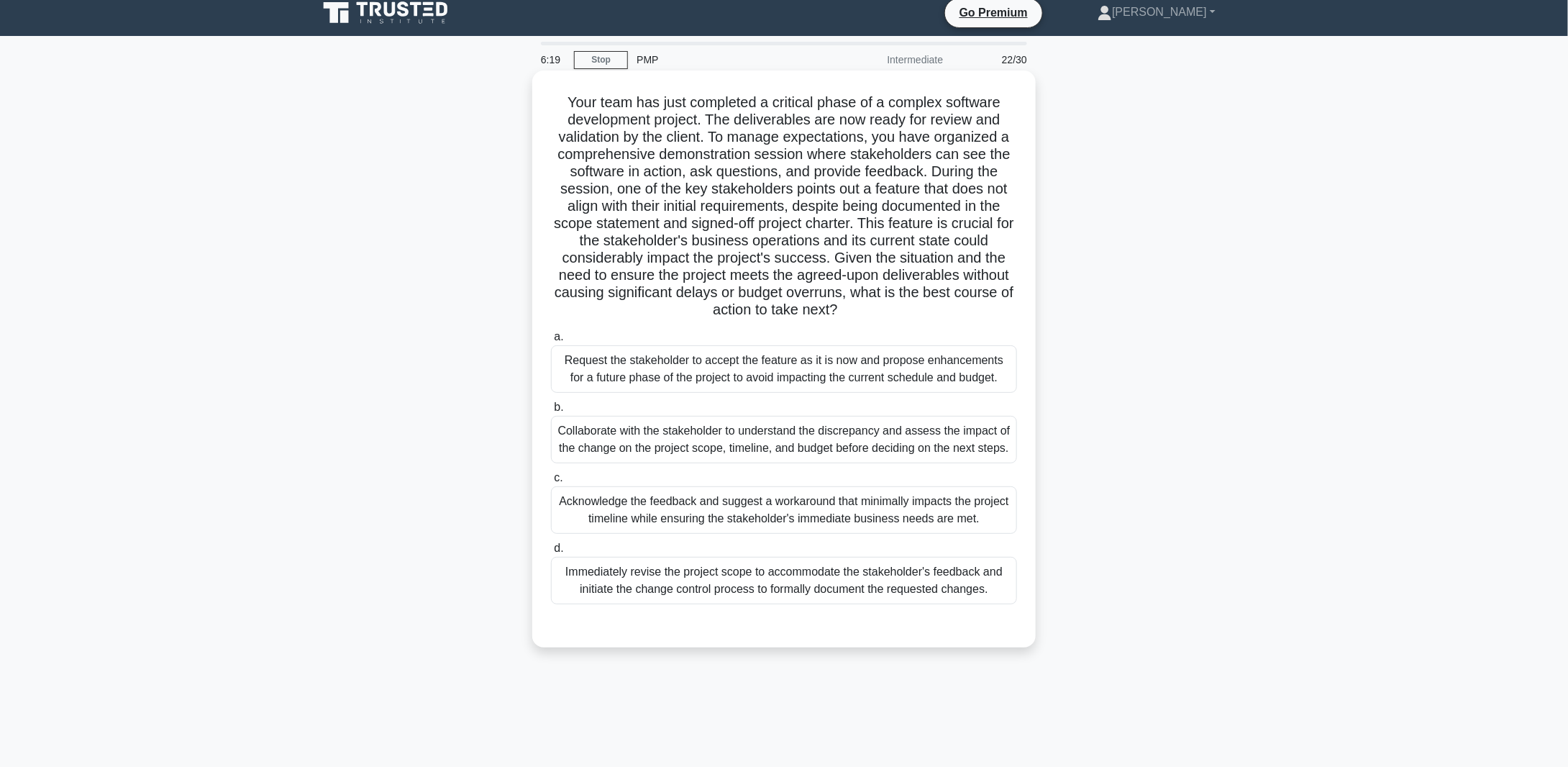
click at [738, 585] on div "Immediately revise the project scope to accommodate the stakeholder's feedback …" at bounding box center [784, 581] width 466 height 48
click at [551, 553] on input "d. Immediately revise the project scope to accommodate the stakeholder's feedba…" at bounding box center [551, 548] width 0 height 9
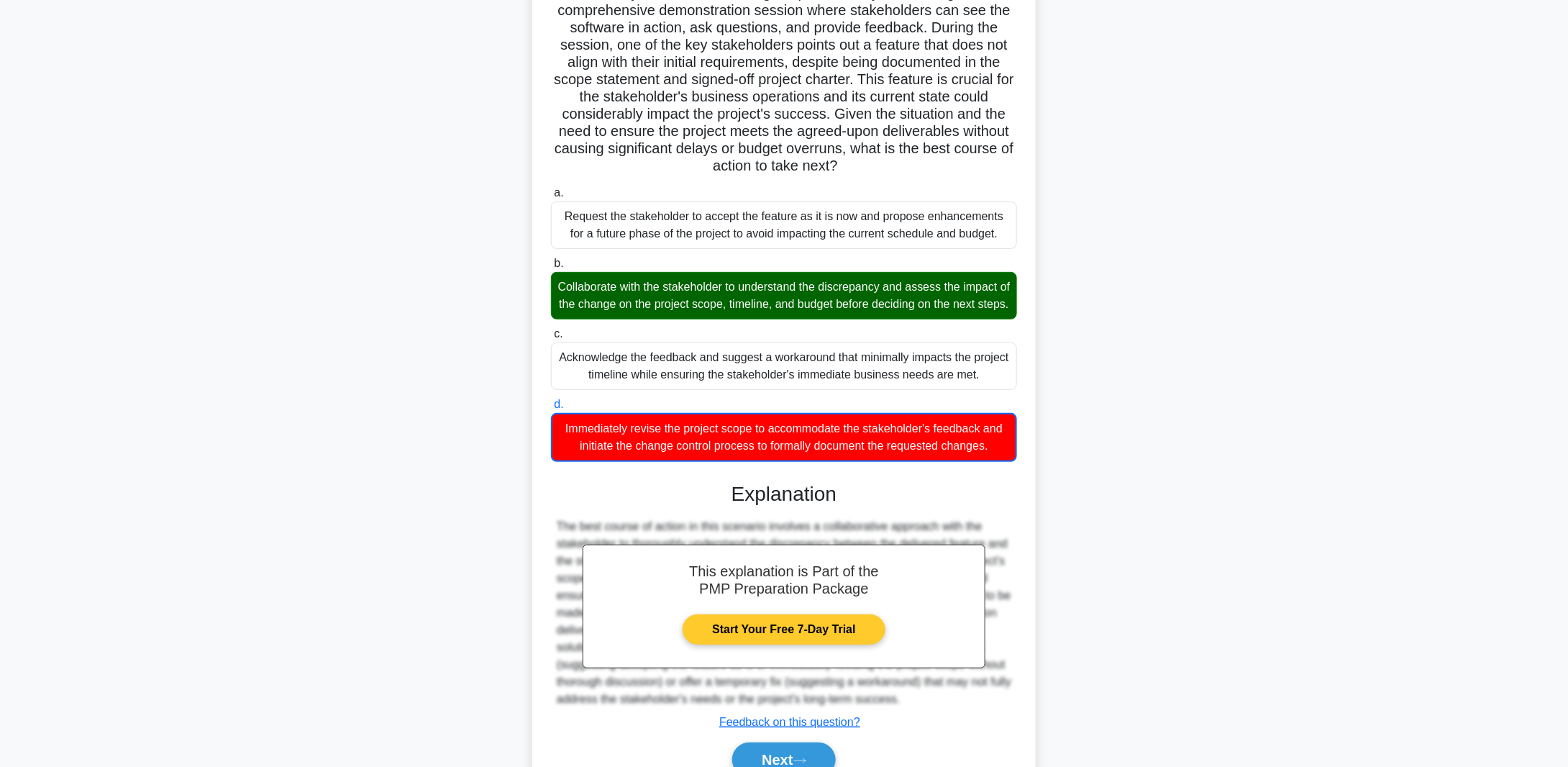
scroll to position [240, 0]
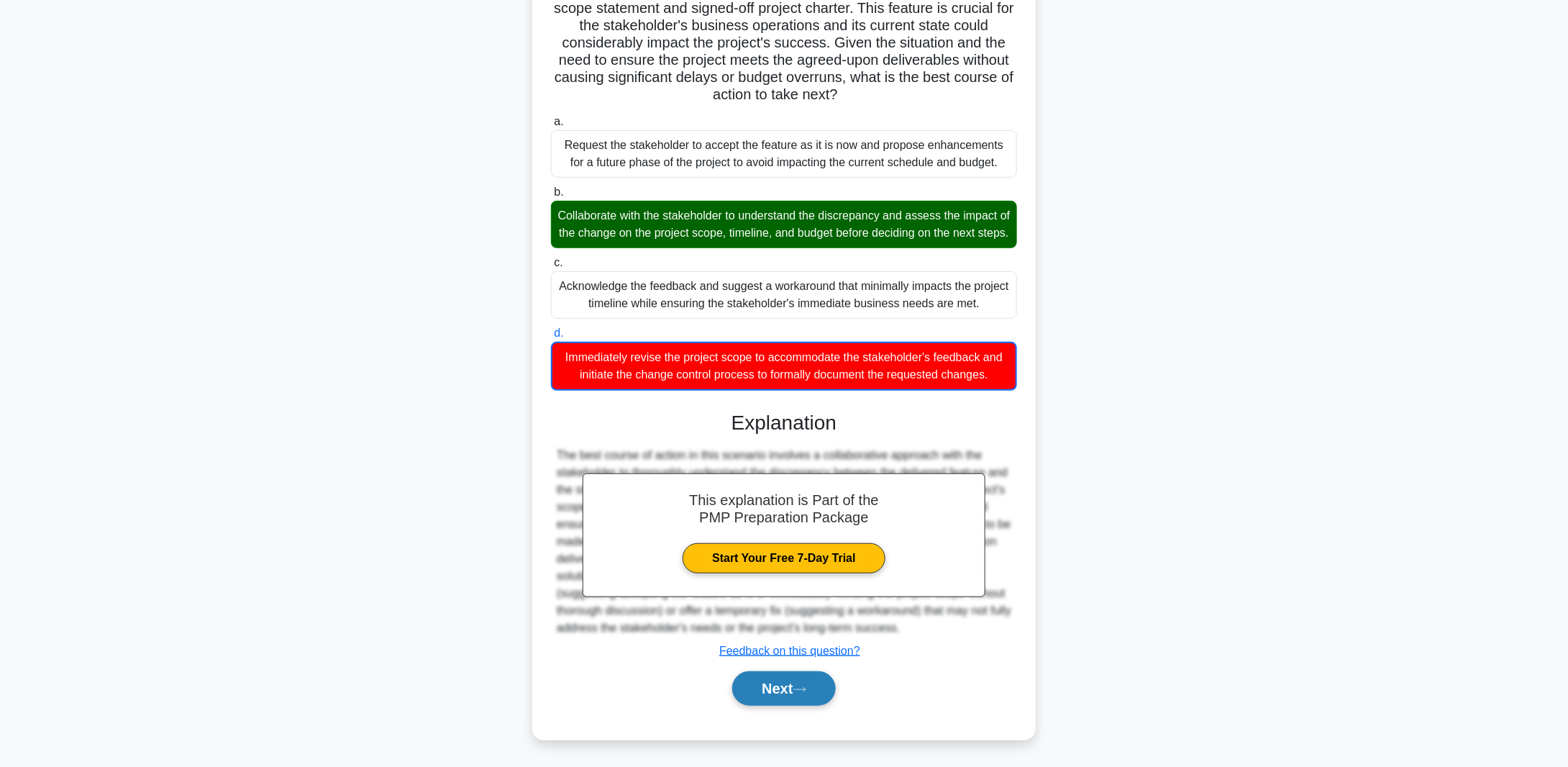
click at [781, 690] on button "Next" at bounding box center [783, 689] width 103 height 34
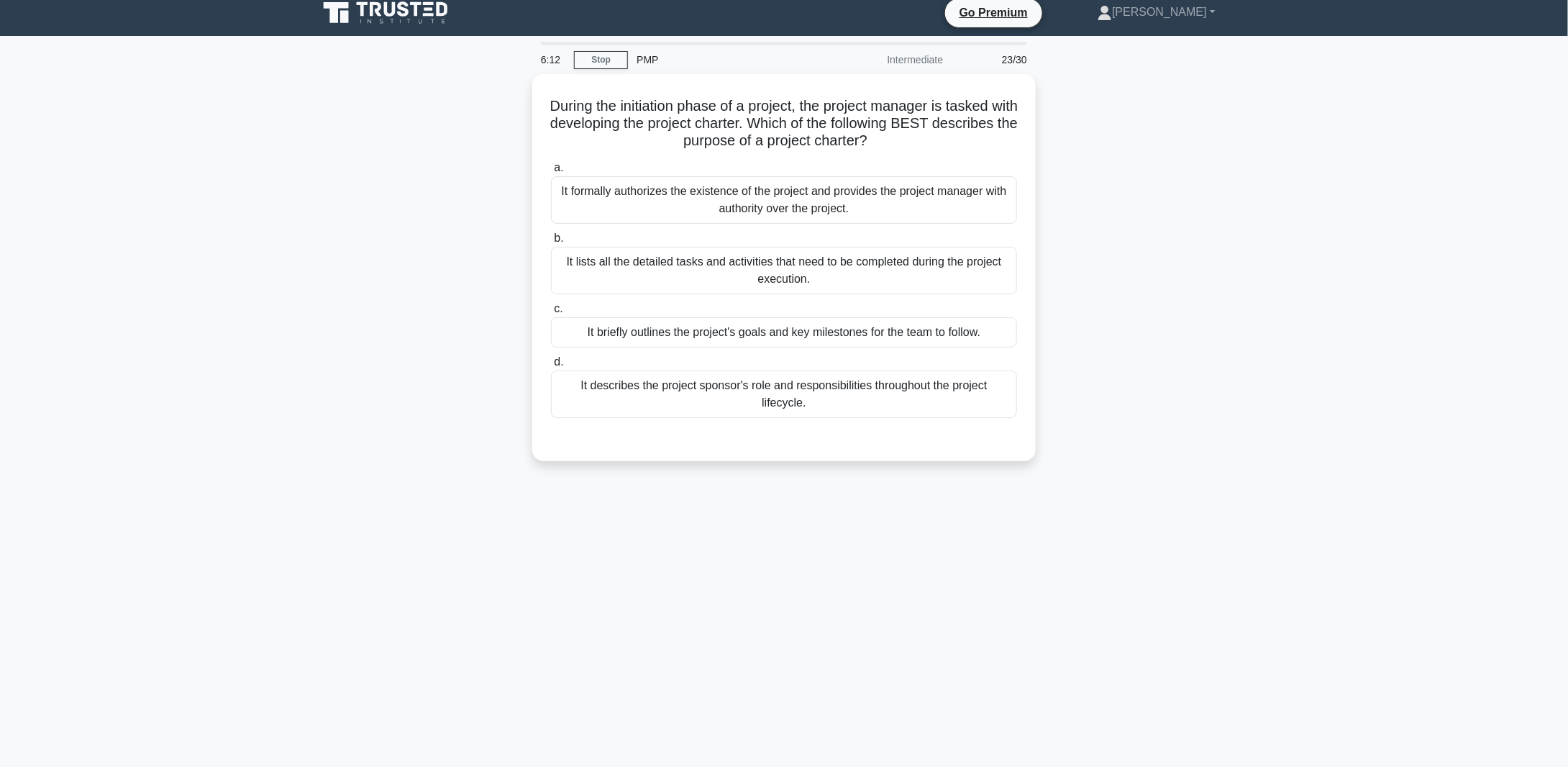
scroll to position [10, 0]
click at [775, 193] on div "It formally authorizes the existence of the project and provides the project ma…" at bounding box center [784, 196] width 466 height 48
click at [551, 169] on input "a. It formally authorizes the existence of the project and provides the project…" at bounding box center [551, 164] width 0 height 9
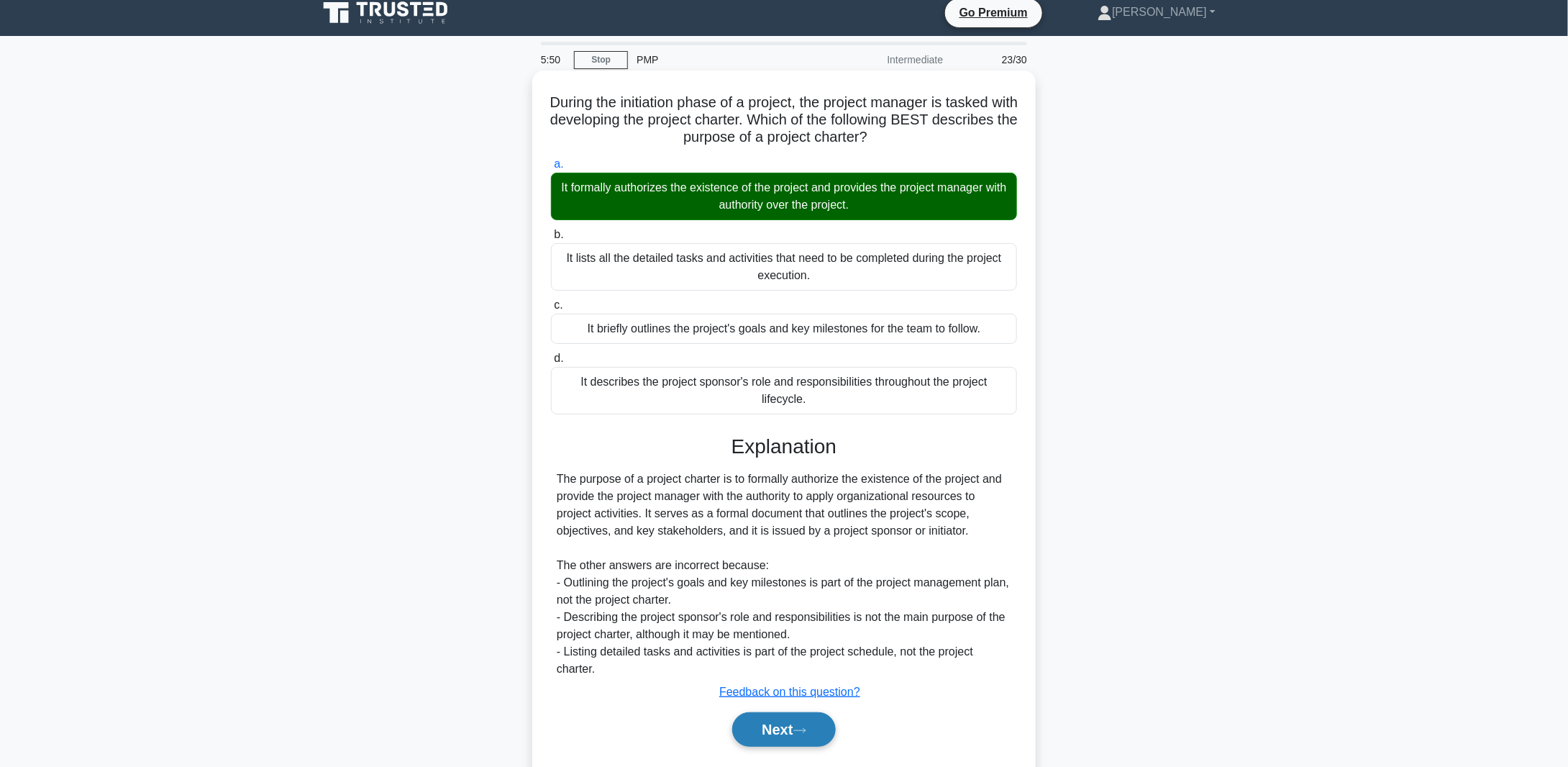
click at [793, 722] on button "Next" at bounding box center [783, 729] width 103 height 34
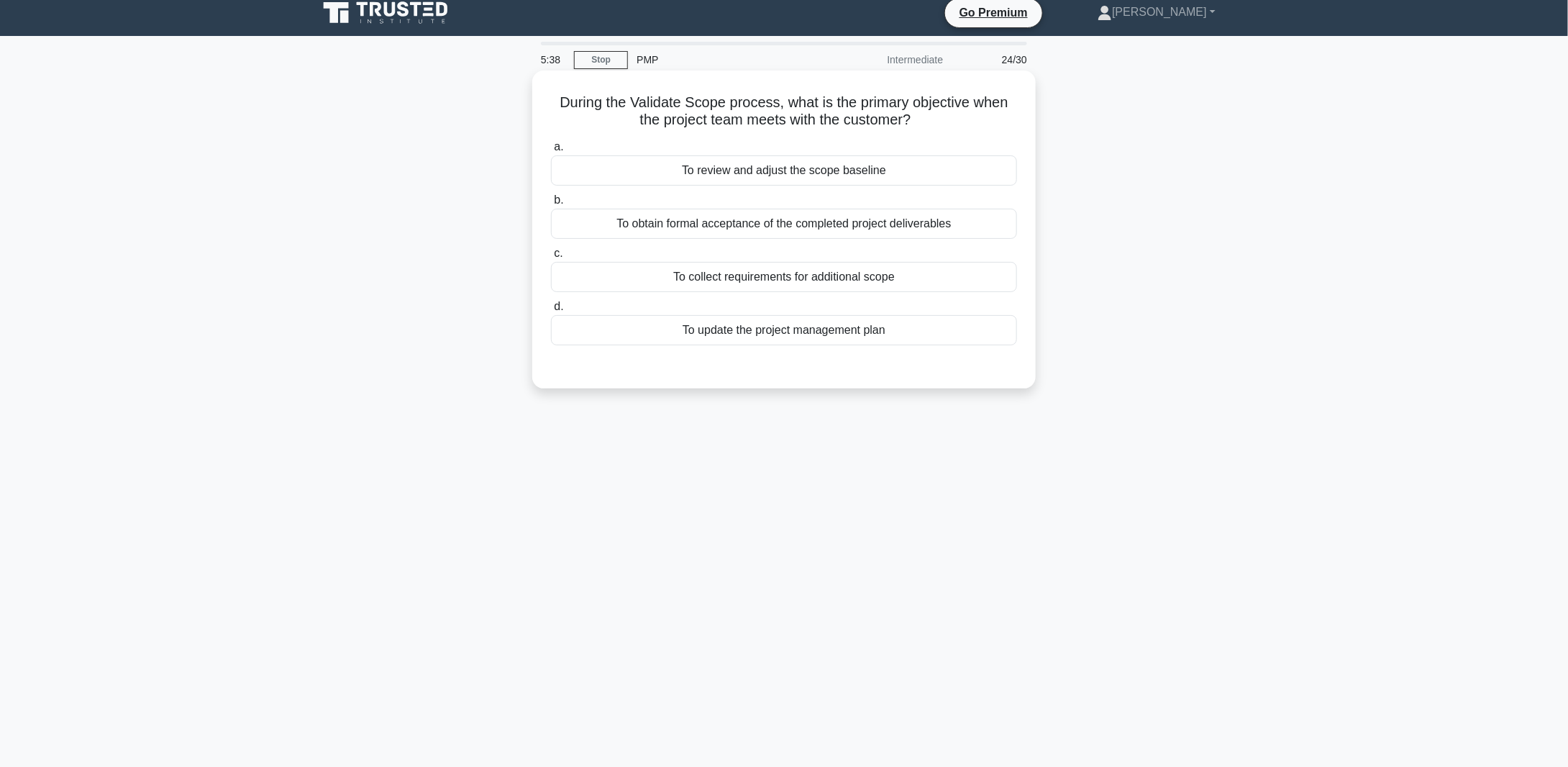
click at [690, 225] on div "To obtain formal acceptance of the completed project deliverables" at bounding box center [784, 224] width 466 height 30
click at [551, 205] on input "b. To obtain formal acceptance of the completed project deliverables" at bounding box center [551, 200] width 0 height 9
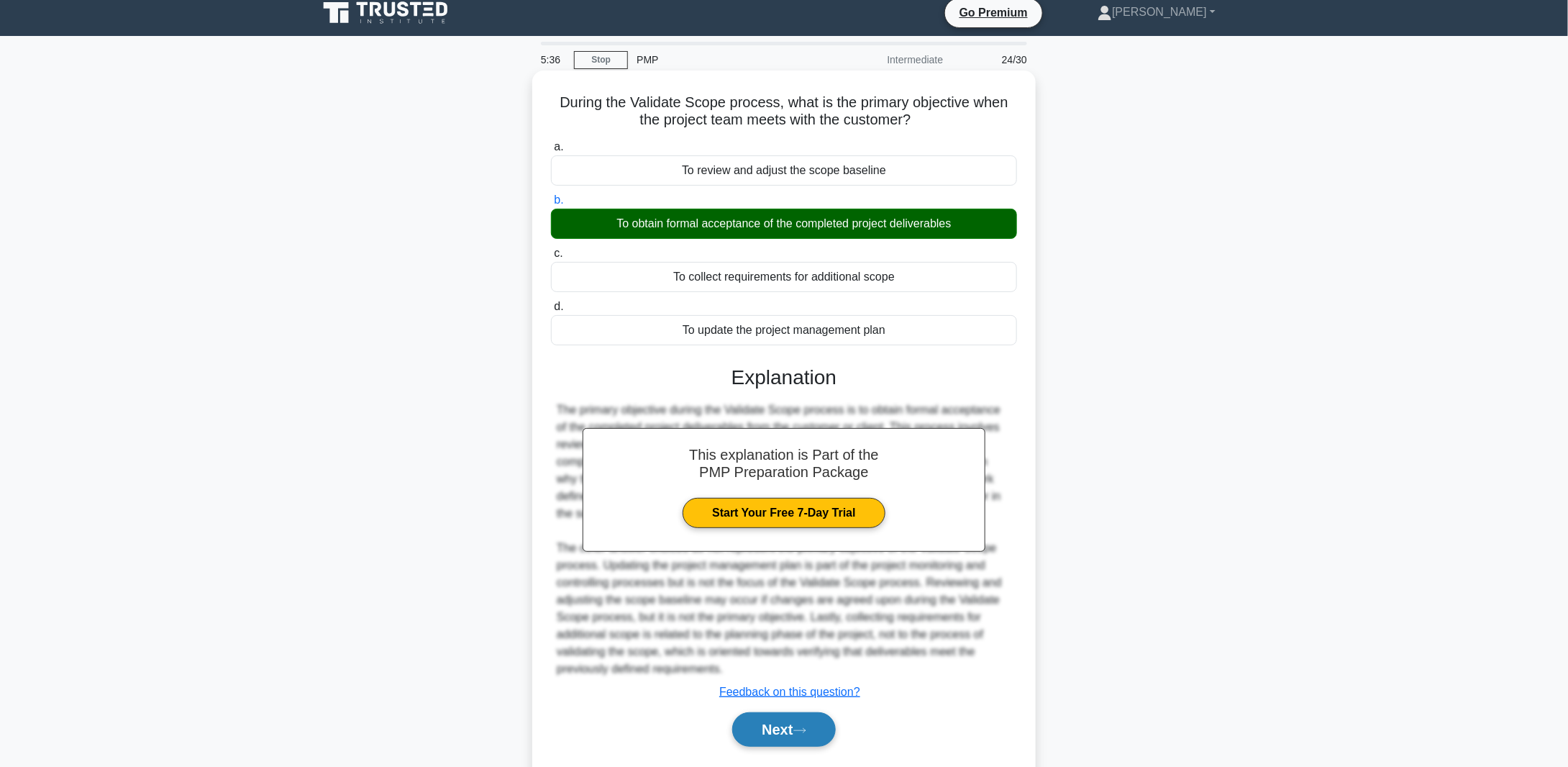
click at [791, 727] on button "Next" at bounding box center [783, 729] width 103 height 34
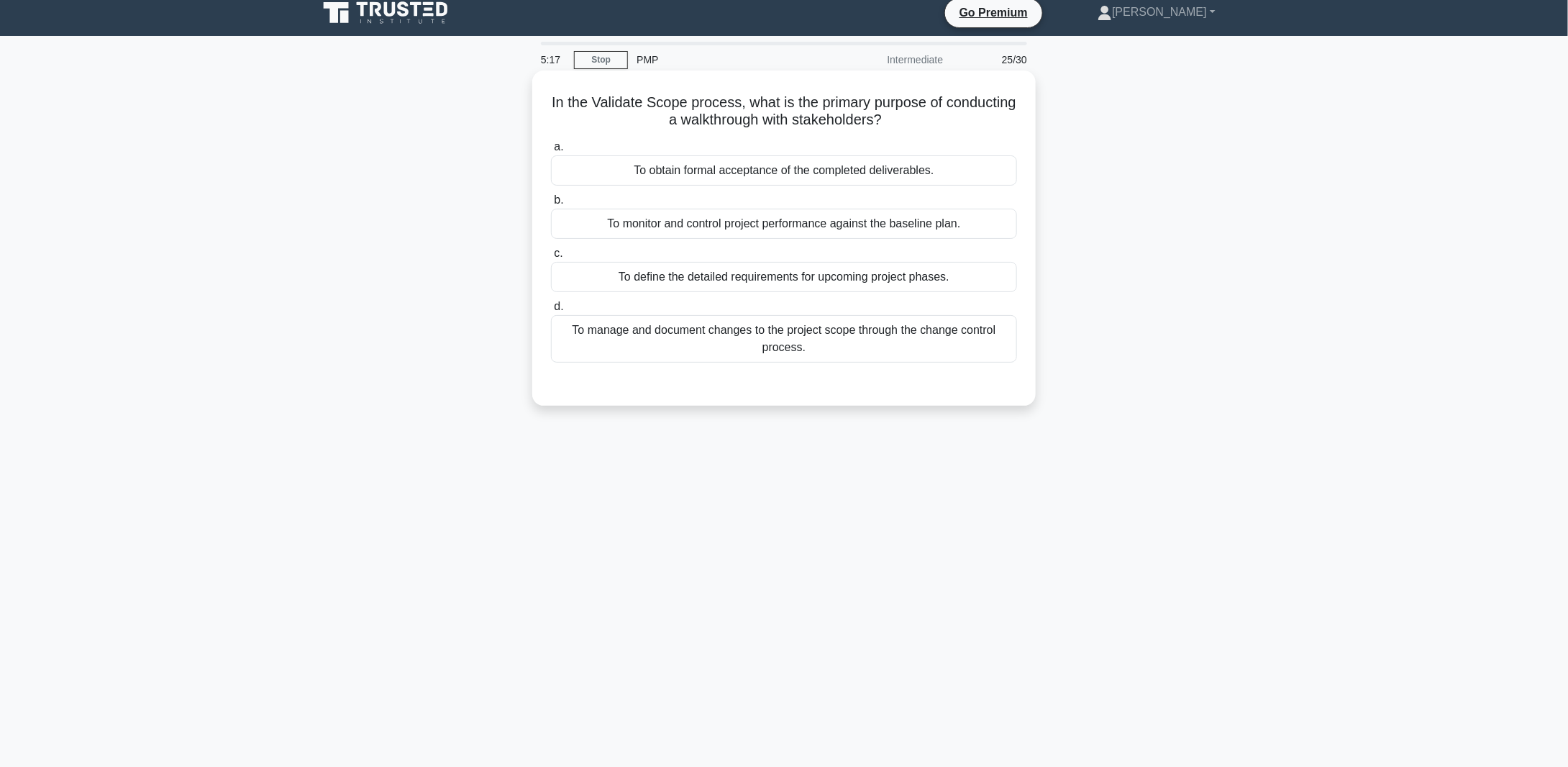
click at [697, 167] on div "To obtain formal acceptance of the completed deliverables." at bounding box center [784, 170] width 466 height 30
click at [551, 152] on input "a. To obtain formal acceptance of the completed deliverables." at bounding box center [551, 147] width 0 height 9
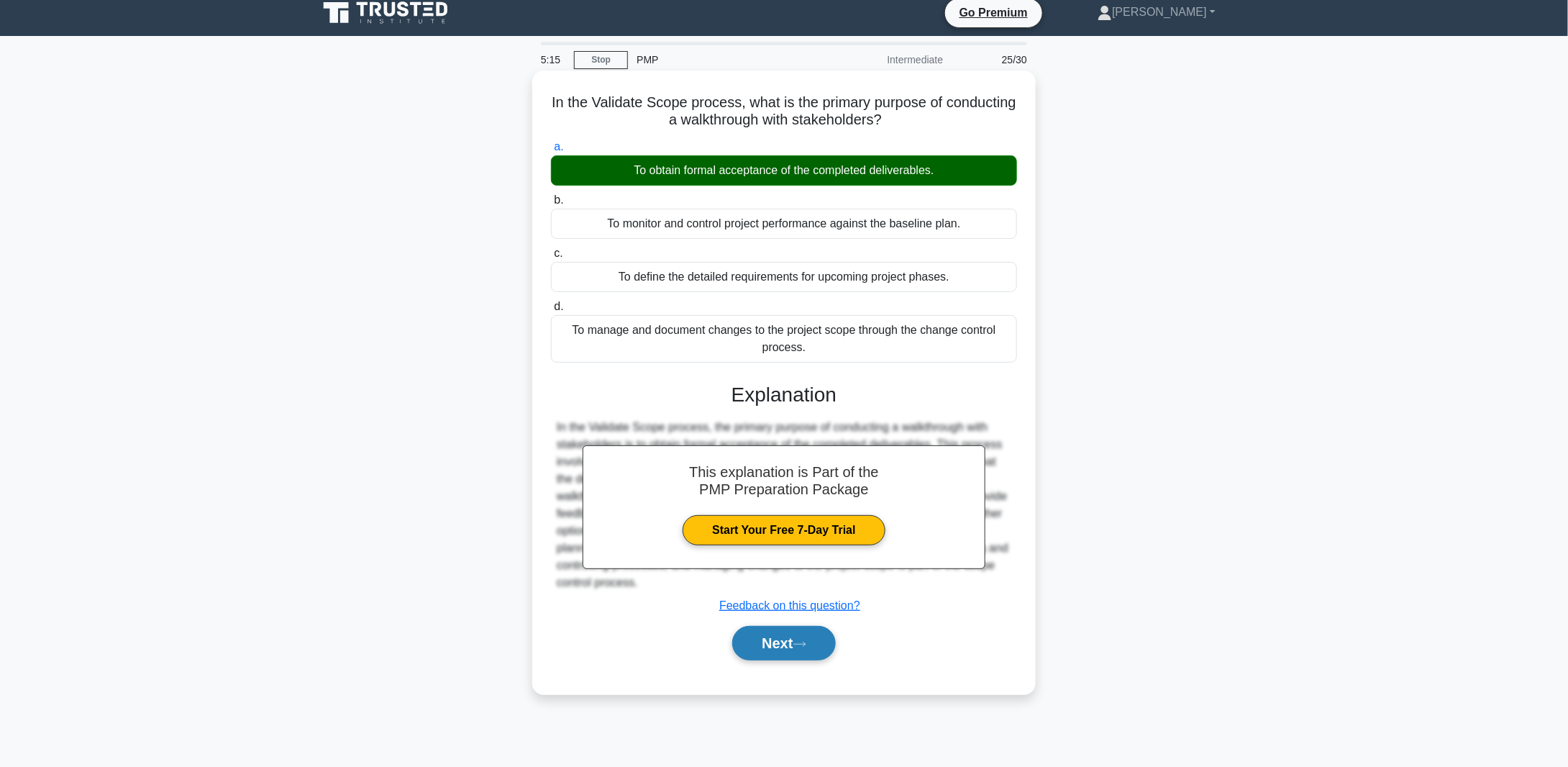
click at [795, 640] on button "Next" at bounding box center [783, 643] width 103 height 34
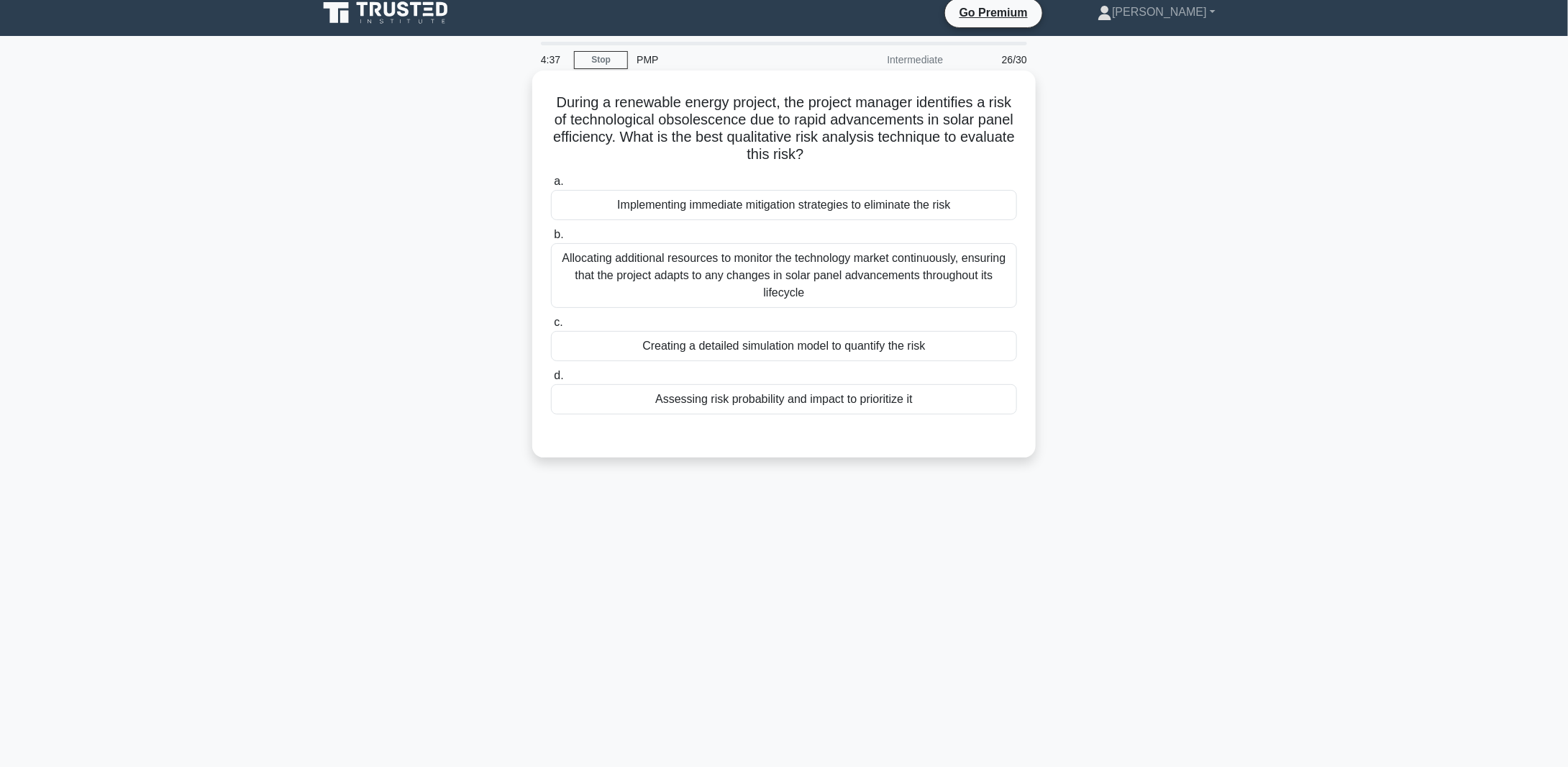
click at [740, 399] on div "Assessing risk probability and impact to prioritize it" at bounding box center [784, 398] width 466 height 30
click at [551, 381] on input "d. Assessing risk probability and impact to prioritize it" at bounding box center [551, 375] width 0 height 9
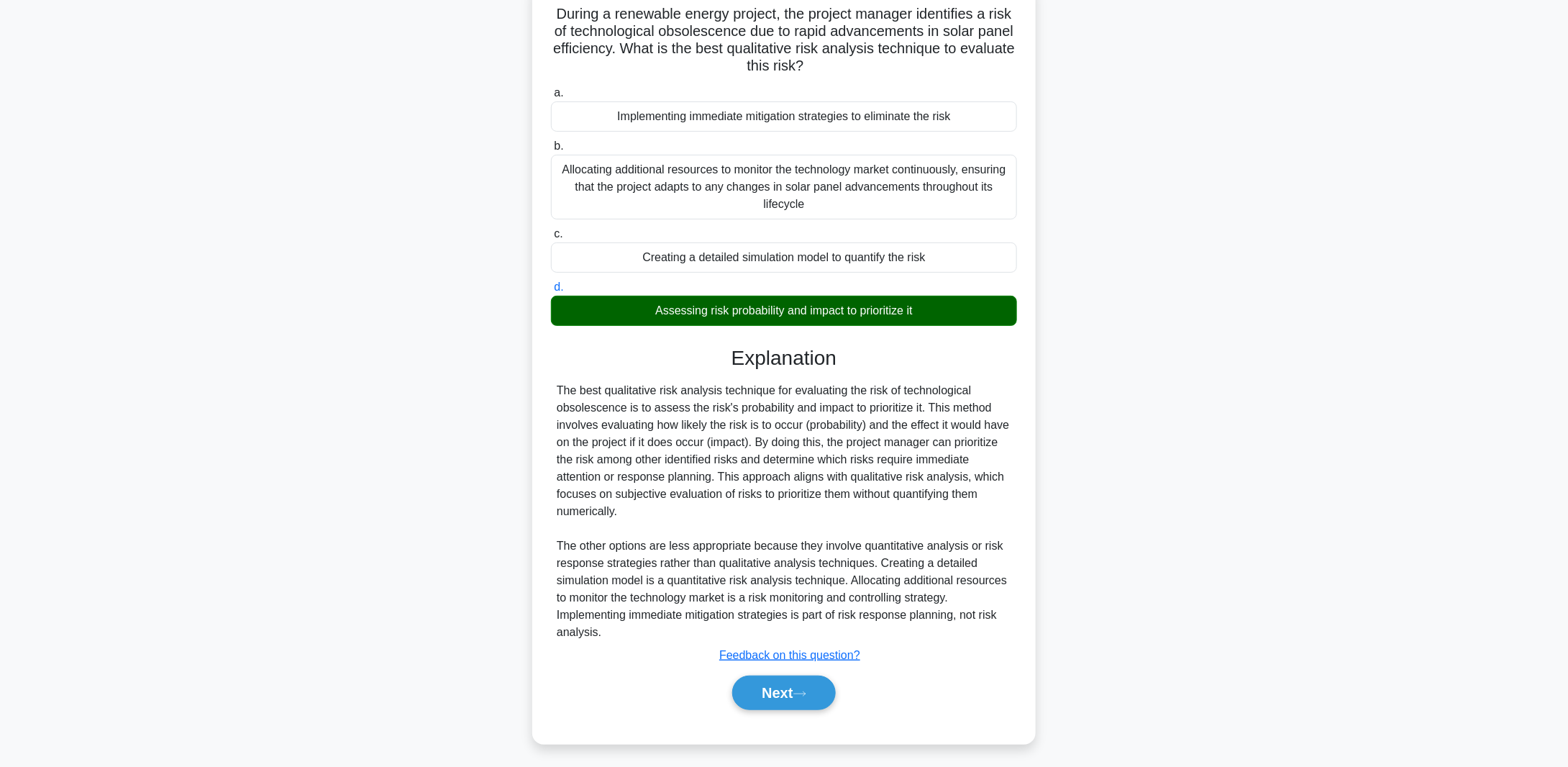
scroll to position [100, 0]
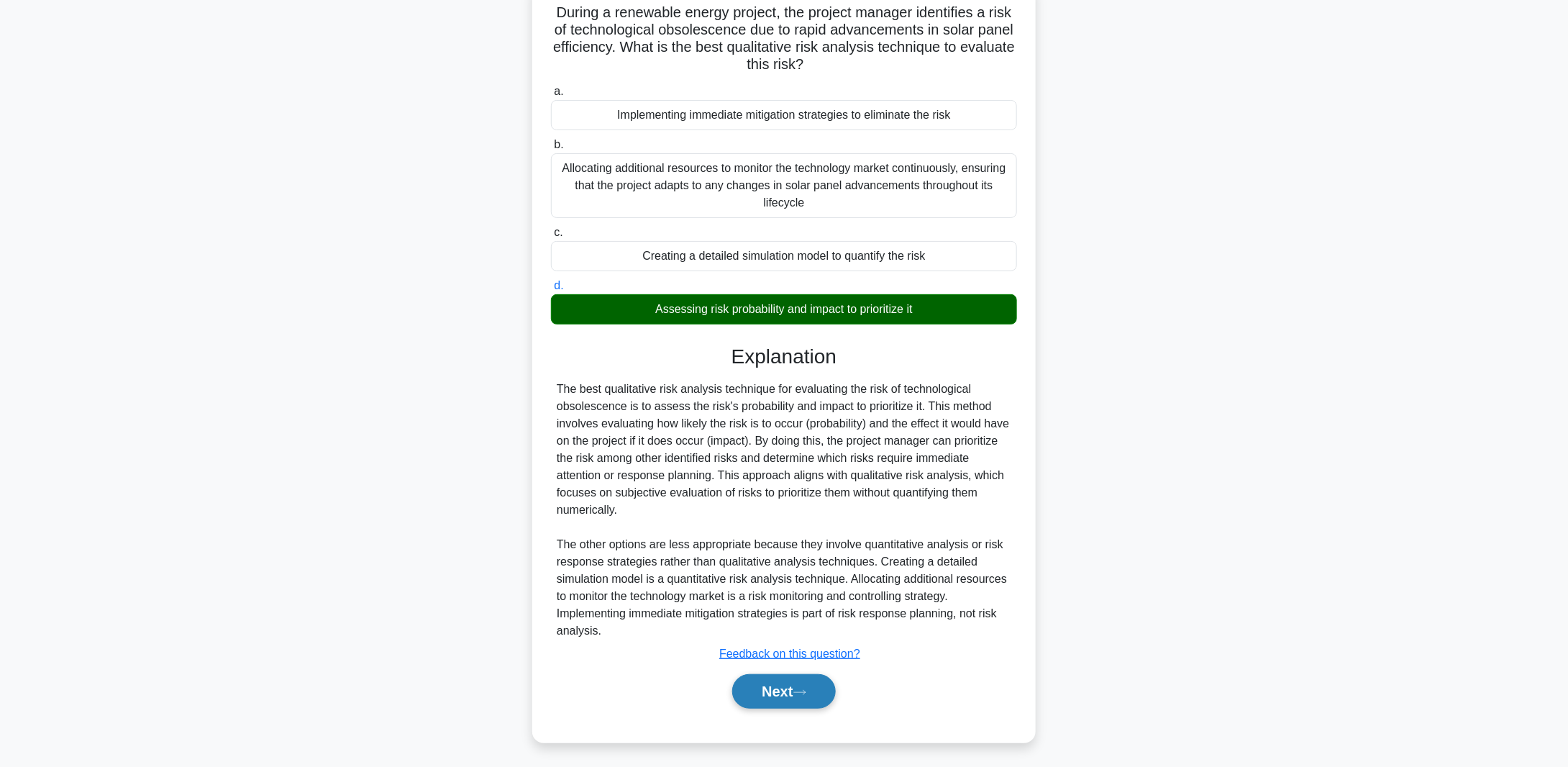
click at [772, 697] on button "Next" at bounding box center [783, 691] width 103 height 34
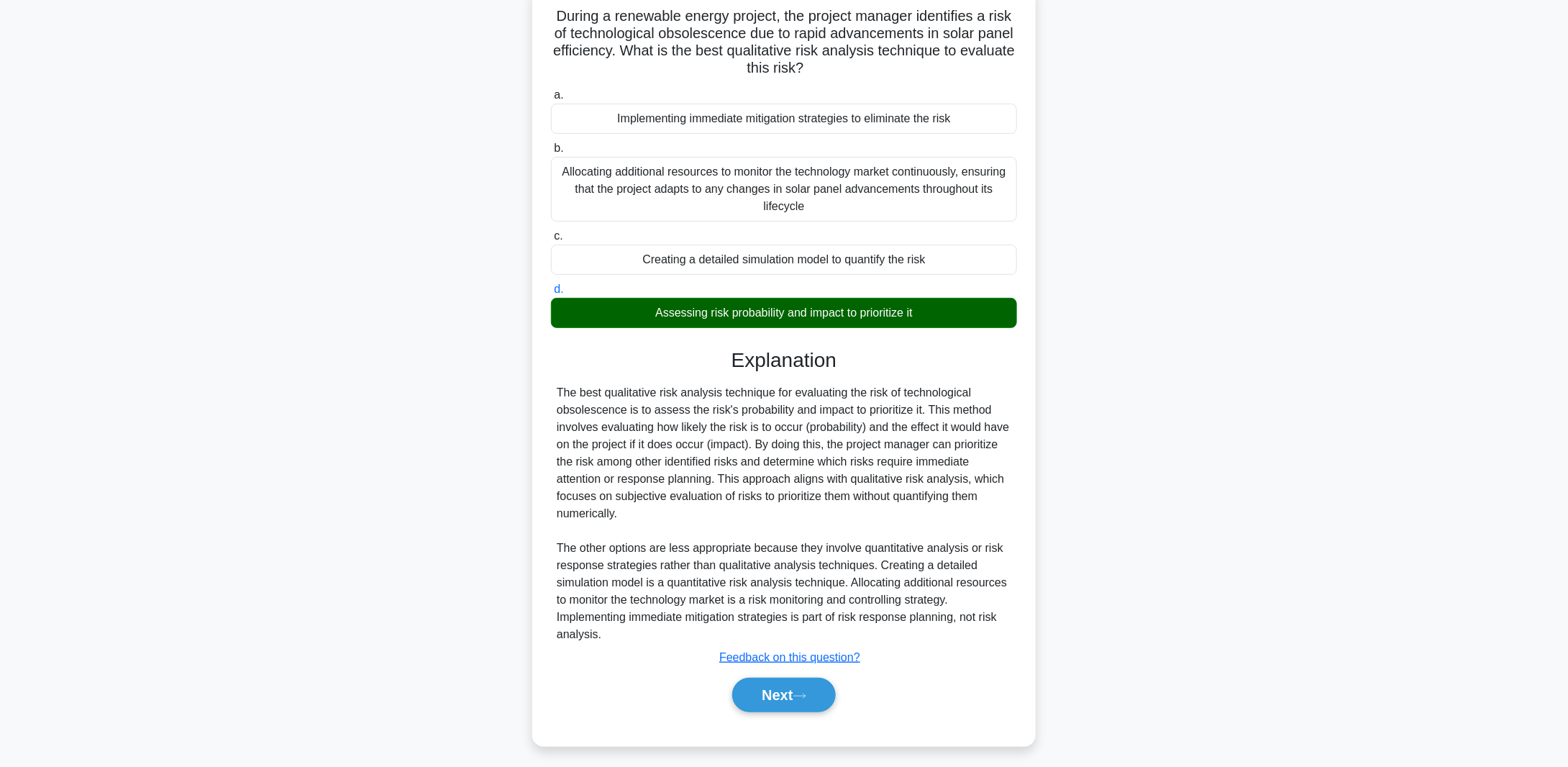
scroll to position [10, 0]
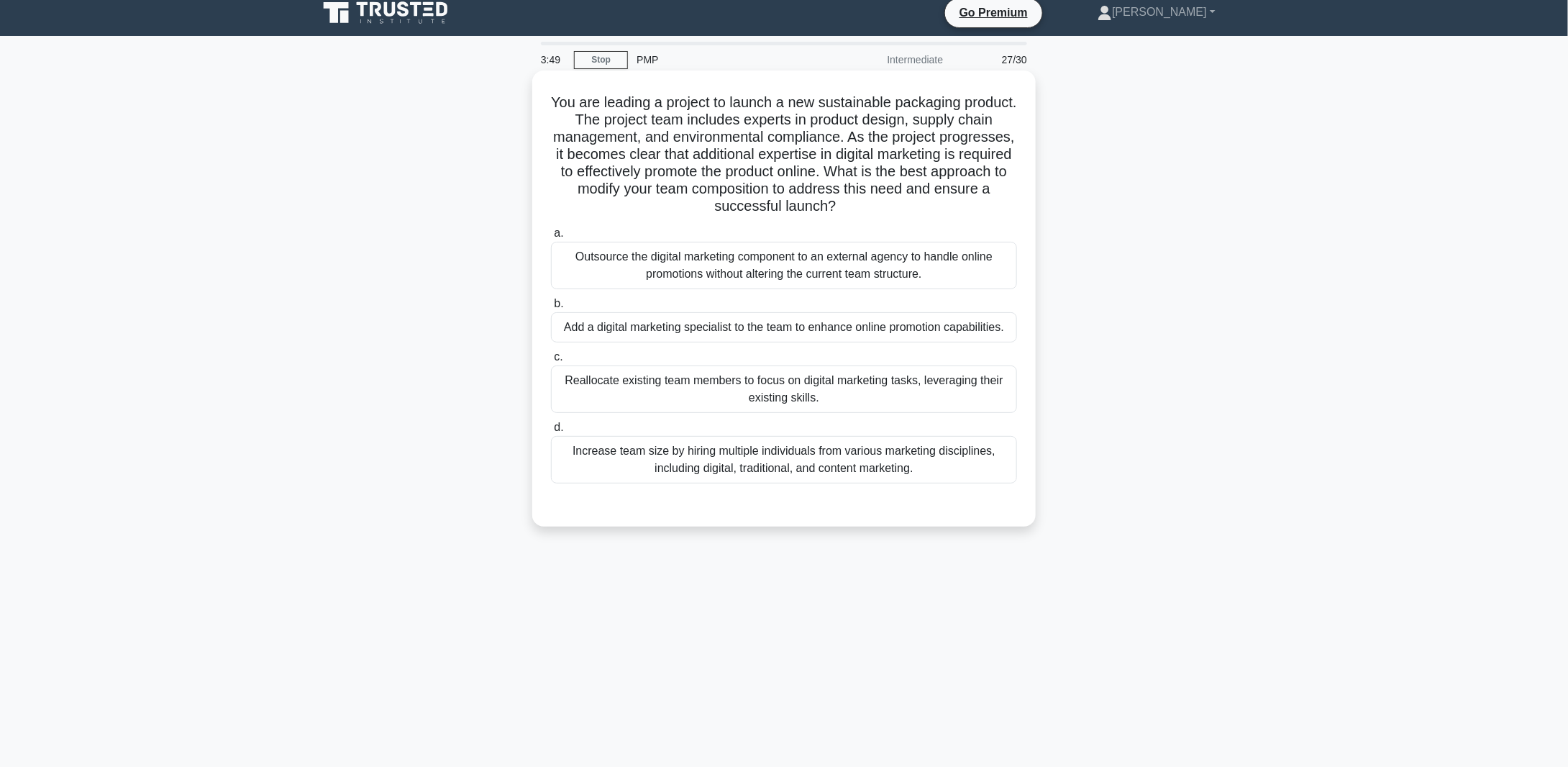
click at [740, 261] on div "Outsource the digital marketing component to an external agency to handle onlin…" at bounding box center [784, 265] width 466 height 48
click at [551, 238] on input "a. Outsource the digital marketing component to an external agency to handle on…" at bounding box center [551, 233] width 0 height 9
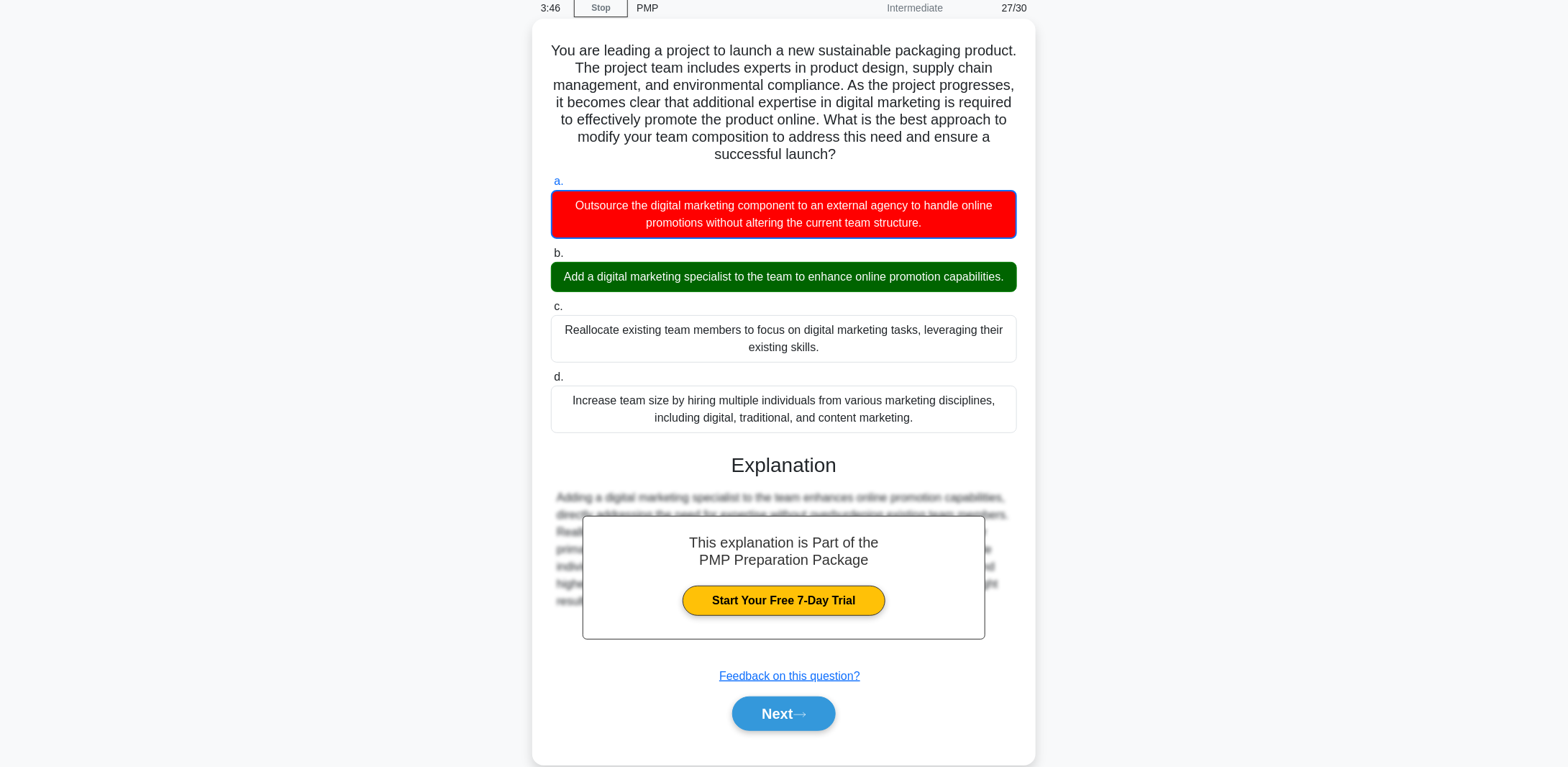
scroll to position [102, 0]
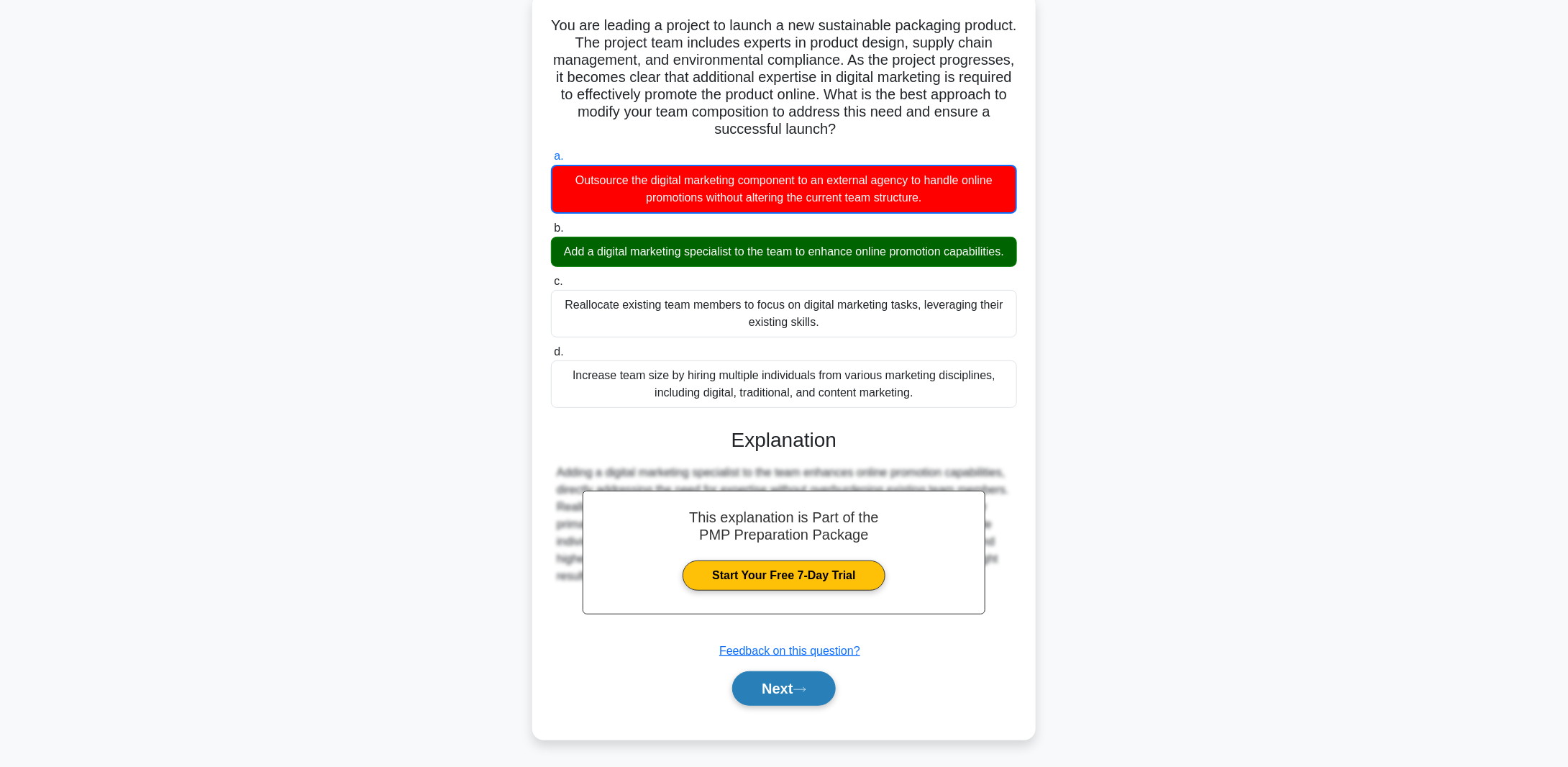
click at [782, 694] on button "Next" at bounding box center [783, 689] width 103 height 34
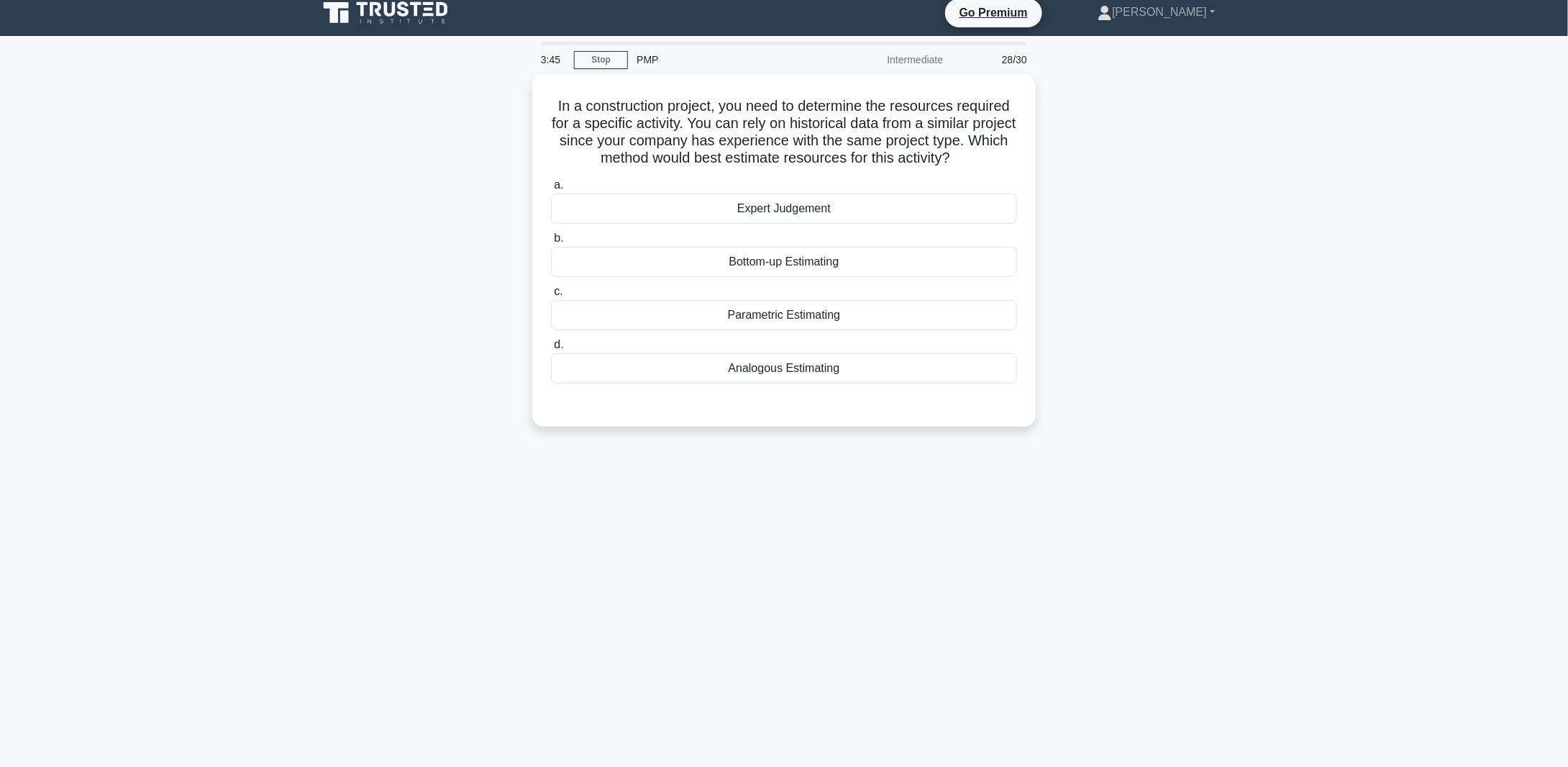
scroll to position [10, 0]
click at [775, 362] on div "Analogous Estimating" at bounding box center [784, 364] width 466 height 30
click at [551, 346] on input "d. Analogous Estimating" at bounding box center [551, 341] width 0 height 9
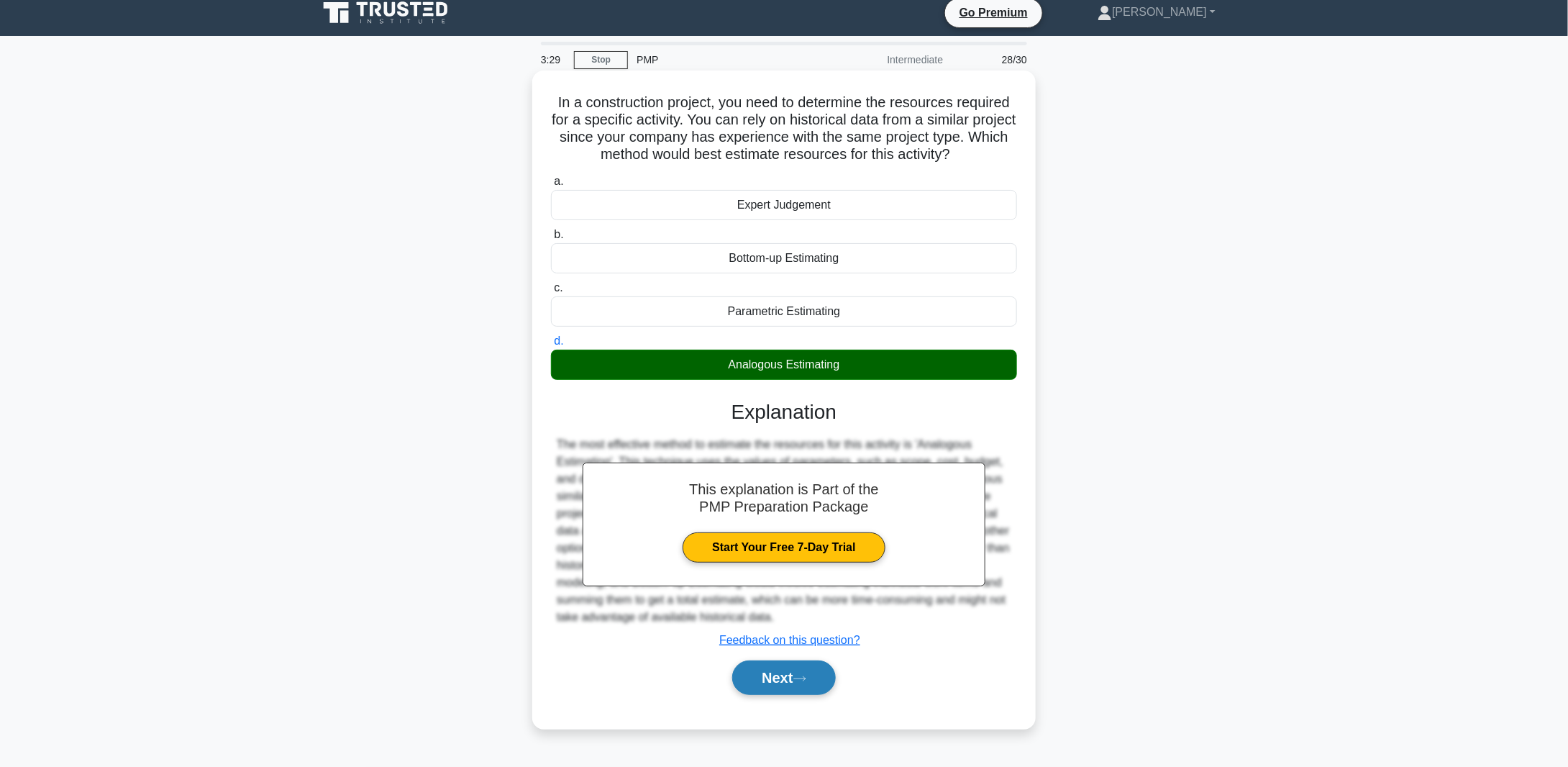
click at [782, 682] on button "Next" at bounding box center [783, 677] width 103 height 34
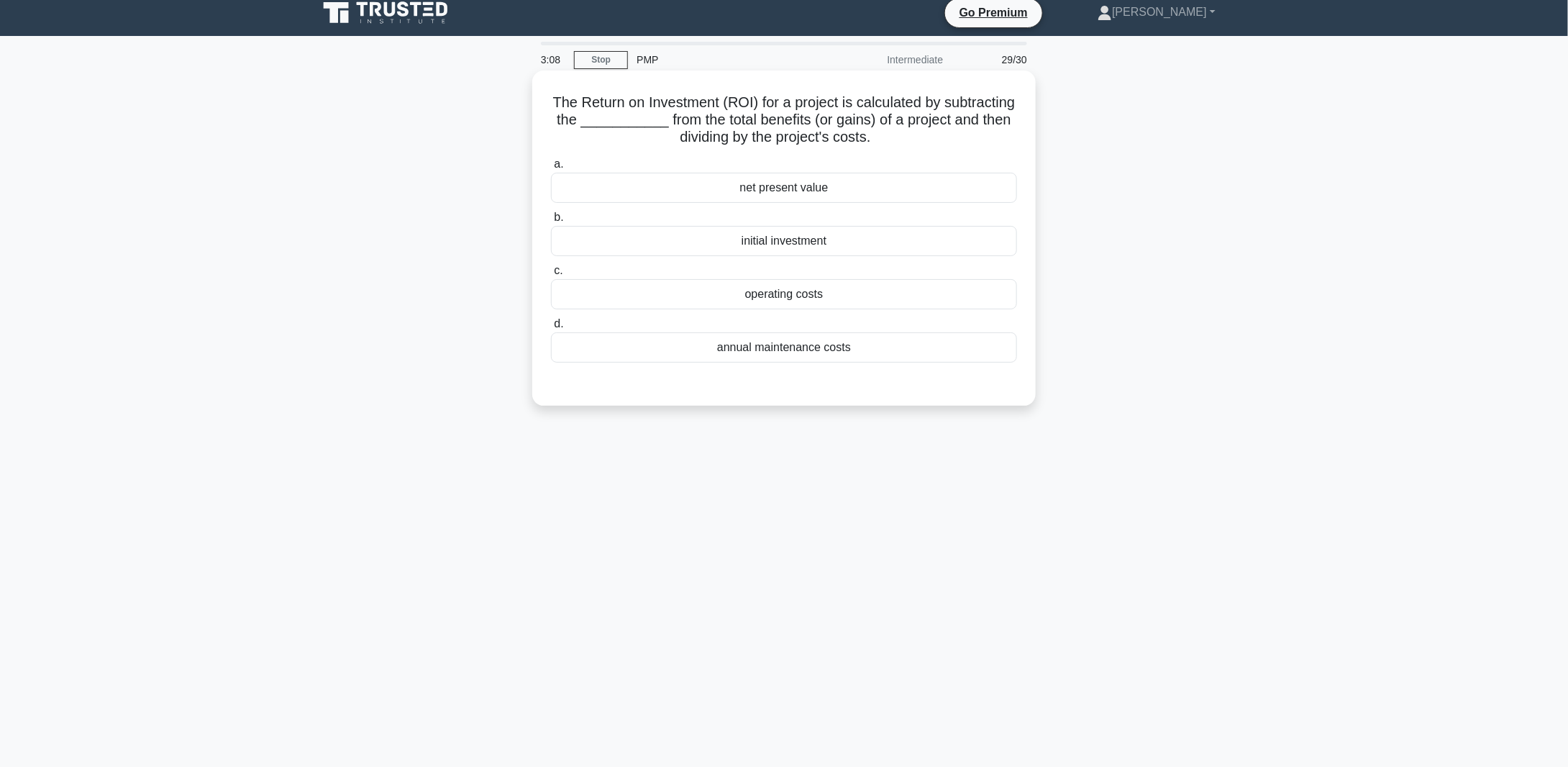
click at [787, 299] on div "operating costs" at bounding box center [784, 293] width 466 height 30
click at [551, 276] on input "c. operating costs" at bounding box center [551, 270] width 0 height 9
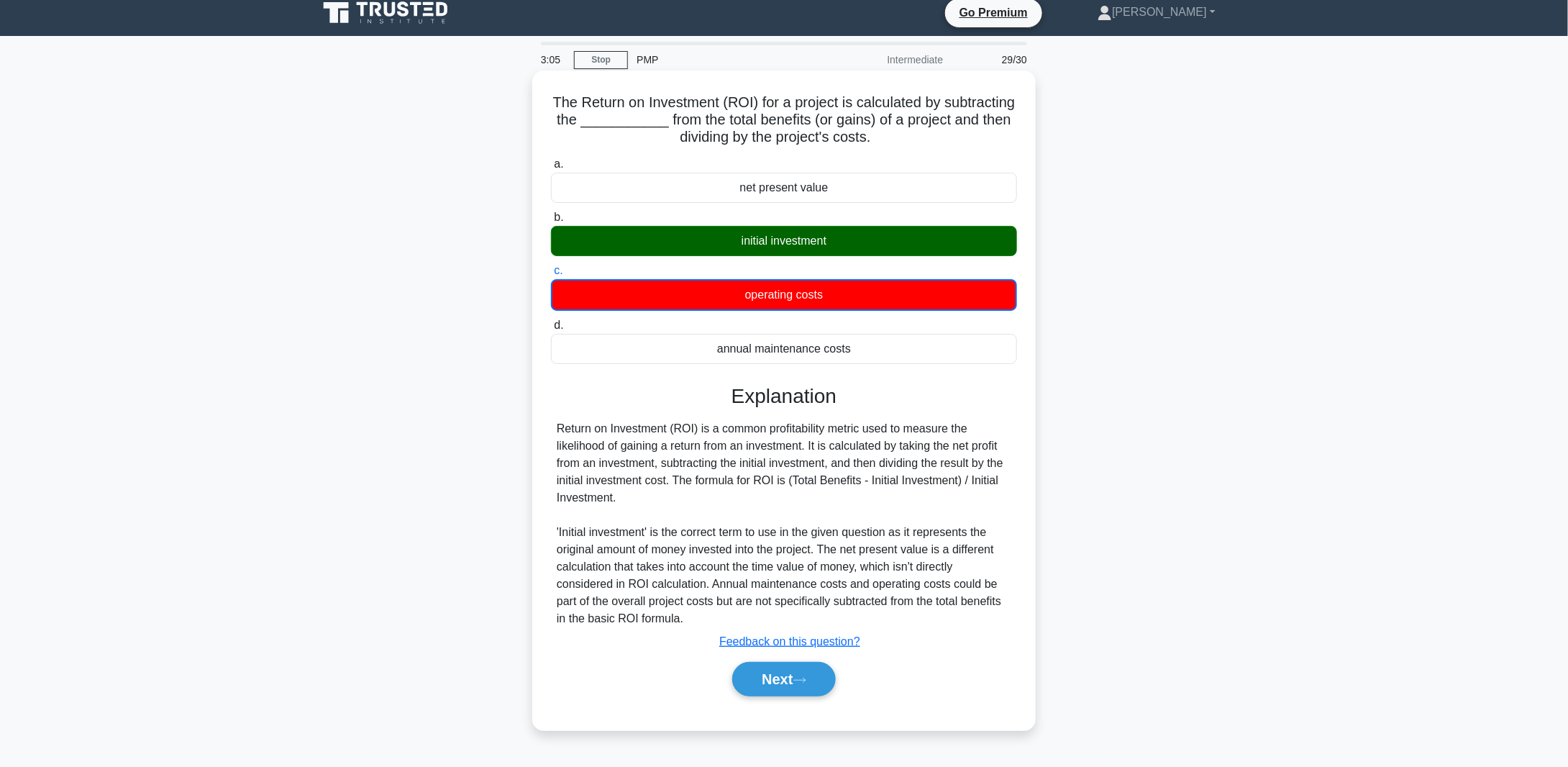
click at [755, 659] on div "Next" at bounding box center [784, 679] width 466 height 46
click at [777, 685] on button "Next" at bounding box center [783, 679] width 103 height 34
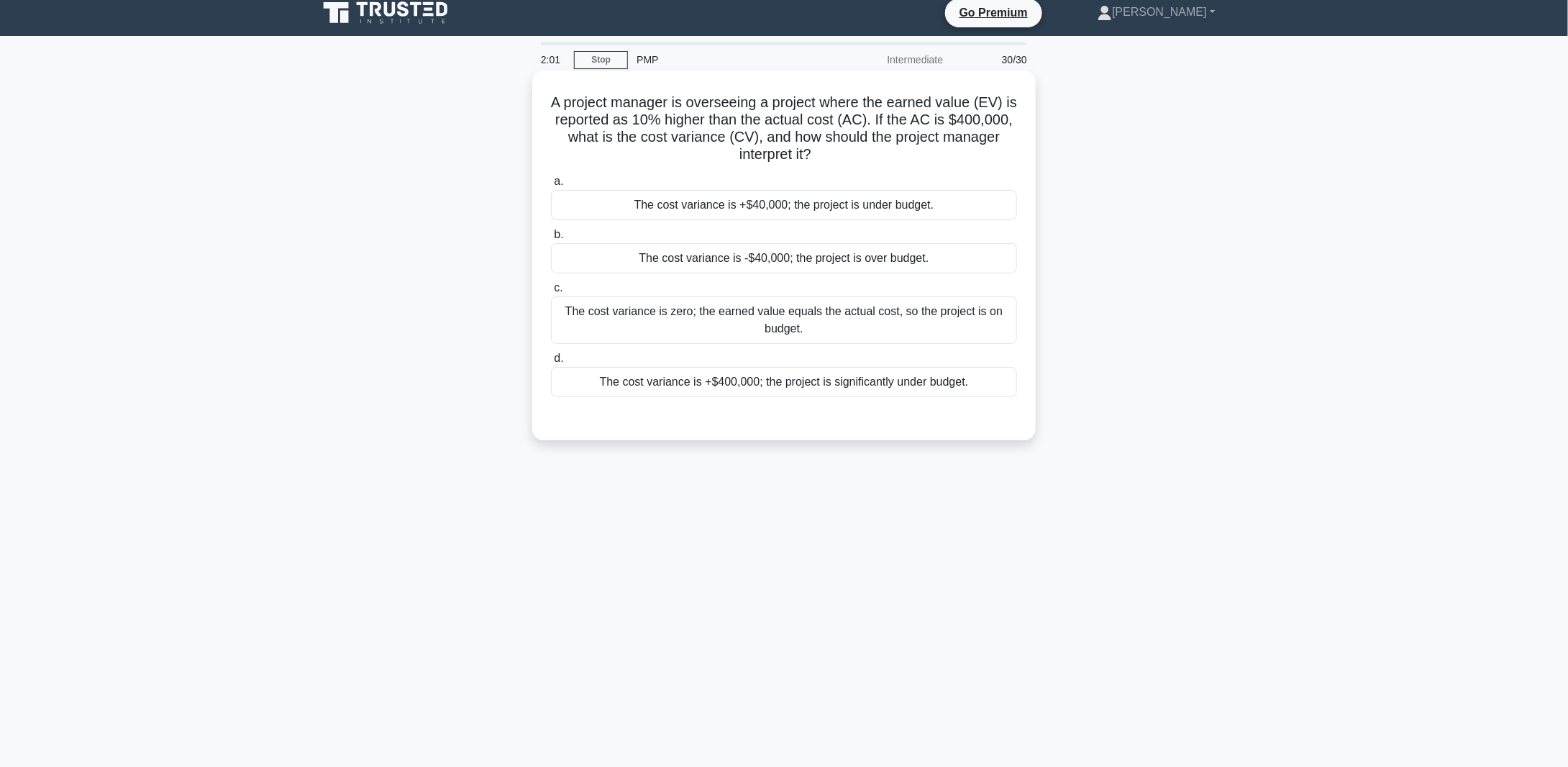
click at [717, 207] on div "The cost variance is +$40,000; the project is under budget." at bounding box center [784, 205] width 466 height 30
click at [551, 186] on input "a. The cost variance is +$40,000; the project is under budget." at bounding box center [551, 181] width 0 height 9
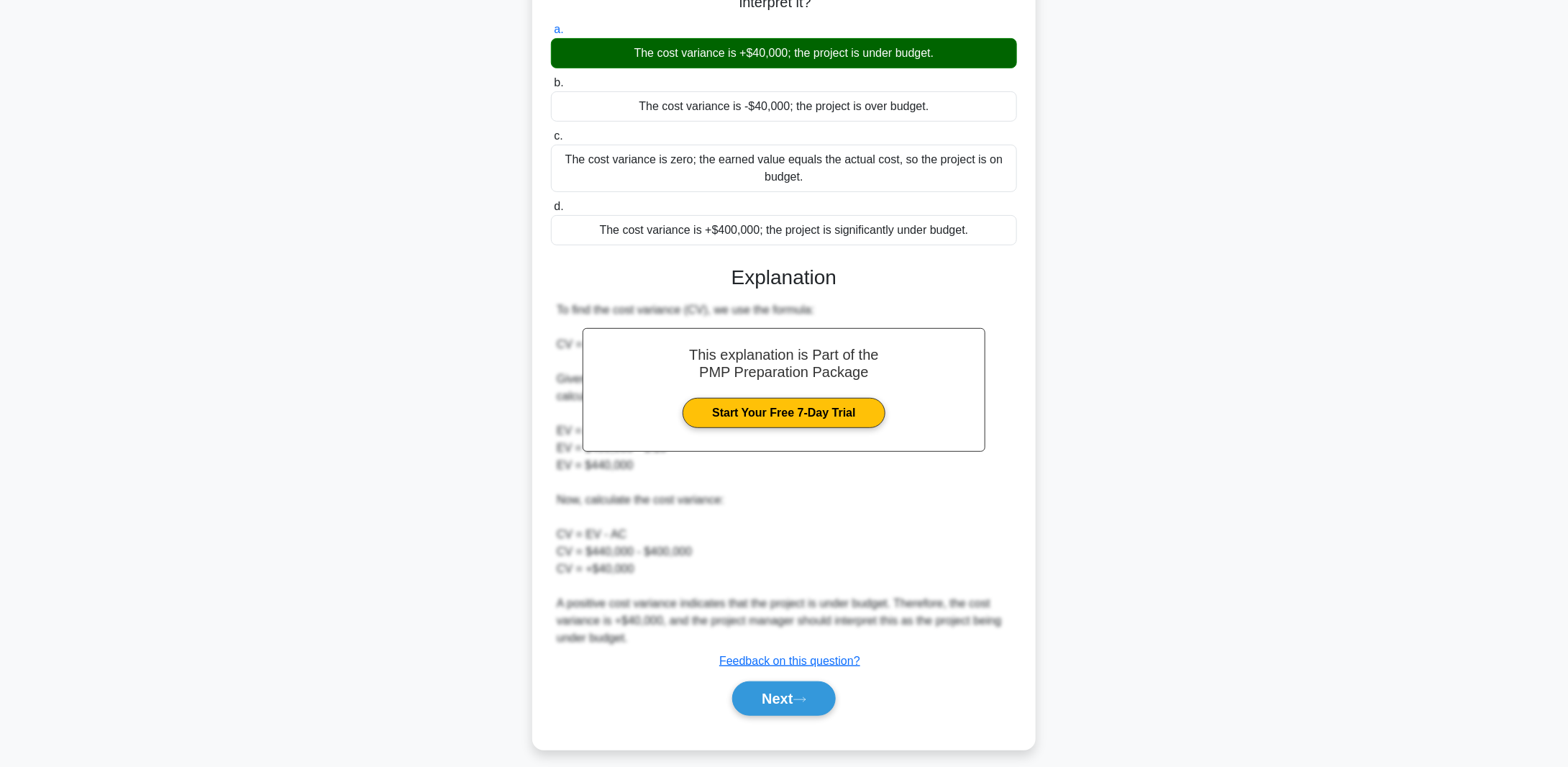
scroll to position [169, 0]
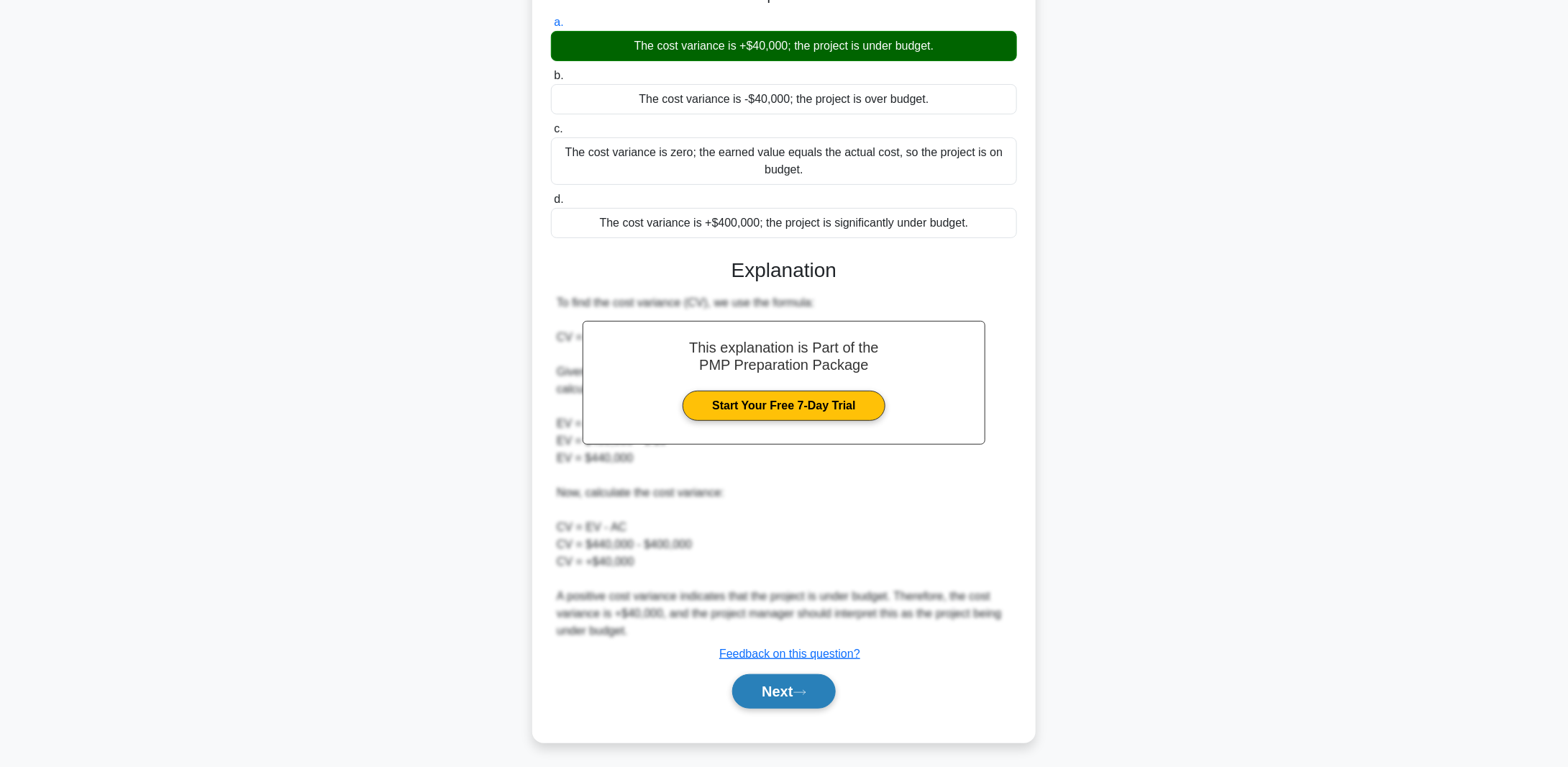
click at [800, 694] on icon at bounding box center [799, 692] width 13 height 8
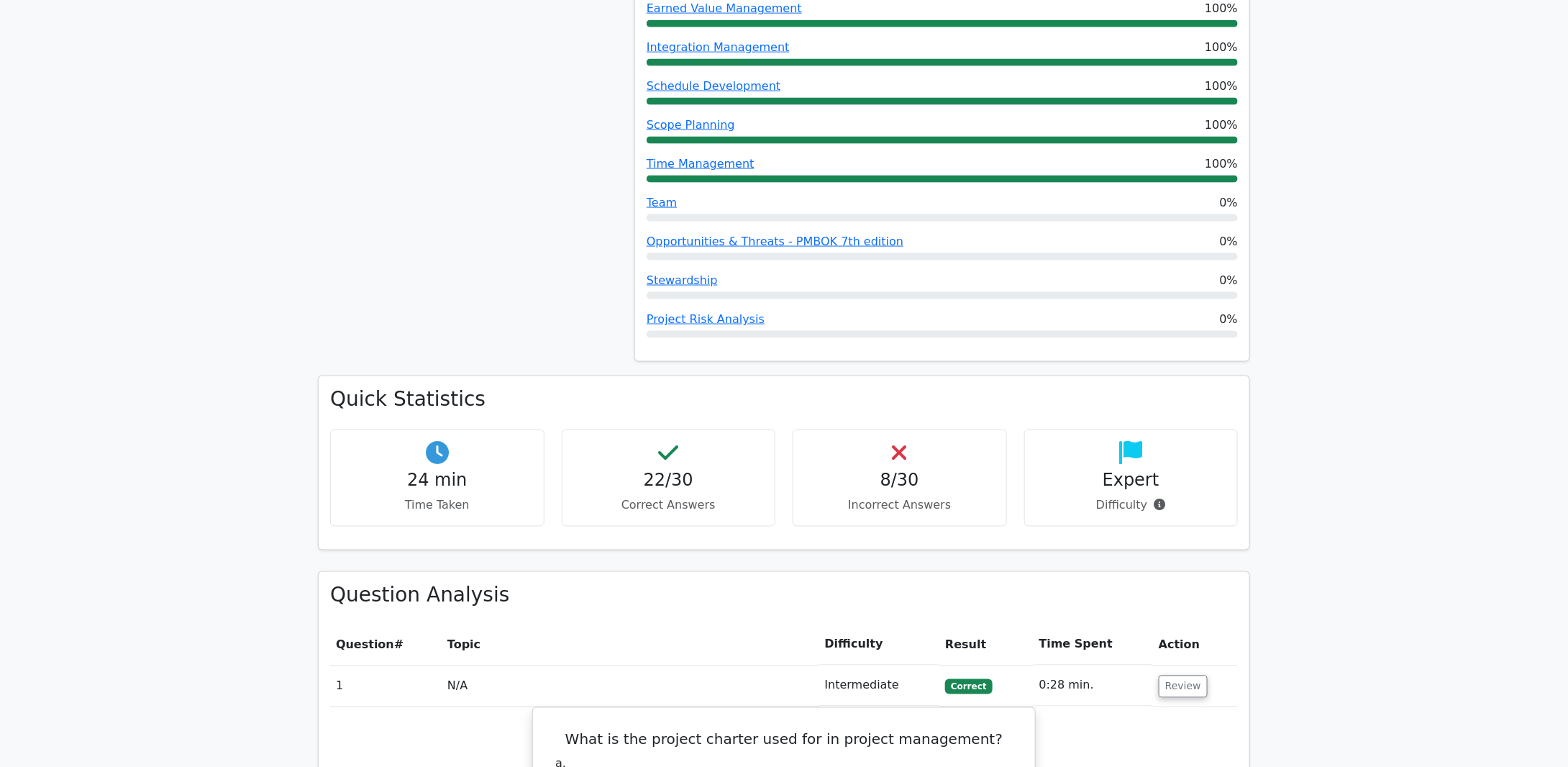
scroll to position [1007, 0]
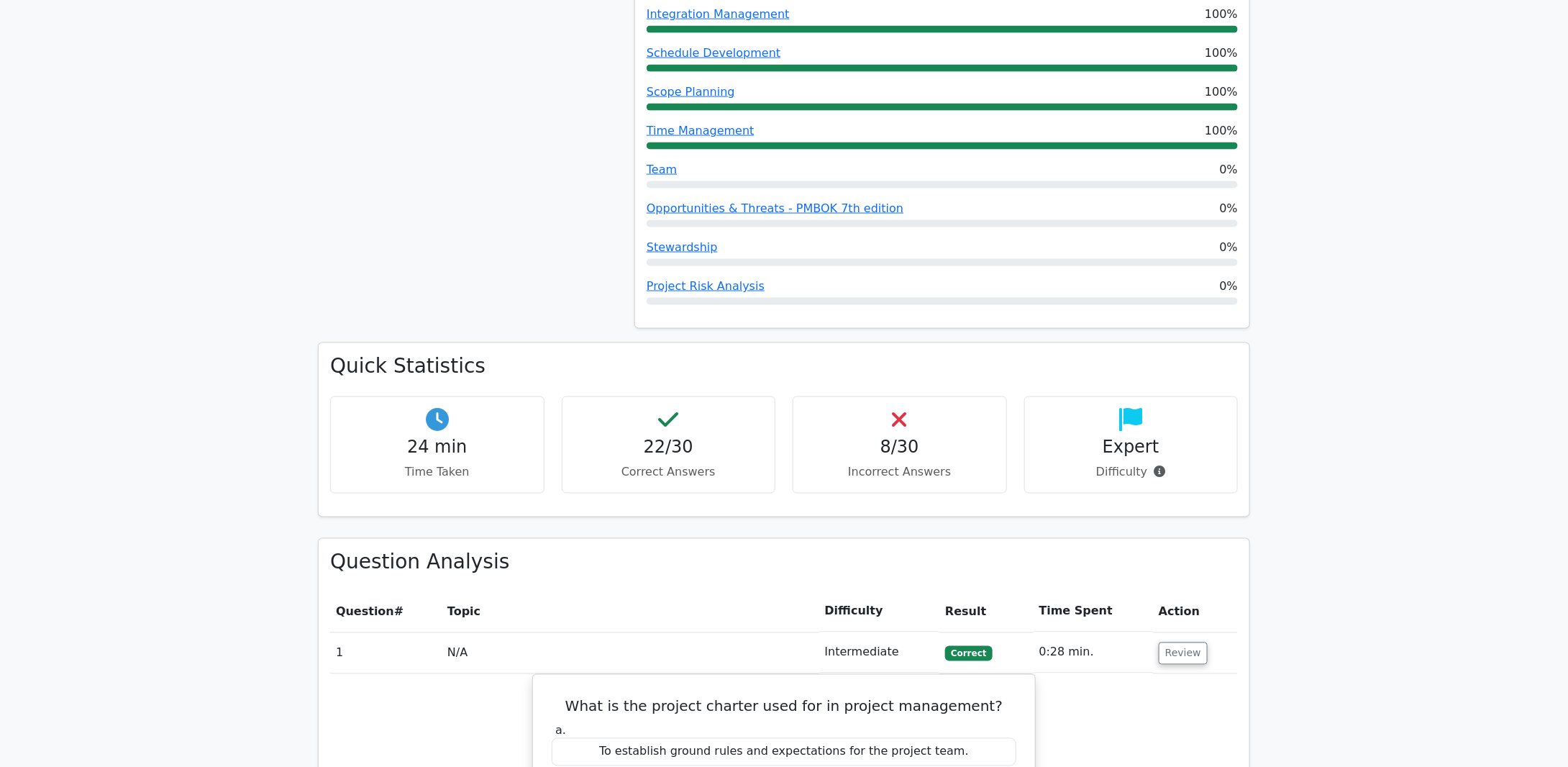
click at [1130, 438] on h4 "Expert" at bounding box center [1131, 448] width 190 height 20
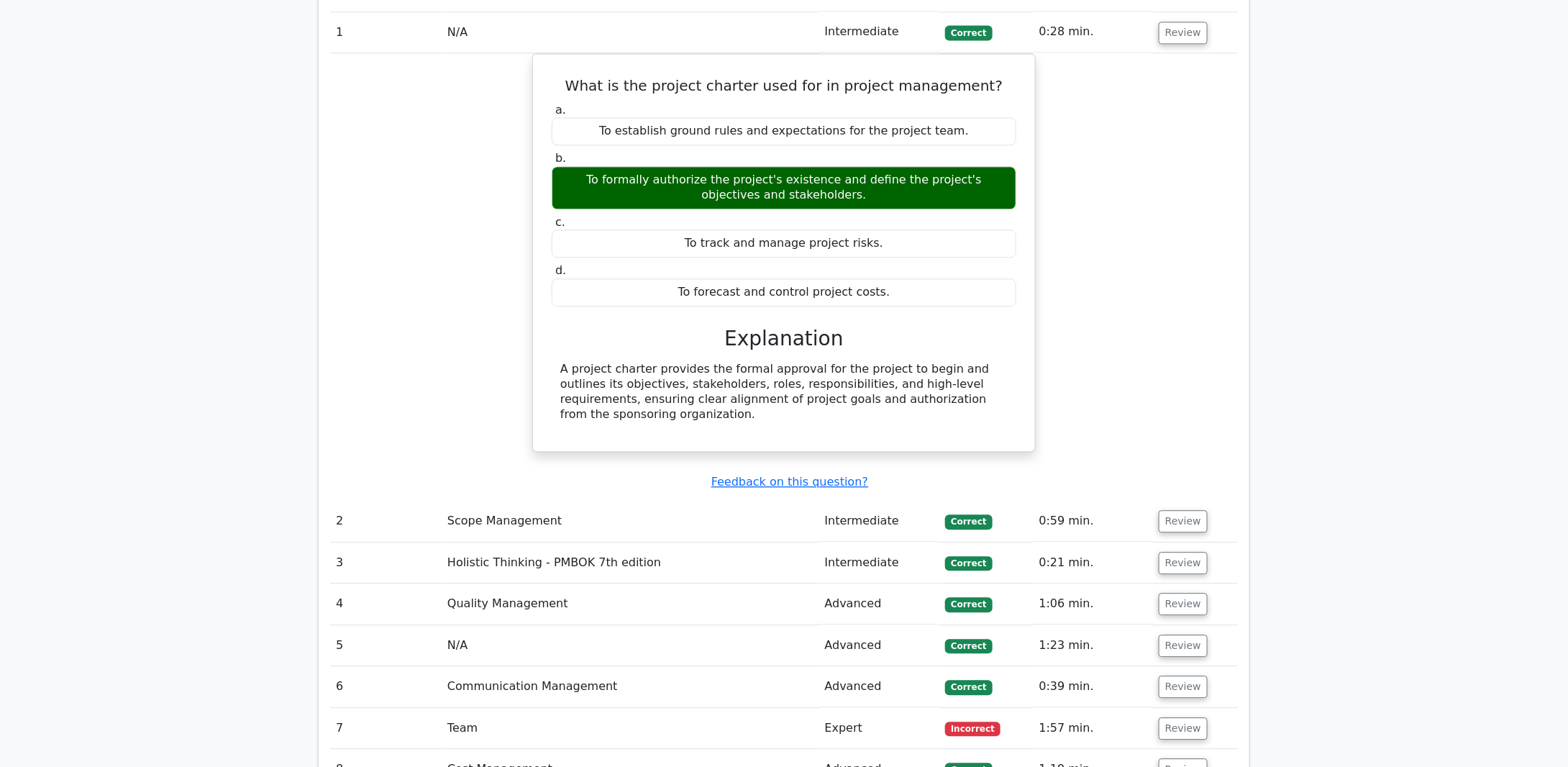
scroll to position [1654, 0]
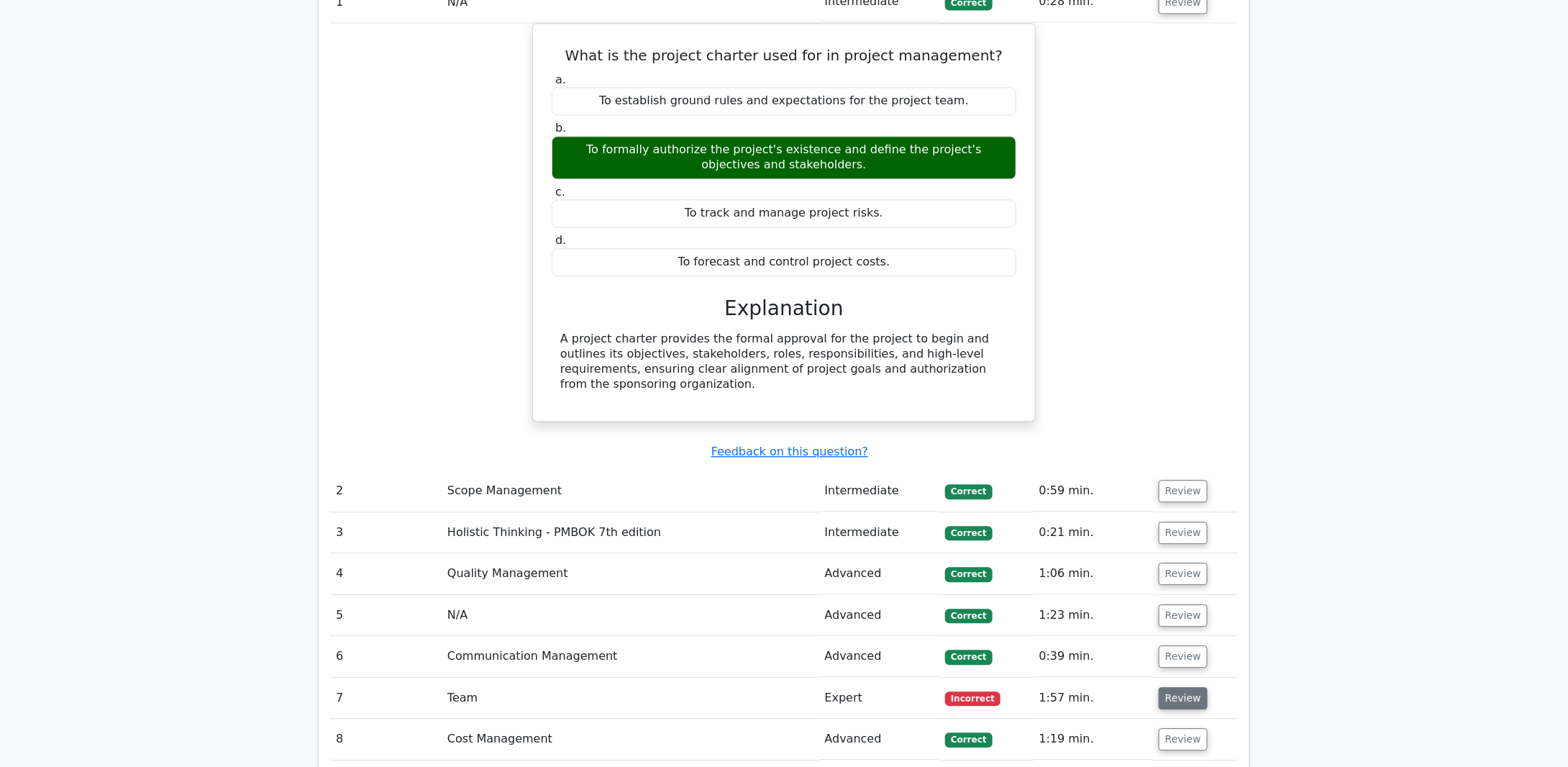
click at [1187, 687] on button "Review" at bounding box center [1182, 698] width 49 height 22
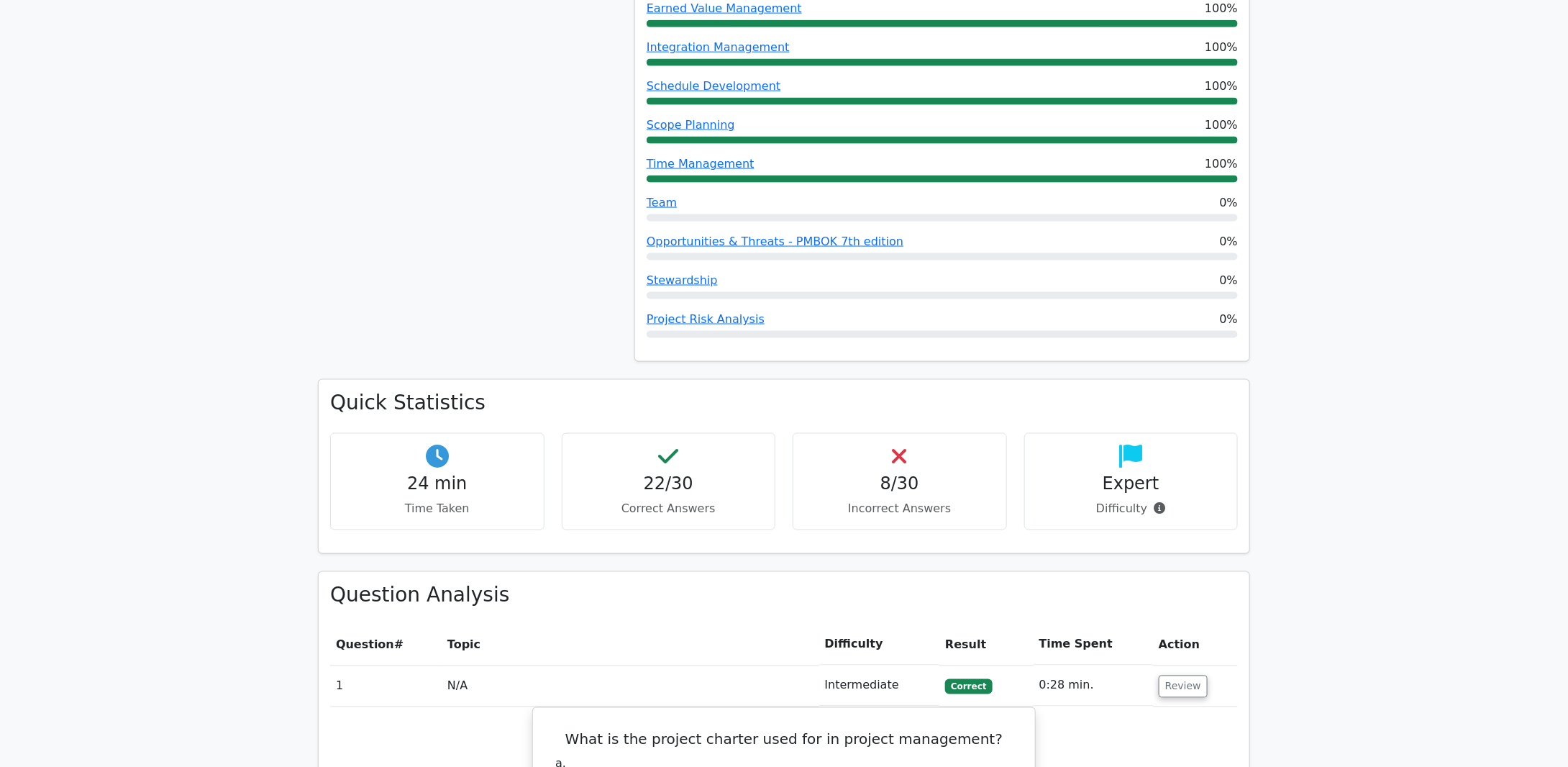
scroll to position [935, 0]
